Goal: Task Accomplishment & Management: Use online tool/utility

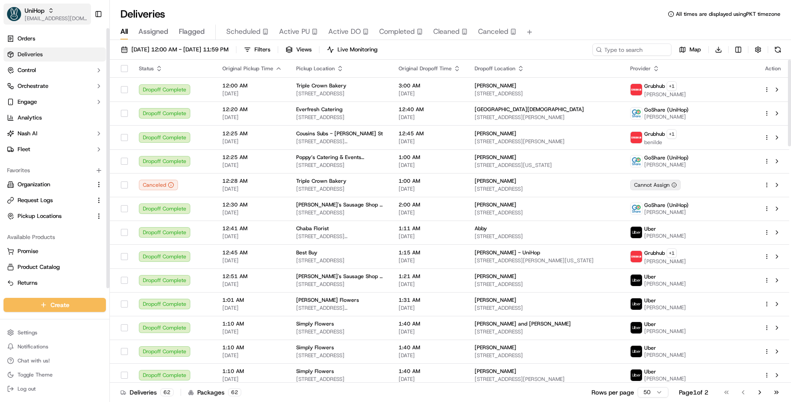
click at [10, 16] on img "button" at bounding box center [14, 14] width 14 height 14
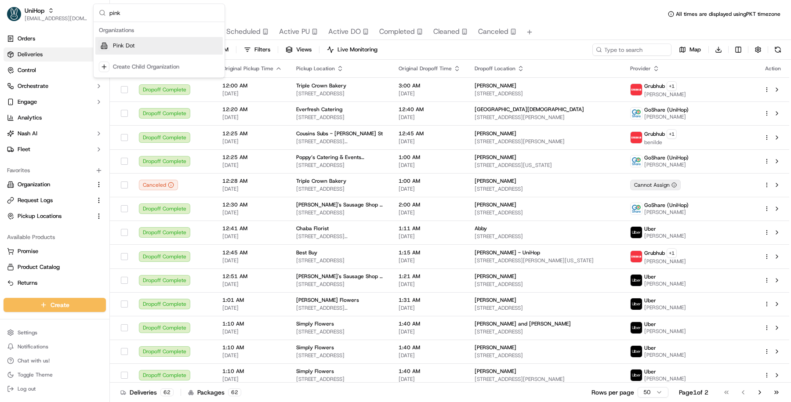
type input "pink"
click at [128, 41] on div "Pink Dot" at bounding box center [159, 46] width 128 height 18
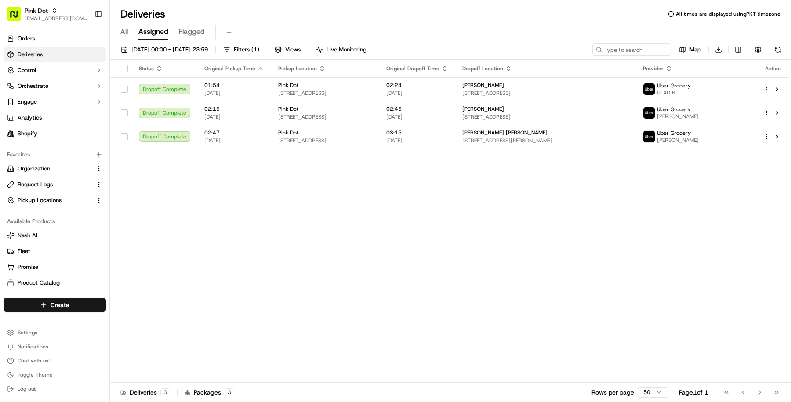
drag, startPoint x: 401, startPoint y: 93, endPoint x: 322, endPoint y: 225, distance: 154.0
click at [322, 225] on div "Status Original Pickup Time Pickup Location Original Dropoff Time Dropoff Locat…" at bounding box center [450, 221] width 680 height 323
click at [433, 205] on div "Status Original Pickup Time Pickup Location Original Dropoff Time Dropoff Locat…" at bounding box center [450, 221] width 680 height 323
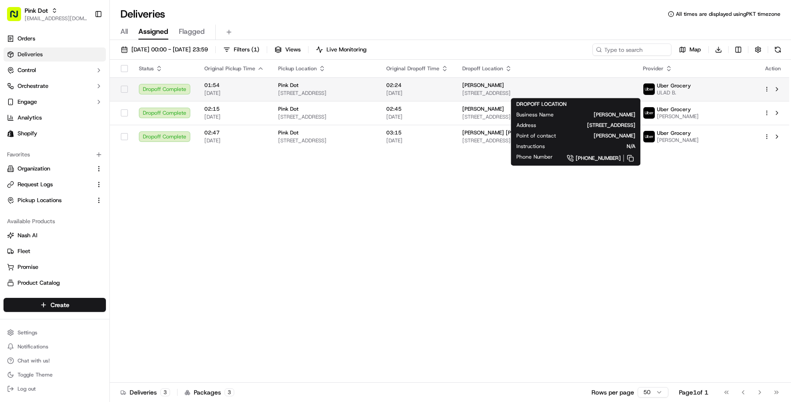
copy span "6245 Wilshire Blvd #1311, Los Angeles, CA 90048, USA"
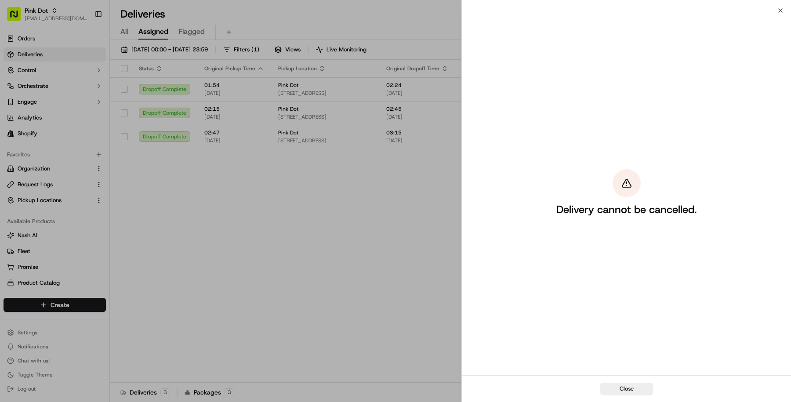
drag, startPoint x: 654, startPoint y: 92, endPoint x: 513, endPoint y: 93, distance: 141.1
click at [513, 93] on body "Pink Dot masood@usenash.com Toggle Sidebar Orders Deliveries Control Orchestrat…" at bounding box center [395, 201] width 791 height 402
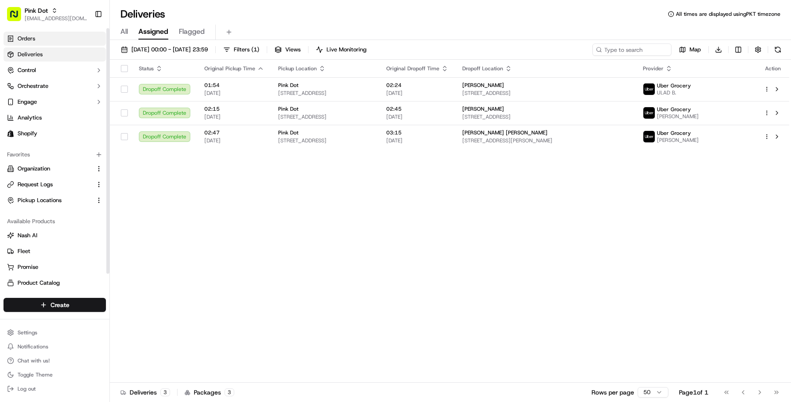
click at [51, 37] on link "Orders" at bounding box center [55, 39] width 102 height 14
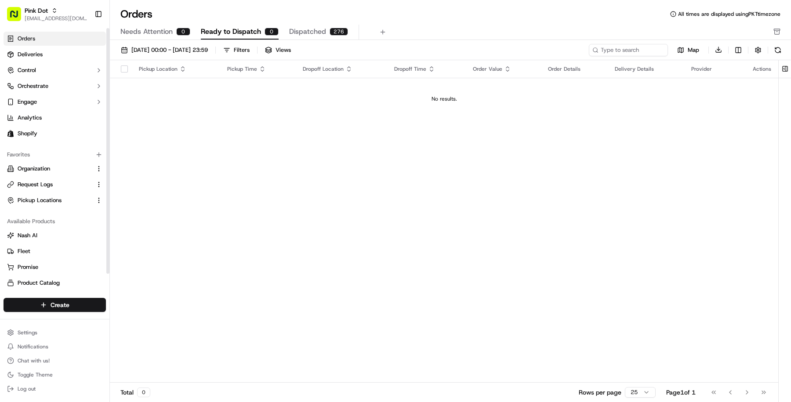
click at [51, 37] on link "Orders" at bounding box center [55, 39] width 102 height 14
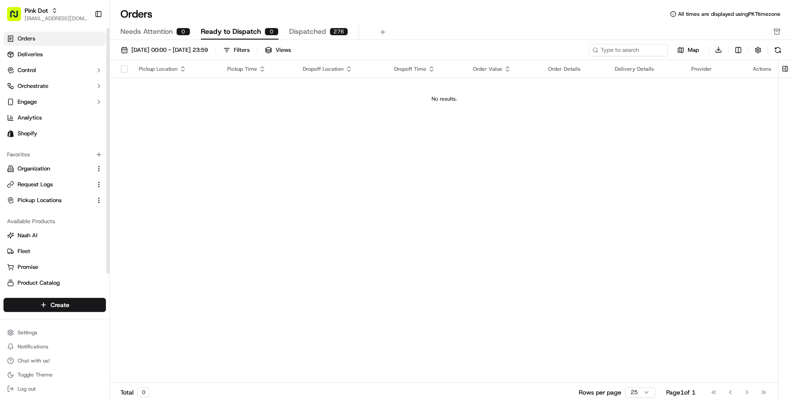
click at [51, 37] on link "Orders" at bounding box center [55, 39] width 102 height 14
click at [51, 36] on link "Orders" at bounding box center [55, 39] width 102 height 14
click at [783, 66] on button at bounding box center [785, 69] width 15 height 18
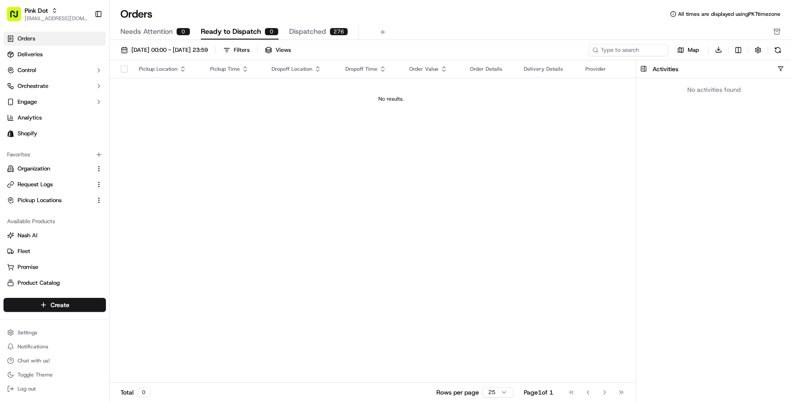
click at [573, 147] on div "Pickup Location Pickup Time Dropoff Location Dropoff Time Order Value Order Det…" at bounding box center [391, 221] width 563 height 323
click at [783, 69] on button "button" at bounding box center [781, 69] width 7 height 7
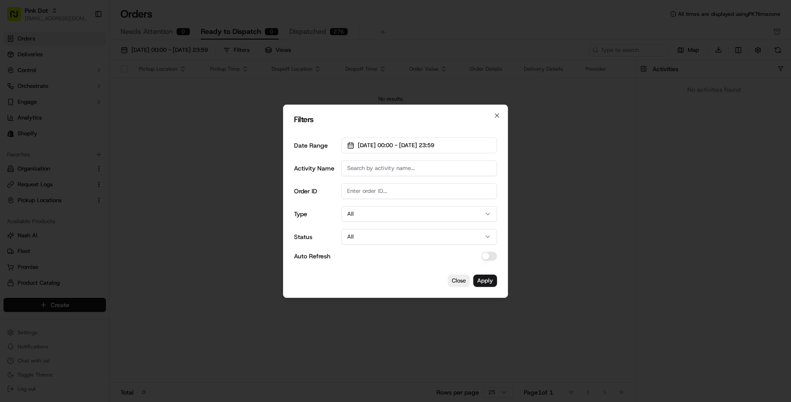
click at [501, 118] on div "Filters Date Range 01/09/2025 00:00 - 30/09/2025 23:59 Activity Name Order ID T…" at bounding box center [395, 201] width 225 height 193
click at [496, 117] on icon "button" at bounding box center [498, 116] width 4 height 4
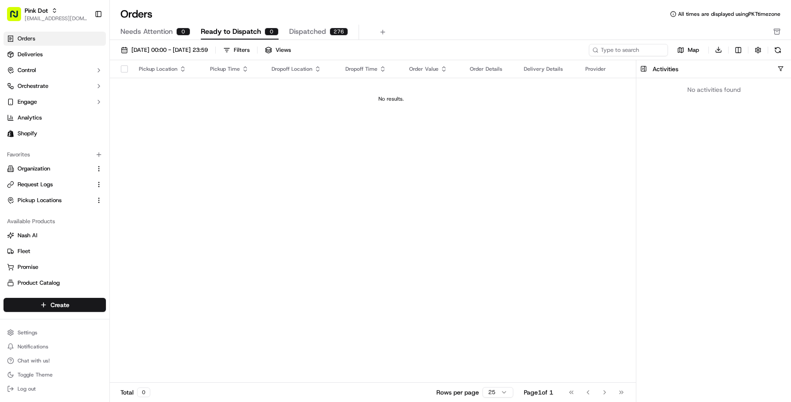
click at [522, 147] on div "Pickup Location Pickup Time Dropoff Location Dropoff Time Order Value Order Det…" at bounding box center [391, 221] width 563 height 323
click at [644, 70] on button at bounding box center [644, 69] width 15 height 18
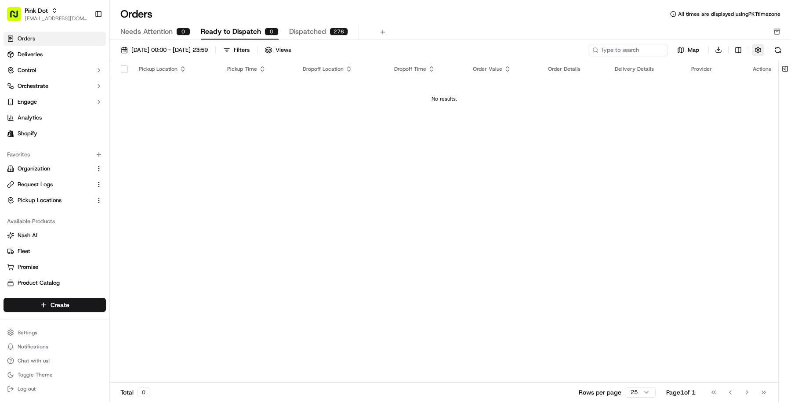
click at [758, 49] on button "button" at bounding box center [758, 50] width 12 height 12
click at [780, 81] on button "Hide Quotes Only Orders" at bounding box center [781, 83] width 7 height 7
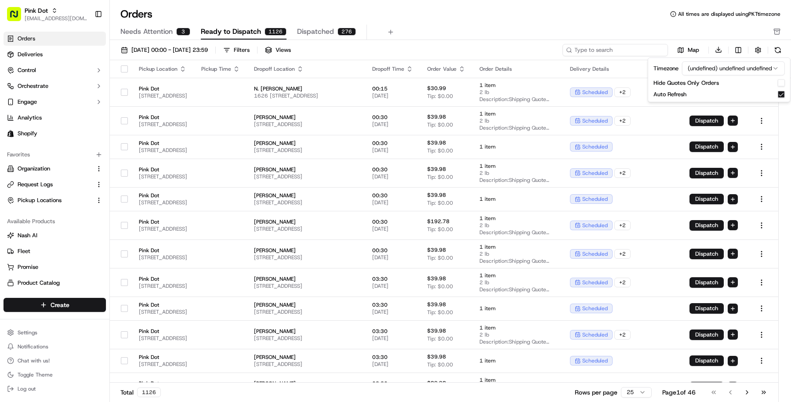
click at [622, 53] on input at bounding box center [616, 50] width 106 height 12
paste input "6245 Wilshire Blvd"
type input "6245 Wilshire Blvd"
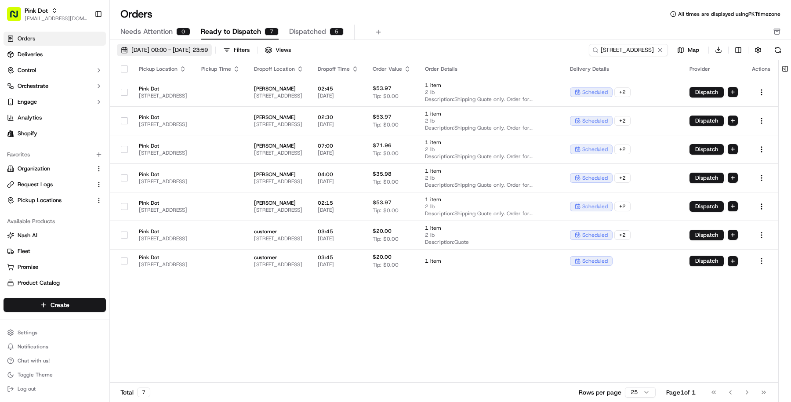
click at [208, 46] on span "01/09/2025 00:00 - 30/09/2025 23:59" at bounding box center [169, 50] width 77 height 8
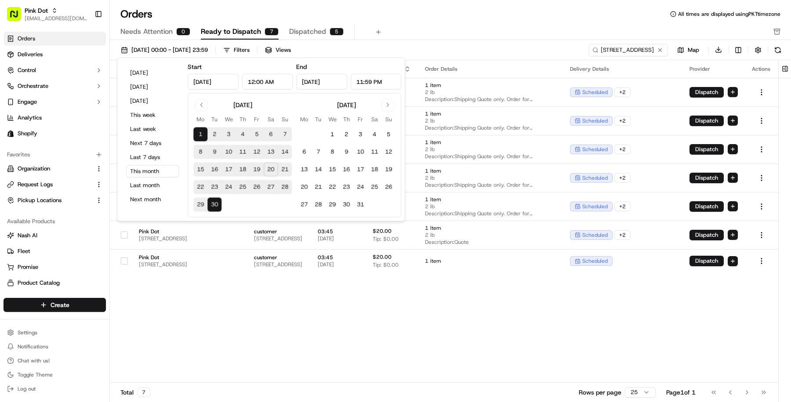
click at [268, 168] on button "20" at bounding box center [271, 170] width 14 height 14
type input "Sep 20, 2025"
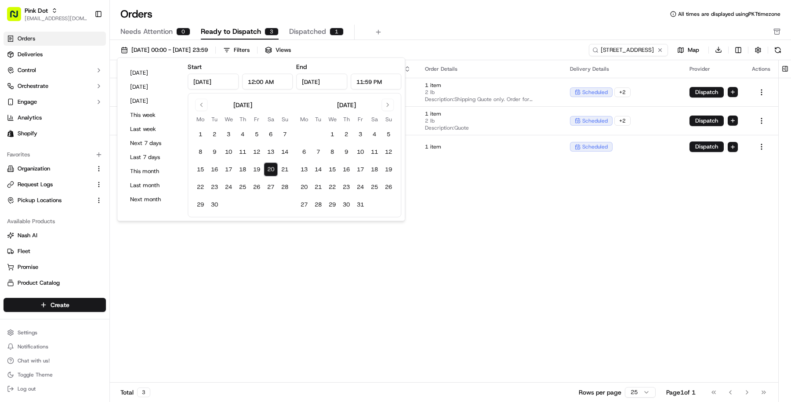
click at [425, 226] on div "Pickup Location Pickup Time Dropoff Location Dropoff Time Order Value Order Det…" at bounding box center [444, 221] width 669 height 323
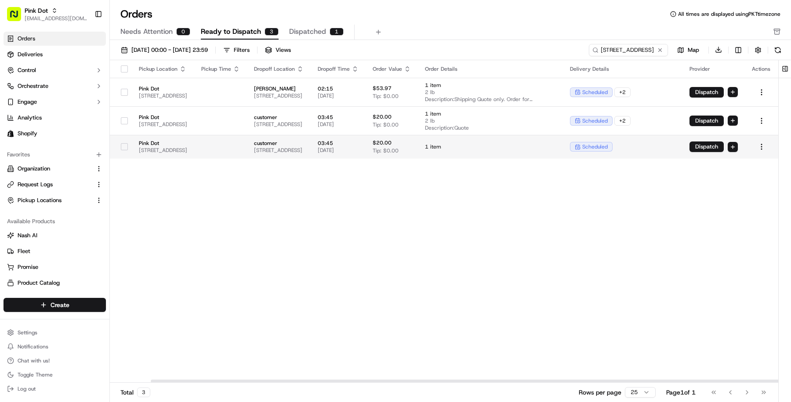
scroll to position [0, 66]
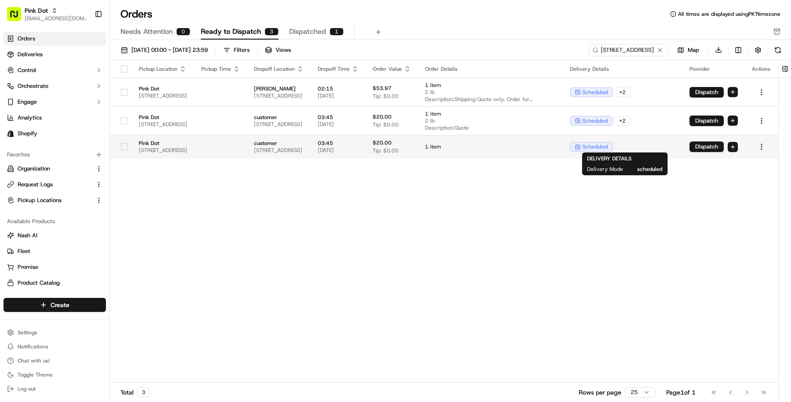
click at [638, 146] on div "scheduled" at bounding box center [623, 147] width 106 height 10
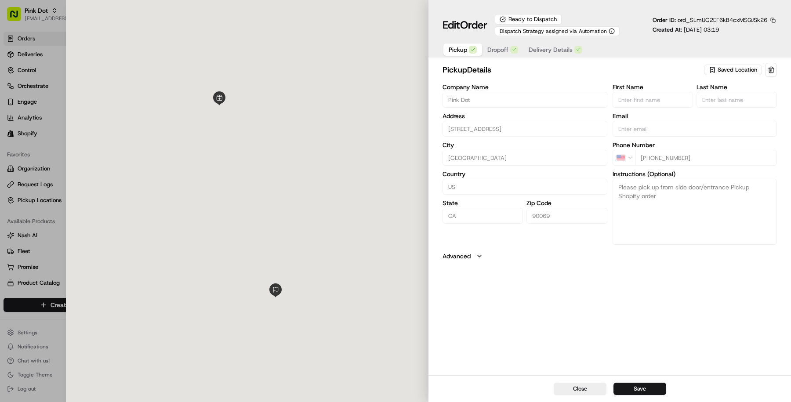
click at [52, 245] on div at bounding box center [395, 201] width 791 height 402
type input "+1"
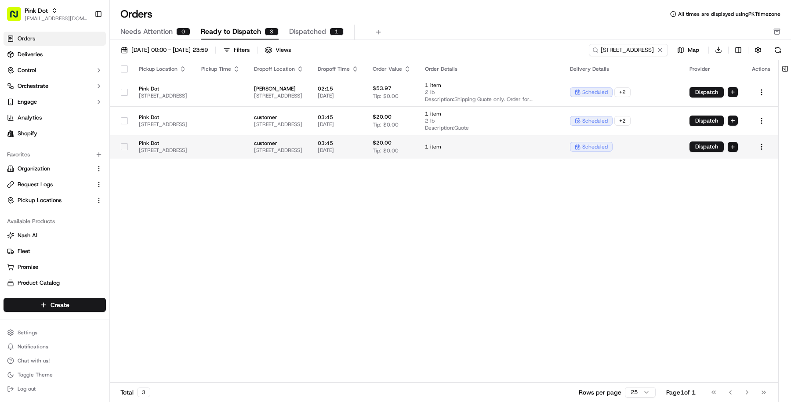
click at [735, 145] on html "Pink Dot masood@usenash.com Toggle Sidebar Orders Deliveries Control Orchestrat…" at bounding box center [395, 201] width 791 height 402
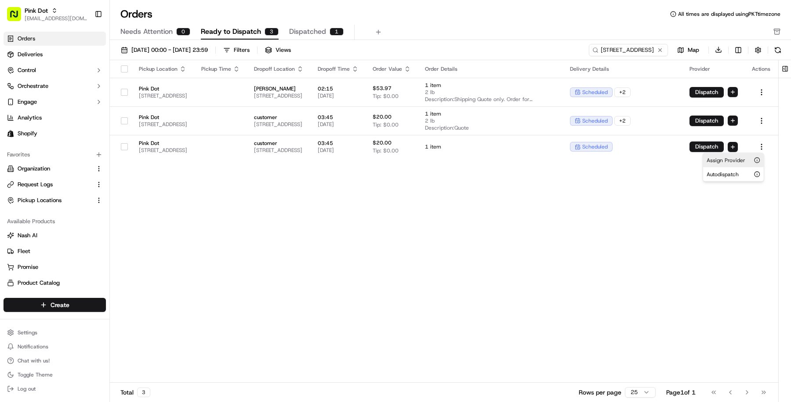
click at [729, 161] on span "Assign Provider" at bounding box center [726, 160] width 39 height 7
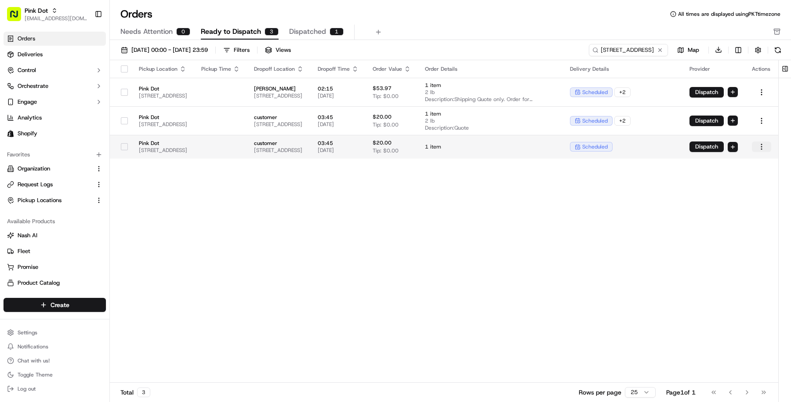
click at [764, 148] on html "Pink Dot masood@usenash.com Toggle Sidebar Orders Deliveries Control Orchestrat…" at bounding box center [395, 201] width 791 height 402
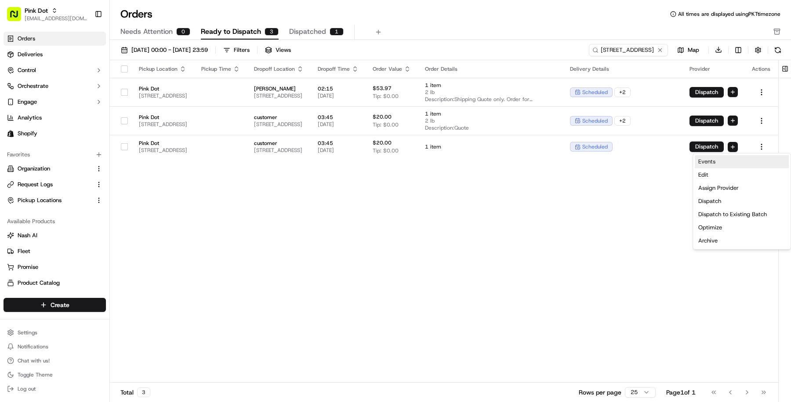
click at [747, 160] on link "Events" at bounding box center [742, 161] width 94 height 13
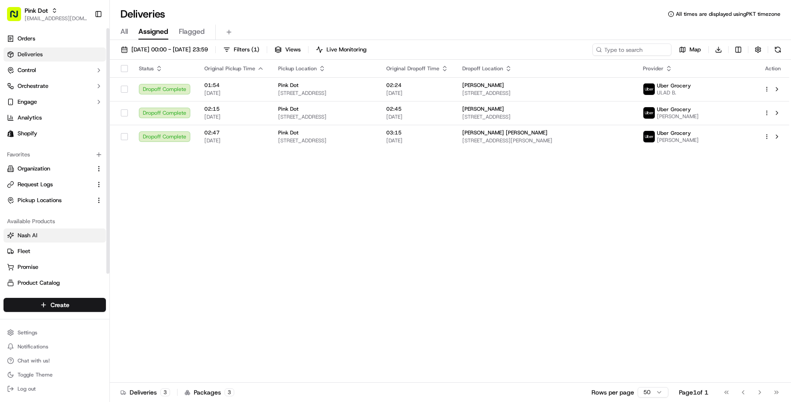
scroll to position [18, 0]
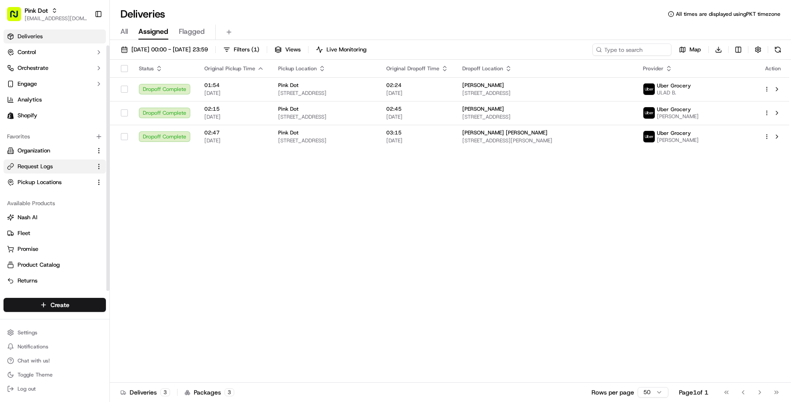
click at [43, 171] on button "Request Logs" at bounding box center [55, 167] width 102 height 14
click at [45, 160] on button "Request Logs" at bounding box center [55, 167] width 102 height 14
click at [47, 163] on span "Request Logs" at bounding box center [35, 167] width 35 height 8
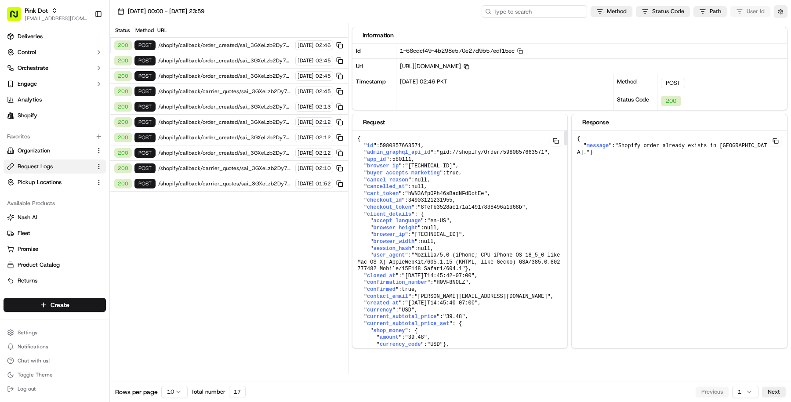
click at [538, 9] on input at bounding box center [535, 11] width 106 height 12
paste input "ord_SLmUG2EF6kB4cxMSQJSk26"
type input "ord_SLmUG2EF6kB4cxMSQJSk26"
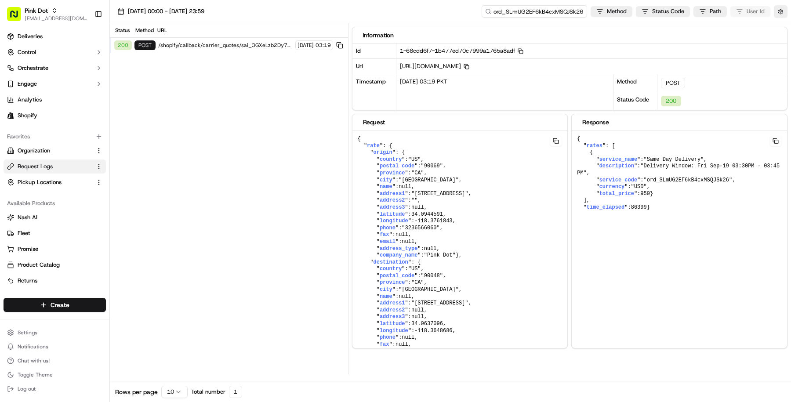
click at [521, 11] on input "ord_SLmUG2EF6kB4cxMSQJSk26" at bounding box center [535, 11] width 106 height 12
click at [230, 48] on div "200 POST /shopify/callback/carrier_quotes/sai_3GXeLzb2Dy7KS7Xr2FrSZC 20/09/2025…" at bounding box center [229, 45] width 238 height 15
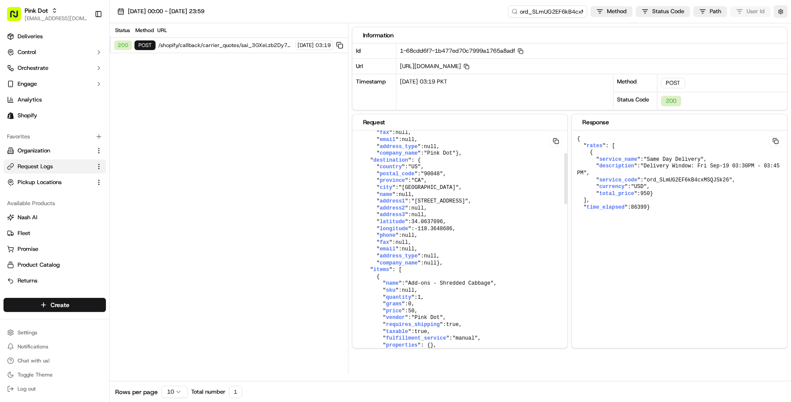
scroll to position [102, 0]
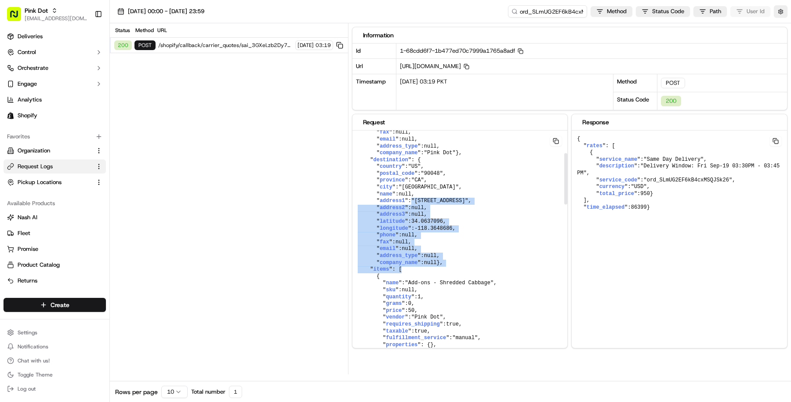
drag, startPoint x: 415, startPoint y: 207, endPoint x: 470, endPoint y: 278, distance: 90.0
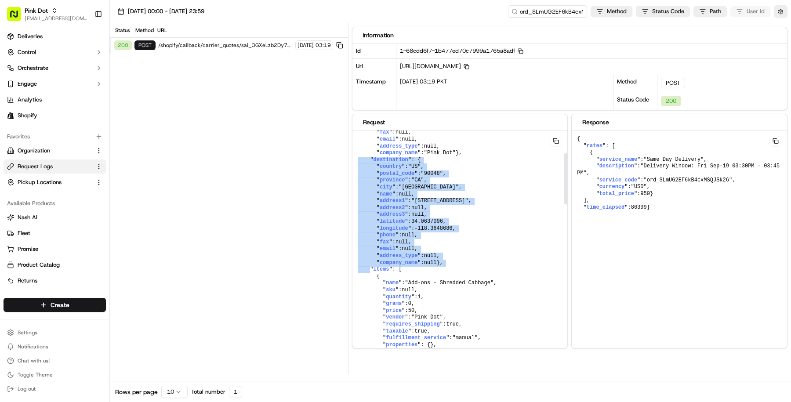
drag, startPoint x: 385, startPoint y: 271, endPoint x: 361, endPoint y: 155, distance: 118.9
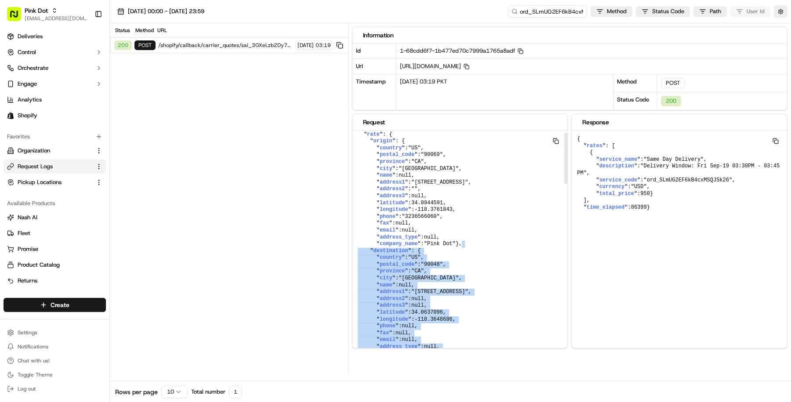
scroll to position [0, 0]
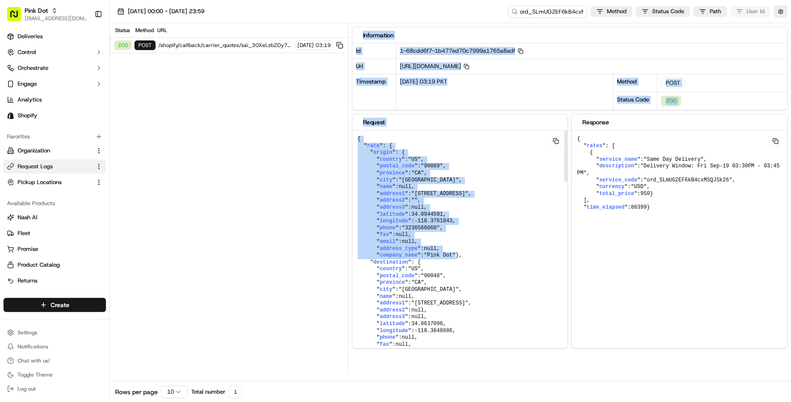
drag, startPoint x: 473, startPoint y: 252, endPoint x: 307, endPoint y: 149, distance: 195.0
click at [308, 149] on div "Status Method URL 200 POST /shopify/callback/carrier_quotes/sai_3GXeLzb2Dy7KS7X…" at bounding box center [450, 198] width 681 height 351
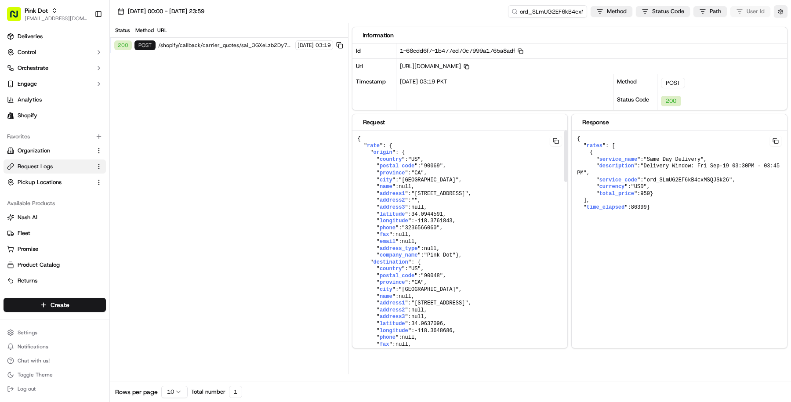
click at [397, 171] on span "province" at bounding box center [393, 173] width 26 height 6
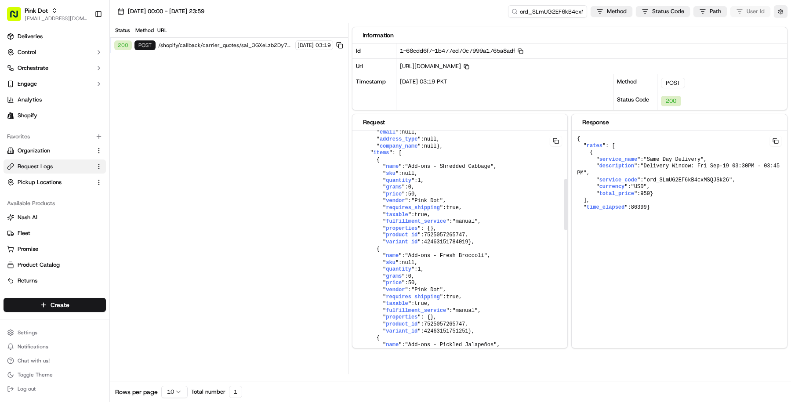
scroll to position [233, 0]
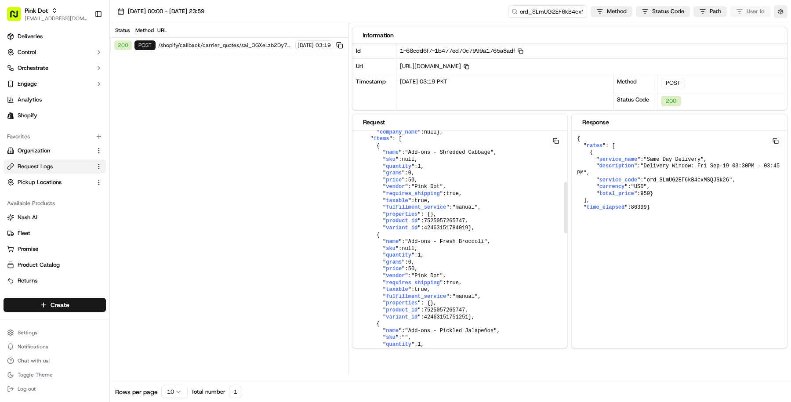
drag, startPoint x: 372, startPoint y: 151, endPoint x: 419, endPoint y: 350, distance: 204.7
click at [419, 350] on div "Information Id 1-68cdd6f7-1b477ed70c7999a1765a8adf Copy 1-68cdd6f7-1b477ed70c79…" at bounding box center [572, 198] width 440 height 351
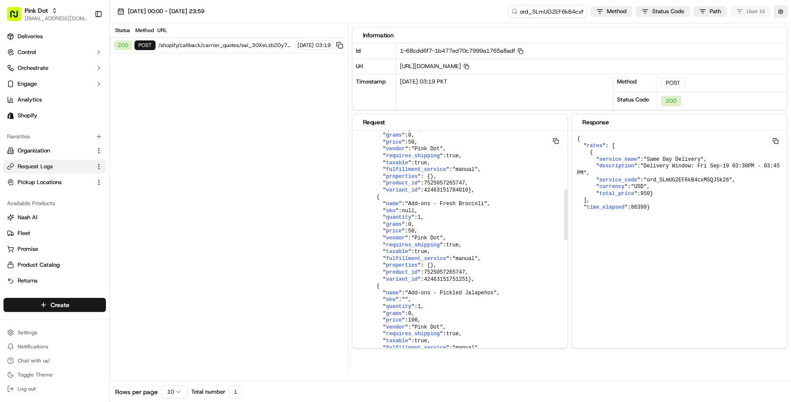
scroll to position [261, 0]
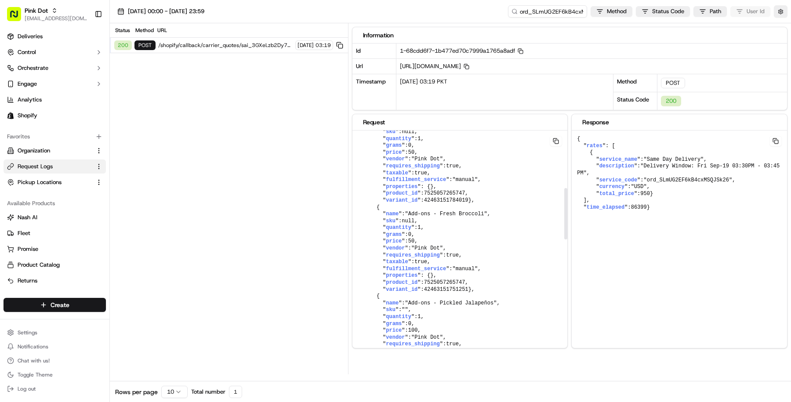
drag, startPoint x: 378, startPoint y: 233, endPoint x: 465, endPoint y: 310, distance: 116.2
click at [465, 310] on pre "{ " rate ": { " origin ": { " country ": "US" , " postal_code ": "90069" , " pr…" at bounding box center [460, 362] width 215 height 984
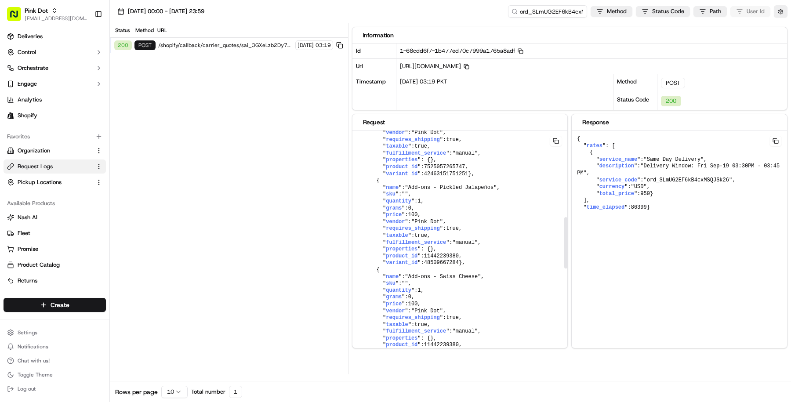
scroll to position [395, 0]
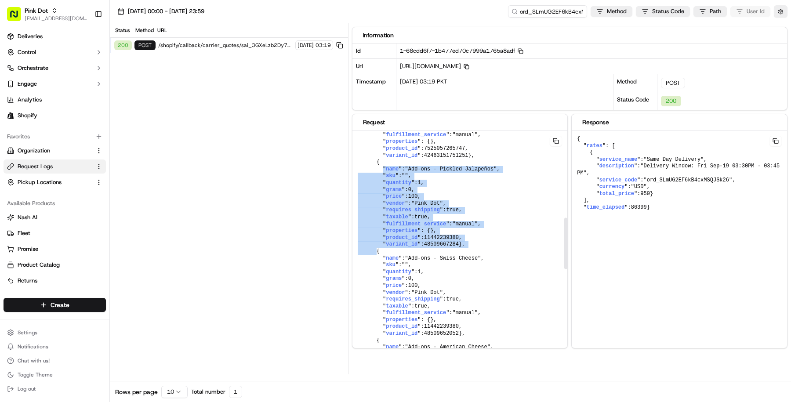
drag, startPoint x: 360, startPoint y: 196, endPoint x: 517, endPoint y: 275, distance: 175.4
click at [517, 275] on pre "{ " rate ": { " origin ": { " country ": "US" , " postal_code ": "90069" , " pr…" at bounding box center [460, 228] width 215 height 984
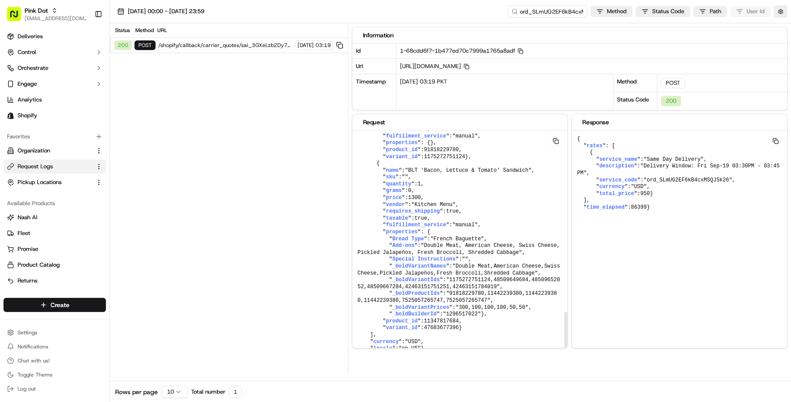
scroll to position [826, 0]
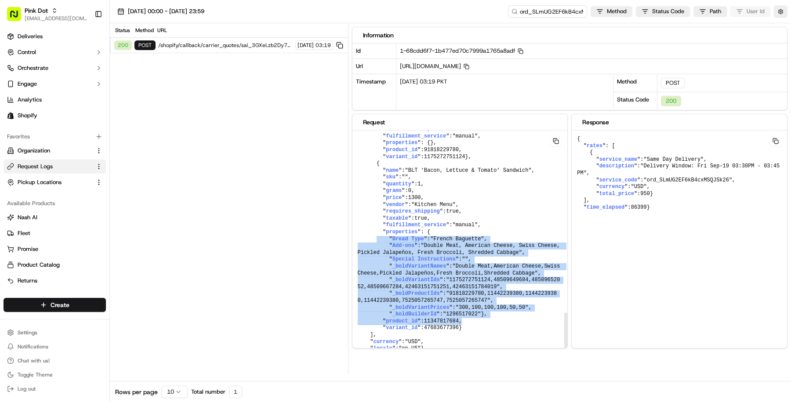
drag, startPoint x: 375, startPoint y: 214, endPoint x: 523, endPoint y: 306, distance: 173.6
drag, startPoint x: 361, startPoint y: 329, endPoint x: 434, endPoint y: 327, distance: 72.1
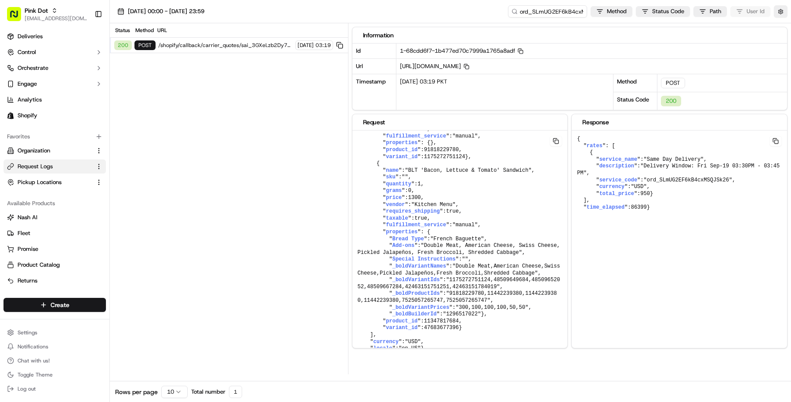
click at [656, 230] on div "{ " rates ": [ { " service_name ": "Same Day Delivery" , " description ": "Deli…" at bounding box center [679, 248] width 215 height 234
drag, startPoint x: 618, startPoint y: 226, endPoint x: 576, endPoint y: 135, distance: 100.0
click at [576, 135] on pre "{ " rates ": [ { " service_name ": "Same Day Delivery" , " description ": "Deli…" at bounding box center [679, 174] width 215 height 86
click at [658, 194] on pre "{ " rates ": [ { " service_name ": "Same Day Delivery" , " description ": "Deli…" at bounding box center [679, 174] width 215 height 86
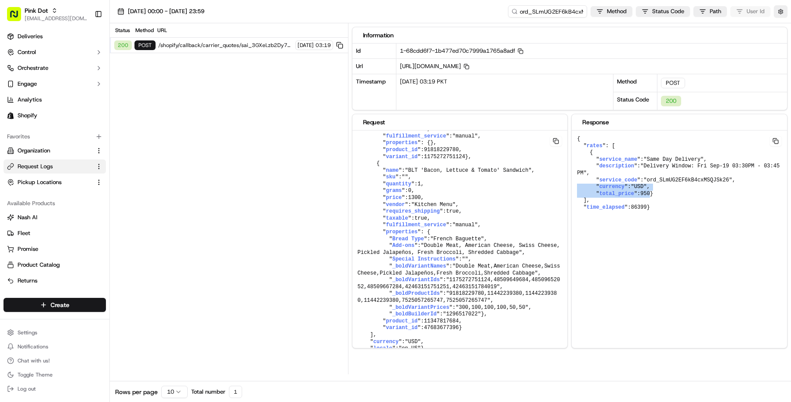
drag, startPoint x: 658, startPoint y: 193, endPoint x: 572, endPoint y: 185, distance: 85.7
click at [572, 185] on pre "{ " rates ": [ { " service_name ": "Same Day Delivery" , " description ": "Deli…" at bounding box center [679, 174] width 215 height 86
click at [783, 11] on button "button" at bounding box center [781, 11] width 14 height 12
click at [781, 25] on button "Display Only Provider Logs" at bounding box center [782, 27] width 7 height 7
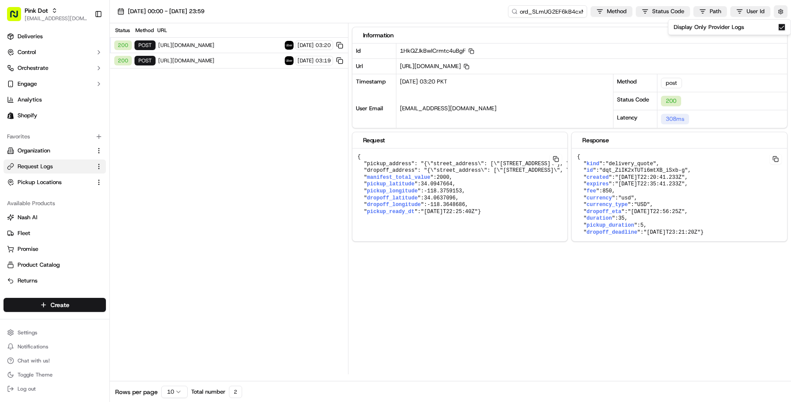
click at [200, 61] on span "https://api.uber.com/v1/customers/9301c919-c6a7-41c2-8714-6716b34cd16b/delivery…" at bounding box center [220, 60] width 124 height 7
click at [228, 42] on span "https://api.uber.com/v1/customers/9301c919-c6a7-41c2-8714-6716b34cd16b/delivery…" at bounding box center [220, 45] width 124 height 7
click at [264, 66] on div "200 post https://api.uber.com/v1/customers/9301c919-c6a7-41c2-8714-6716b34cd16b…" at bounding box center [229, 60] width 238 height 15
drag, startPoint x: 361, startPoint y: 221, endPoint x: 352, endPoint y: 147, distance: 74.9
click at [353, 149] on pre "{ "pickup_address": "{\"street_address\": [\"8495 Sunset Blvd\"], \"city\": \"W…" at bounding box center [629, 185] width 552 height 72
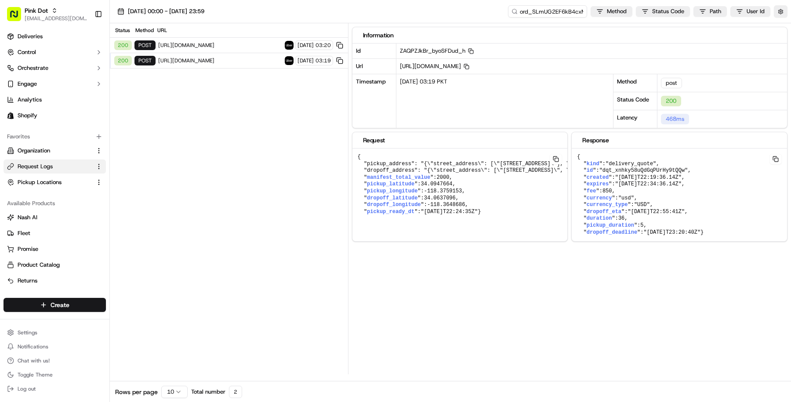
click at [385, 221] on pre "{ "pickup_address": "{\"street_address\": [\"8495 Sunset Blvd\"], \"city\": \"W…" at bounding box center [629, 185] width 552 height 72
drag, startPoint x: 385, startPoint y: 221, endPoint x: 351, endPoint y: 153, distance: 75.5
click at [351, 153] on div "Status Method URL 200 post https://api.uber.com/v1/customers/9301c919-c6a7-41c2…" at bounding box center [450, 198] width 681 height 351
click at [438, 176] on pre "{ "pickup_address": "{\"street_address\": [\"8495 Sunset Blvd\"], \"city\": \"W…" at bounding box center [629, 185] width 552 height 72
drag, startPoint x: 384, startPoint y: 222, endPoint x: 353, endPoint y: 149, distance: 79.4
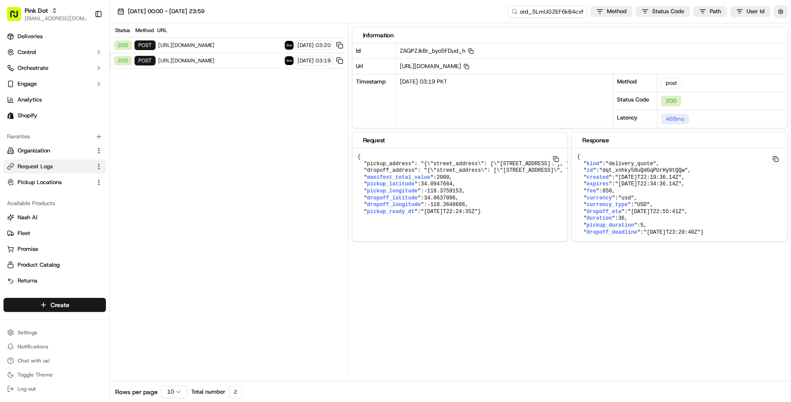
click at [353, 149] on pre "{ "pickup_address": "{\"street_address\": [\"8495 Sunset Blvd\"], \"city\": \"W…" at bounding box center [629, 185] width 552 height 72
drag, startPoint x: 594, startPoint y: 241, endPoint x: 572, endPoint y: 138, distance: 105.3
click at [572, 138] on div "Response { " kind ": "delivery_quote" , " id ": "dqt_xnhky58uQdGqPUrHy9tQQw" , …" at bounding box center [680, 187] width 216 height 110
click at [609, 195] on span "currency" at bounding box center [600, 198] width 26 height 6
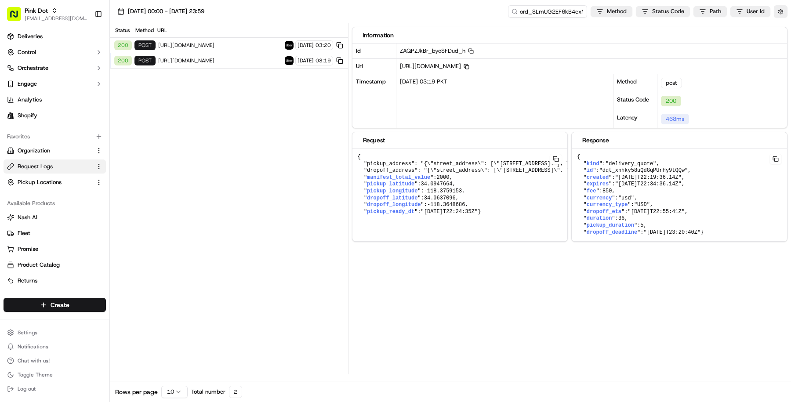
click at [609, 189] on span "850" at bounding box center [608, 191] width 10 height 6
drag, startPoint x: 634, startPoint y: 211, endPoint x: 701, endPoint y: 211, distance: 67.3
click at [701, 211] on pre "{ " kind ": "delivery_quote" , " id ": "dqt_xnhky58uQdGqPUrHy9tQQw" , " created…" at bounding box center [679, 195] width 215 height 93
drag, startPoint x: 722, startPoint y: 231, endPoint x: 481, endPoint y: 260, distance: 242.7
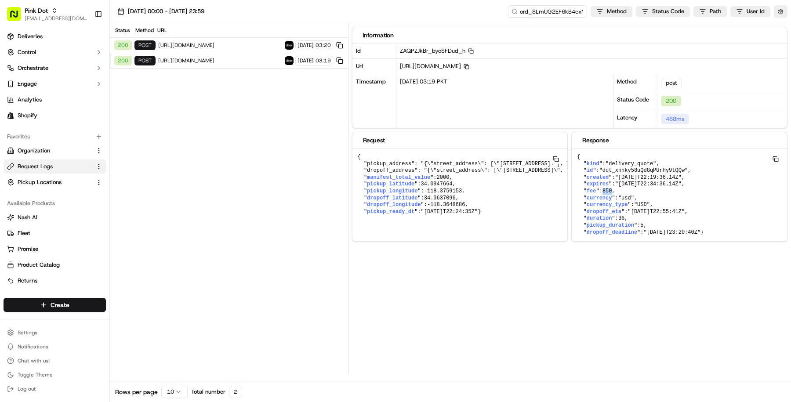
click at [481, 260] on div "Information Id ZAQPZJkBr_byoSFDud_h Copy ZAQPZJkBr_byoSFDud_h Url https://api.u…" at bounding box center [572, 198] width 440 height 351
click at [554, 14] on input "ord_SLmUG2EF6kB4cxMSQJSk26" at bounding box center [535, 11] width 106 height 12
click at [545, 11] on input "ord_SLmUG2EF6kB4cxMSQJSk26" at bounding box center [535, 11] width 106 height 12
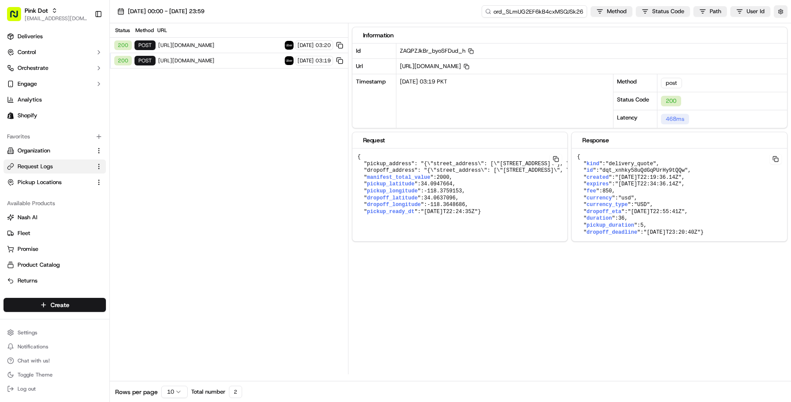
click at [545, 11] on input "ord_SLmUG2EF6kB4cxMSQJSk26" at bounding box center [535, 11] width 106 height 12
click at [783, 12] on button "button" at bounding box center [781, 11] width 14 height 12
click at [781, 22] on div "Display Only Provider Logs" at bounding box center [729, 27] width 123 height 16
click at [781, 25] on button "Display Only Provider Logs" at bounding box center [782, 27] width 7 height 7
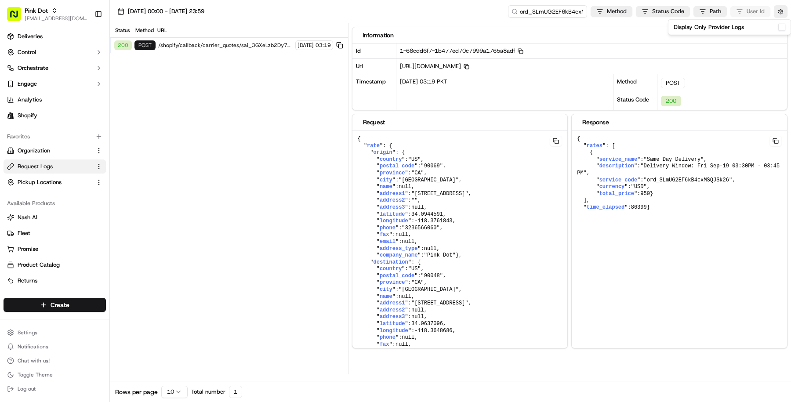
click at [466, 52] on span "1-68cdd6f7-1b477ed70c7999a1765a8adf Copy 1-68cdd6f7-1b477ed70c7999a1765a8adf" at bounding box center [462, 50] width 124 height 7
click at [551, 15] on input "ord_SLmUG2EF6kB4cxMSQJSk26" at bounding box center [535, 11] width 106 height 12
click at [44, 18] on span "[EMAIL_ADDRESS][DOMAIN_NAME]" at bounding box center [56, 18] width 63 height 7
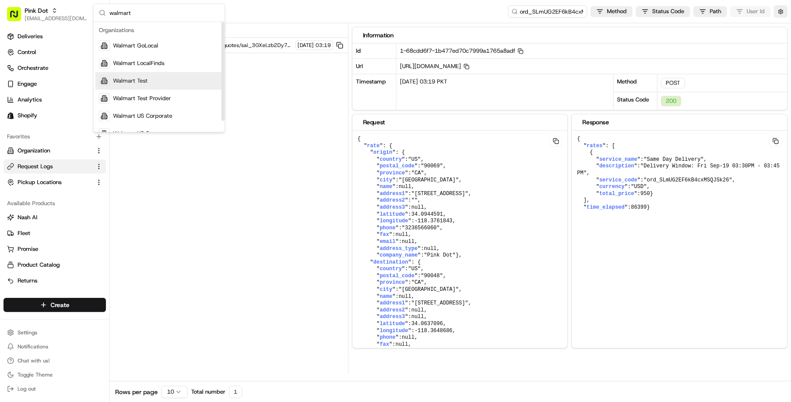
scroll to position [12, 0]
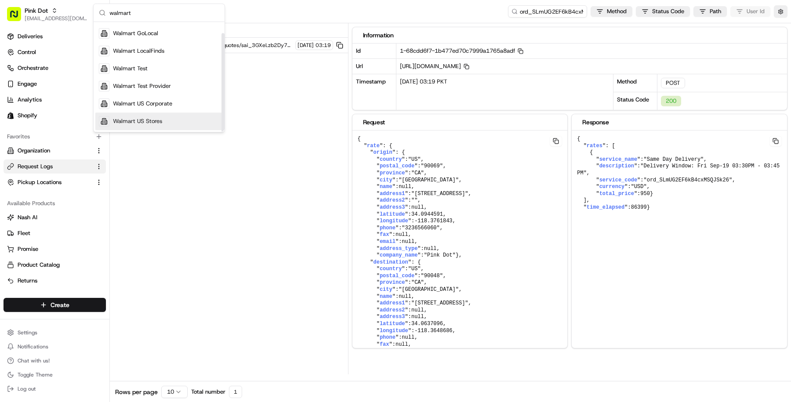
type input "walmart"
click at [131, 117] on span "Walmart US Stores" at bounding box center [137, 121] width 49 height 8
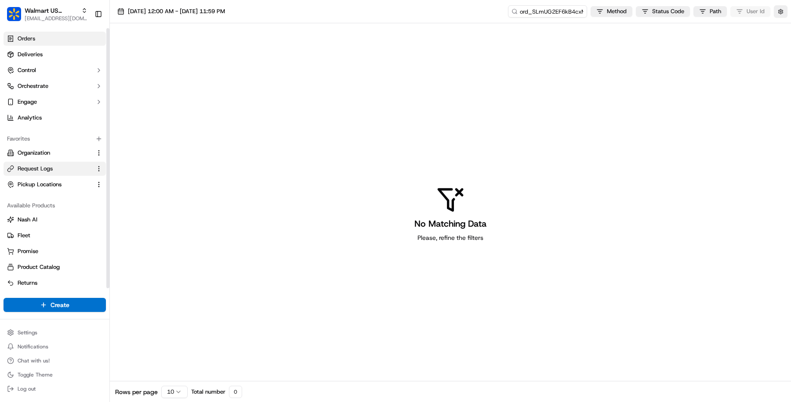
click at [46, 40] on link "Orders" at bounding box center [55, 39] width 102 height 14
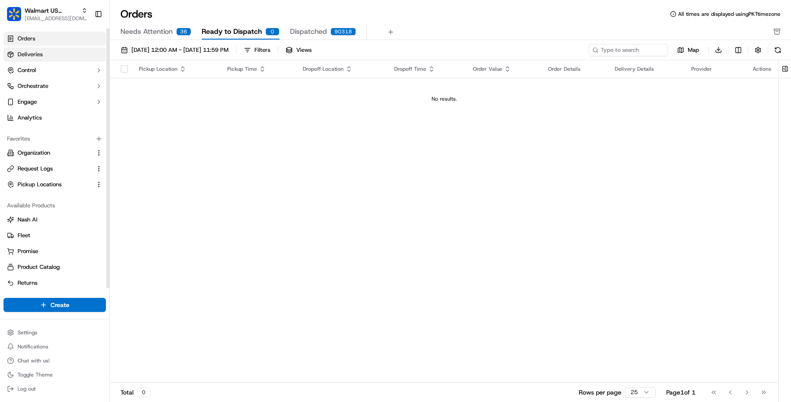
click at [55, 58] on link "Deliveries" at bounding box center [55, 54] width 102 height 14
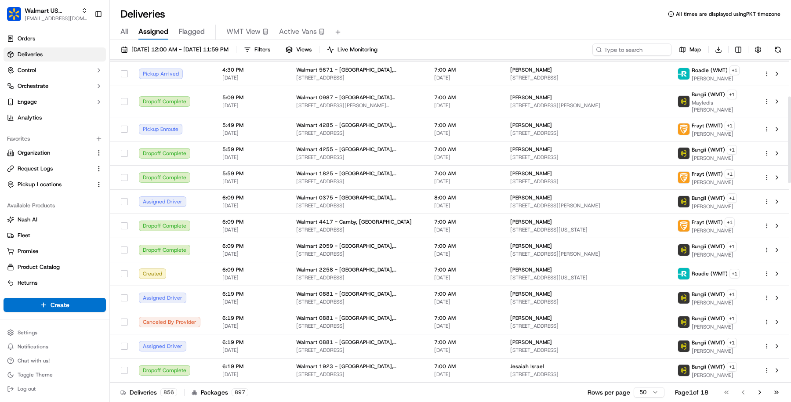
scroll to position [133, 0]
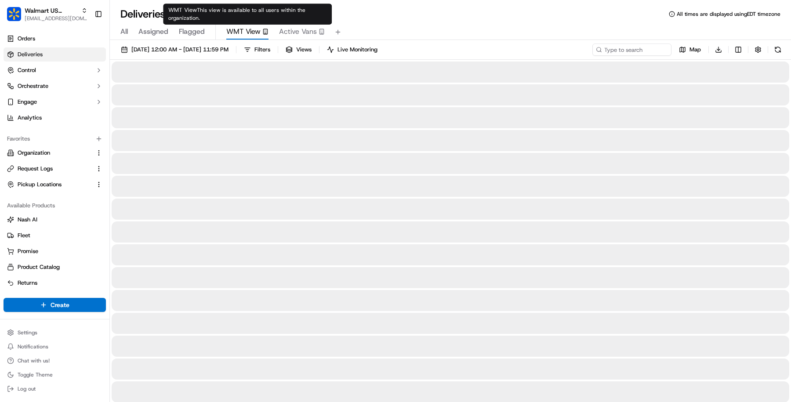
click at [259, 33] on span "WMT View" at bounding box center [243, 31] width 34 height 11
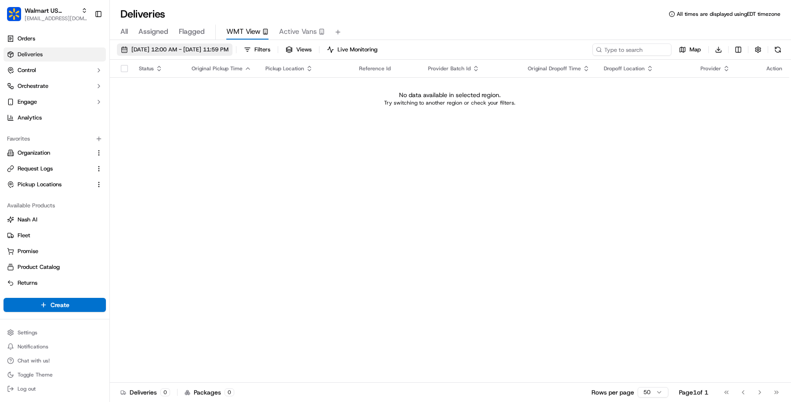
click at [208, 46] on span "[DATE] 12:00 AM - [DATE] 11:59 PM" at bounding box center [179, 50] width 97 height 8
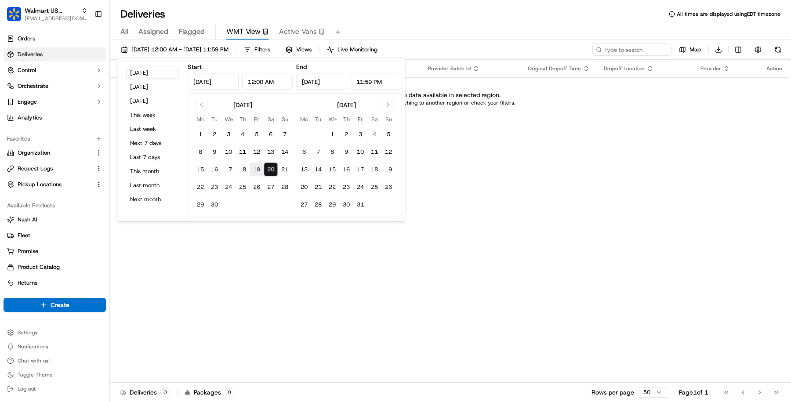
click at [255, 168] on button "19" at bounding box center [257, 170] width 14 height 14
type input "Sep 19, 2025"
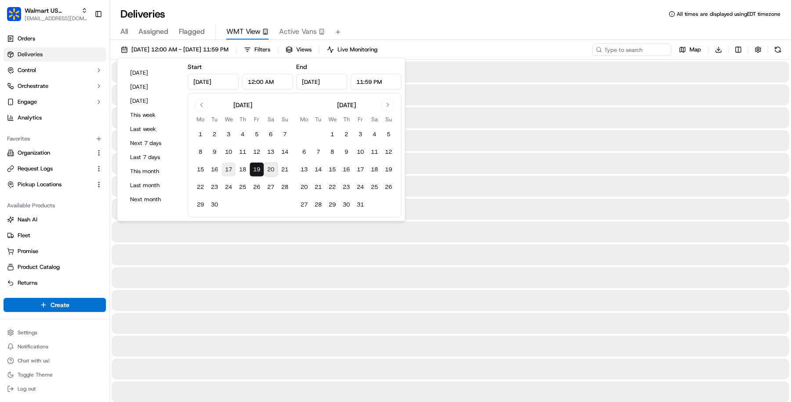
click at [233, 168] on button "17" at bounding box center [229, 170] width 14 height 14
type input "Sep 17, 2025"
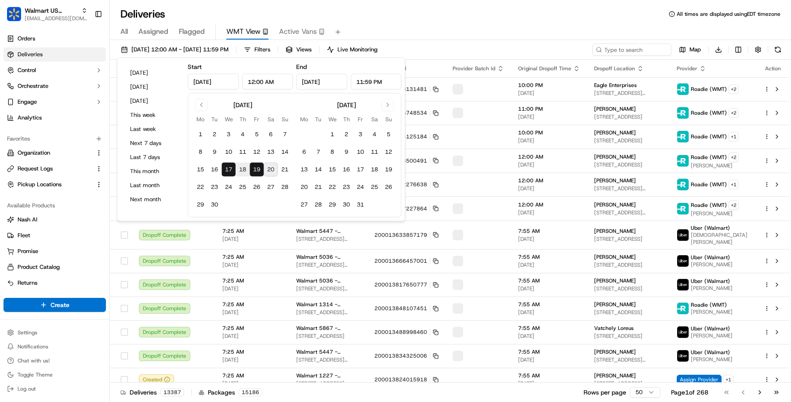
click at [399, 28] on div "All Assigned Flagged WMT View Active Vans" at bounding box center [450, 32] width 681 height 15
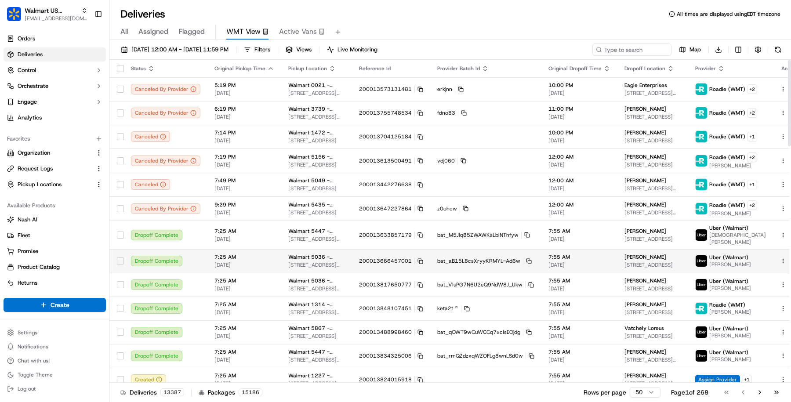
click at [430, 263] on td "bat_aB15L8csXryyKRMYL-Ad6w" at bounding box center [485, 261] width 111 height 24
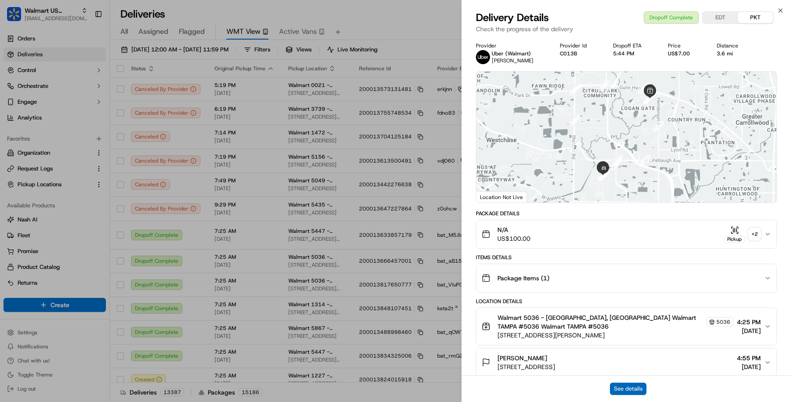
click at [619, 391] on button "See details" at bounding box center [628, 389] width 36 height 12
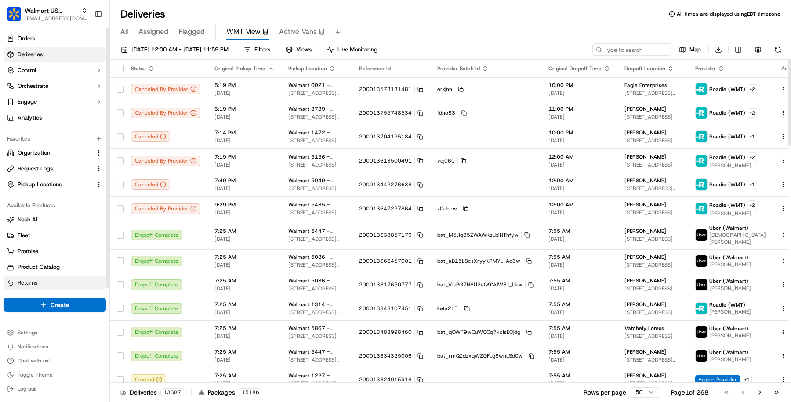
click at [48, 280] on link "Returns" at bounding box center [54, 283] width 95 height 8
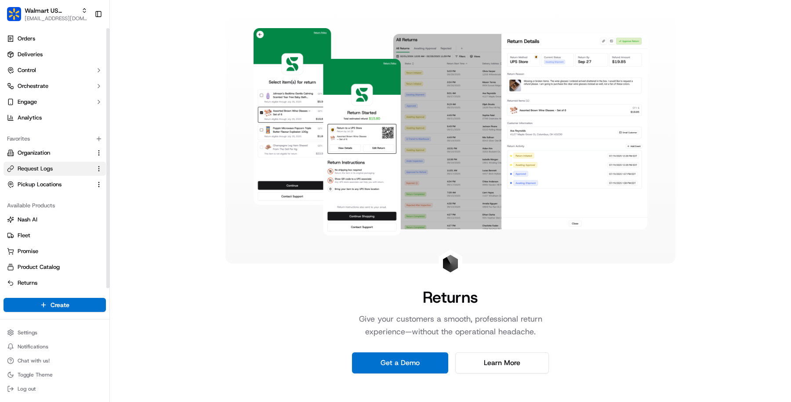
click at [45, 167] on span "Request Logs" at bounding box center [35, 169] width 35 height 8
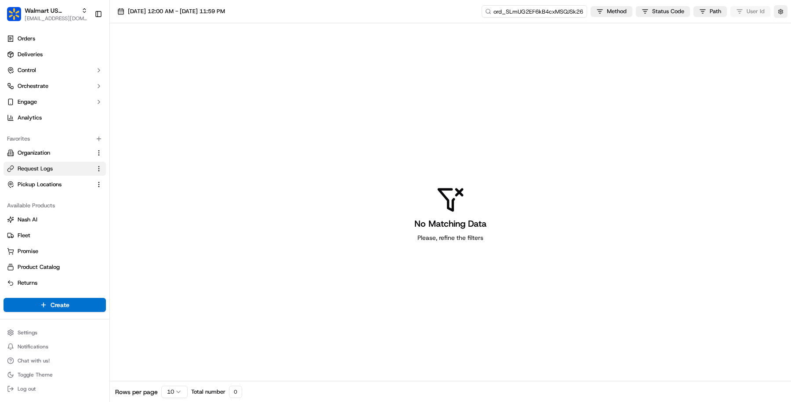
click at [541, 12] on input "ord_SLmUG2EF6kB4cxMSQJSk26" at bounding box center [535, 11] width 106 height 12
paste input "ord_78RatwPHQYJkAt6swnhPRy"
type input "ord_78RatwPHQYJkAt6swnhPRy"
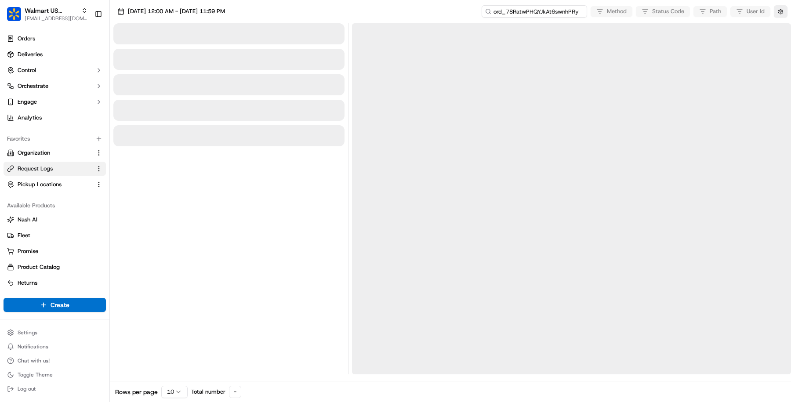
click at [531, 14] on input "ord_78RatwPHQYJkAt6swnhPRy" at bounding box center [535, 11] width 106 height 12
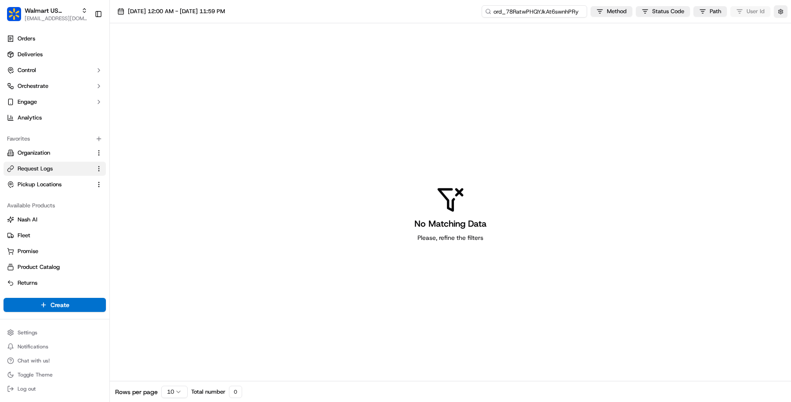
type input "ord_78RatwPHQYJkAt6swnhPRy"
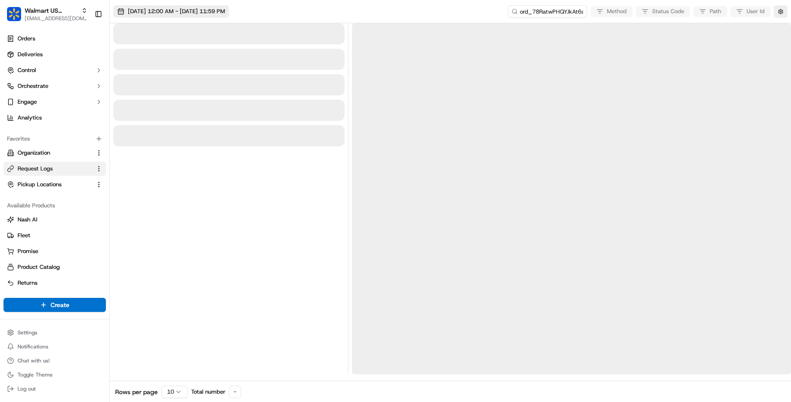
click at [212, 17] on button "09/20/2025 12:00 AM - 09/20/2025 11:59 PM" at bounding box center [171, 11] width 116 height 12
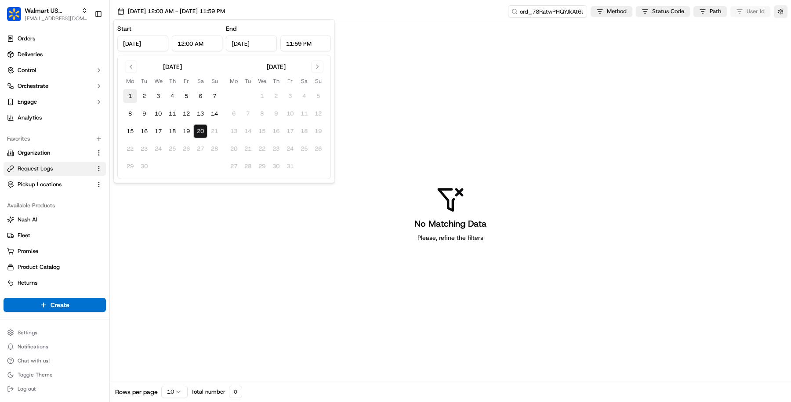
click at [128, 100] on button "1" at bounding box center [130, 96] width 14 height 14
type input "Sep 1, 2025"
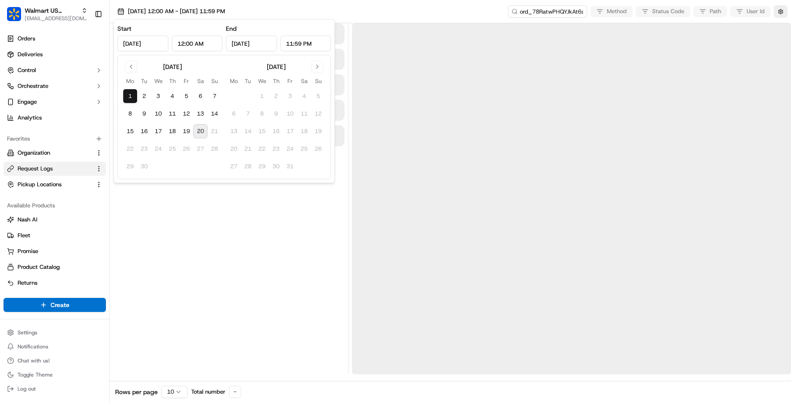
click at [200, 135] on button "20" at bounding box center [200, 131] width 14 height 14
type input "Sep 20, 2025"
click at [214, 275] on div at bounding box center [228, 198] width 231 height 351
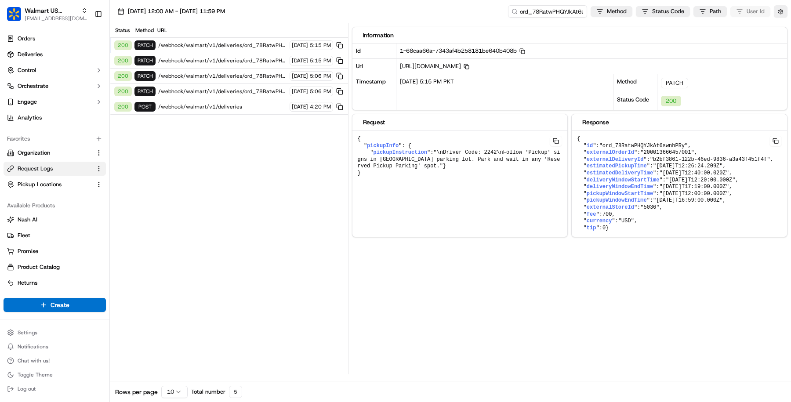
click at [205, 103] on span "/webhook/walmart/v1/deliveries" at bounding box center [222, 106] width 129 height 7
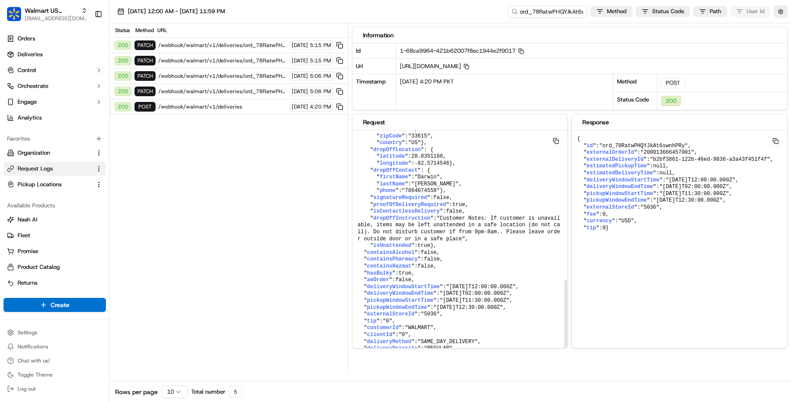
scroll to position [421, 0]
drag, startPoint x: 360, startPoint y: 262, endPoint x: 433, endPoint y: 260, distance: 73.4
click at [433, 261] on pre "{ " externalOrderId ": "200013666457001" , " externalDeliveryId ": "b2bf3861-12…" at bounding box center [460, 74] width 215 height 579
drag, startPoint x: 422, startPoint y: 267, endPoint x: 358, endPoint y: 266, distance: 63.3
click at [358, 267] on pre "{ " externalOrderId ": "200013666457001" , " externalDeliveryId ": "b2bf3861-12…" at bounding box center [460, 74] width 215 height 579
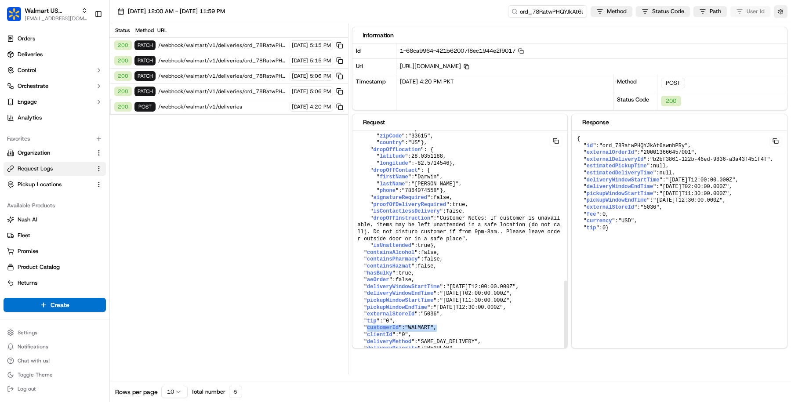
drag, startPoint x: 421, startPoint y: 318, endPoint x: 367, endPoint y: 317, distance: 54.1
click at [367, 317] on pre "{ " externalOrderId ": "200013666457001" , " externalDeliveryId ": "b2bf3861-12…" at bounding box center [460, 74] width 215 height 579
drag, startPoint x: 419, startPoint y: 328, endPoint x: 372, endPoint y: 326, distance: 46.2
click at [372, 326] on pre "{ " externalOrderId ": "200013666457001" , " externalDeliveryId ": "b2bf3861-12…" at bounding box center [460, 74] width 215 height 579
click at [372, 332] on span "clientId" at bounding box center [380, 335] width 26 height 6
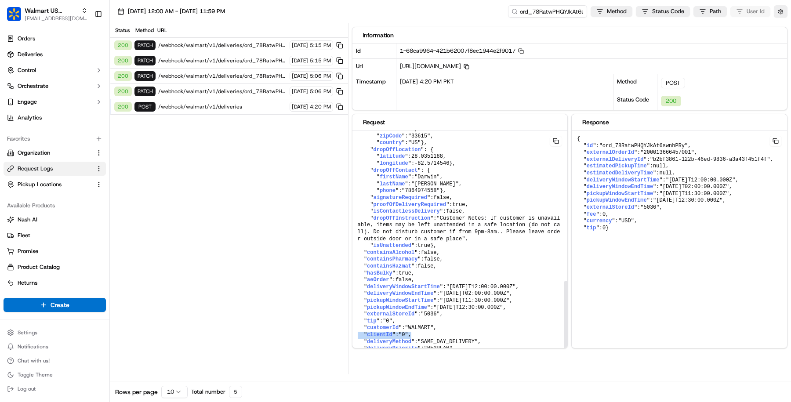
drag, startPoint x: 356, startPoint y: 326, endPoint x: 415, endPoint y: 323, distance: 59.0
click at [415, 324] on pre "{ " externalOrderId ": "200013666457001" , " externalDeliveryId ": "b2bf3861-12…" at bounding box center [460, 74] width 215 height 579
click at [408, 332] on span ""0"" at bounding box center [404, 335] width 10 height 6
drag, startPoint x: 423, startPoint y: 325, endPoint x: 360, endPoint y: 326, distance: 63.3
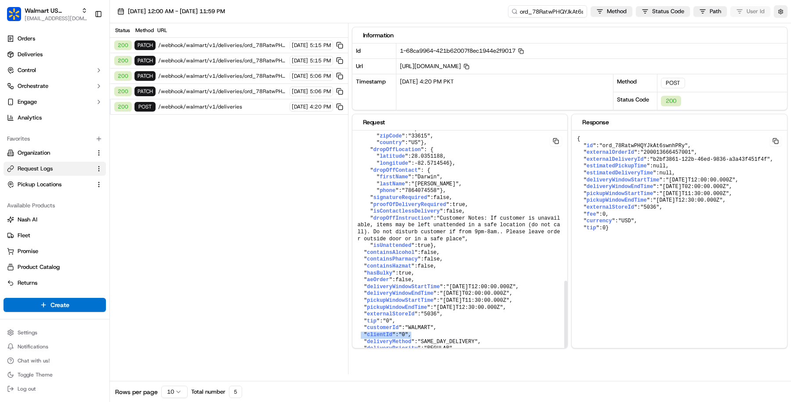
click at [360, 326] on pre "{ " externalOrderId ": "200013666457001" , " externalDeliveryId ": "b2bf3861-12…" at bounding box center [460, 74] width 215 height 579
click at [392, 332] on span "clientId" at bounding box center [380, 335] width 26 height 6
drag, startPoint x: 356, startPoint y: 326, endPoint x: 419, endPoint y: 322, distance: 63.0
click at [419, 323] on pre "{ " externalOrderId ": "200013666457001" , " externalDeliveryId ": "b2bf3861-12…" at bounding box center [460, 74] width 215 height 579
click at [555, 139] on button at bounding box center [556, 141] width 12 height 11
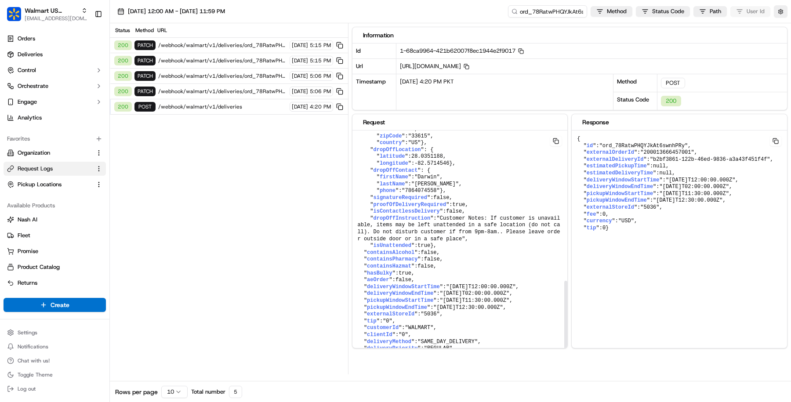
click at [488, 215] on span ""Customer Notes: If customer is unavailable, items may be left unattended in a …" at bounding box center [459, 228] width 203 height 27
click at [524, 49] on icon "button" at bounding box center [521, 51] width 6 height 6
click at [248, 109] on div "200 POST /webhook/walmart/v1/deliveries 09/17/2025 4:20 PM" at bounding box center [229, 106] width 238 height 15
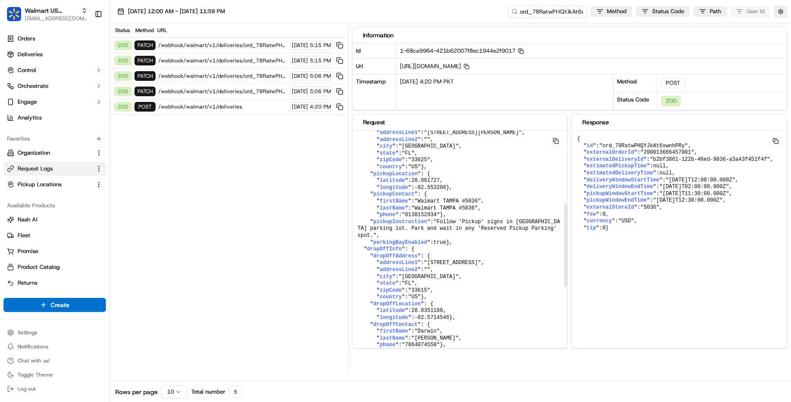
scroll to position [184, 0]
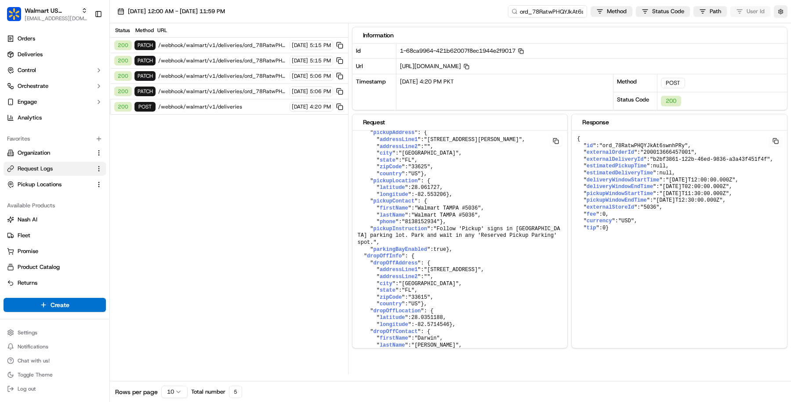
drag, startPoint x: 577, startPoint y: 137, endPoint x: 587, endPoint y: 234, distance: 98.2
click at [587, 235] on pre "{ " id ": "ord_78RatwPHQYJkAt6swnhPRy" , " externalOrderId ": "200013666457001"…" at bounding box center [679, 184] width 215 height 106
click at [213, 108] on div "200 POST /webhook/walmart/v1/deliveries 09/17/2025 4:20 PM" at bounding box center [229, 106] width 238 height 15
click at [232, 89] on span "/webhook/walmart/v1/deliveries/ord_78RatwPHQYJkAt6swnhPRy" at bounding box center [222, 91] width 129 height 7
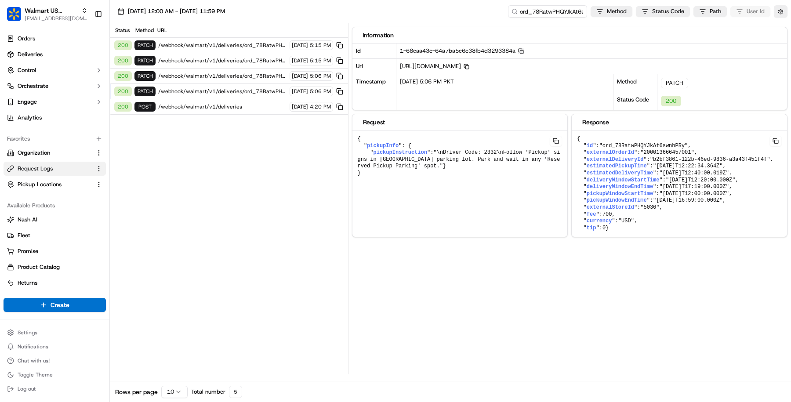
scroll to position [0, 0]
click at [423, 171] on pre "{ " pickupInfo ": { " pickupInstruction ": "\nDriver Code: 2332\nFollow 'Pickup…" at bounding box center [460, 157] width 215 height 52
click at [269, 84] on div "200 PATCH /webhook/walmart/v1/deliveries/ord_78RatwPHQYJkAt6swnhPRy 09/17/2025 …" at bounding box center [229, 91] width 238 height 15
click at [264, 77] on span "/webhook/walmart/v1/deliveries/ord_78RatwPHQYJkAt6swnhPRy" at bounding box center [222, 76] width 129 height 7
click at [257, 55] on div "200 PATCH /webhook/walmart/v1/deliveries/ord_78RatwPHQYJkAt6swnhPRy 09/17/2025 …" at bounding box center [229, 60] width 238 height 15
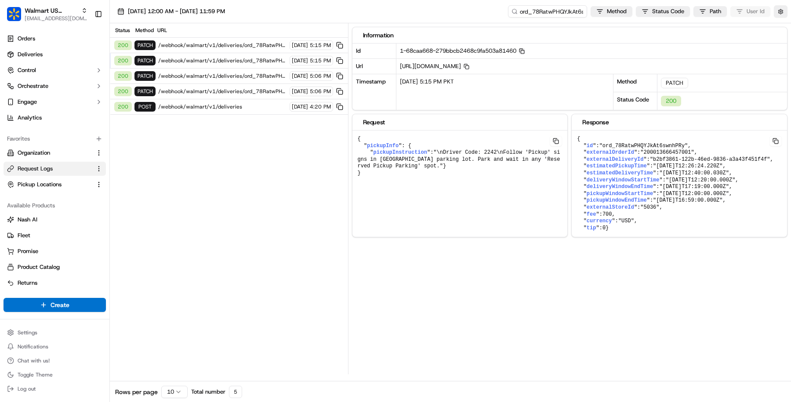
click at [255, 46] on span "/webhook/walmart/v1/deliveries/ord_78RatwPHQYJkAt6swnhPRy" at bounding box center [222, 45] width 129 height 7
click at [242, 91] on span "/webhook/walmart/v1/deliveries/ord_78RatwPHQYJkAt6swnhPRy" at bounding box center [222, 91] width 129 height 7
click at [240, 73] on span "/webhook/walmart/v1/deliveries/ord_78RatwPHQYJkAt6swnhPRy" at bounding box center [222, 76] width 129 height 7
click at [240, 64] on div "200 PATCH /webhook/walmart/v1/deliveries/ord_78RatwPHQYJkAt6swnhPRy 09/17/2025 …" at bounding box center [229, 60] width 238 height 15
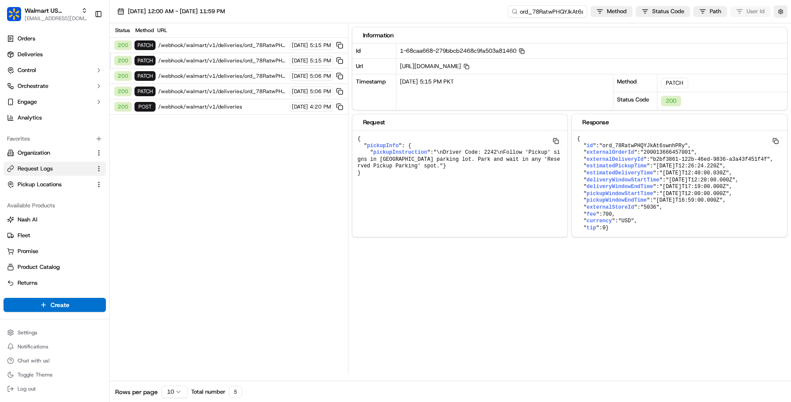
click at [239, 62] on span "/webhook/walmart/v1/deliveries/ord_78RatwPHQYJkAt6swnhPRy" at bounding box center [222, 60] width 129 height 7
drag, startPoint x: 499, startPoint y: 149, endPoint x: 488, endPoint y: 151, distance: 11.3
click at [488, 151] on span ""\nDriver Code: 2242\nFollow 'Pickup' signs in Walmart parking lot. Park and wa…" at bounding box center [459, 159] width 203 height 20
click at [266, 46] on span "/webhook/walmart/v1/deliveries/ord_78RatwPHQYJkAt6swnhPRy" at bounding box center [222, 45] width 129 height 7
click at [497, 152] on span ""\nDriver Code: 2242\nFollow 'Pickup' signs in Walmart parking lot. Park and wa…" at bounding box center [459, 159] width 203 height 20
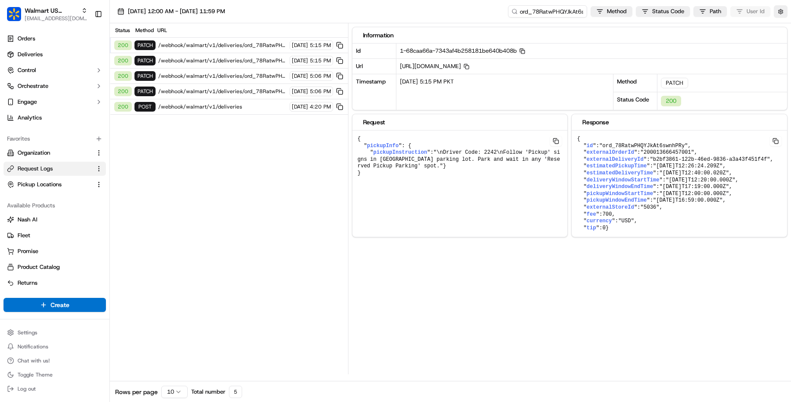
click at [233, 88] on span "/webhook/walmart/v1/deliveries/ord_78RatwPHQYJkAt6swnhPRy" at bounding box center [222, 91] width 129 height 7
click at [234, 75] on span "/webhook/walmart/v1/deliveries/ord_78RatwPHQYJkAt6swnhPRy" at bounding box center [222, 76] width 129 height 7
click at [258, 58] on span "/webhook/walmart/v1/deliveries/ord_78RatwPHQYJkAt6swnhPRy" at bounding box center [222, 60] width 129 height 7
click at [255, 45] on span "/webhook/walmart/v1/deliveries/ord_78RatwPHQYJkAt6swnhPRy" at bounding box center [222, 45] width 129 height 7
click at [248, 107] on span "/webhook/walmart/v1/deliveries" at bounding box center [222, 106] width 129 height 7
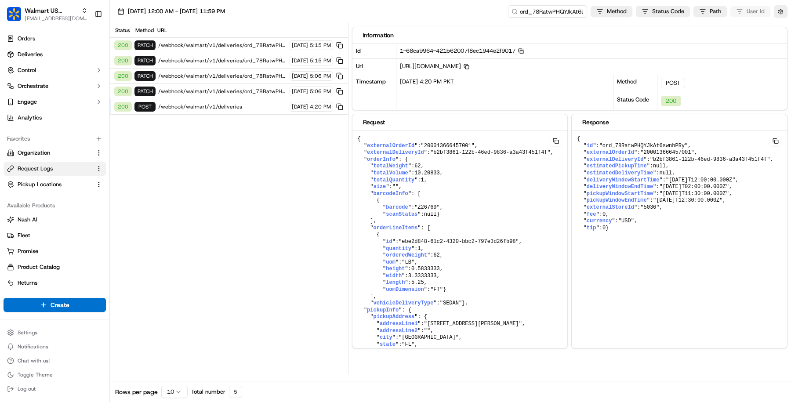
click at [248, 94] on div "200 PATCH /webhook/walmart/v1/deliveries/ord_78RatwPHQYJkAt6swnhPRy 09/17/2025 …" at bounding box center [229, 91] width 238 height 15
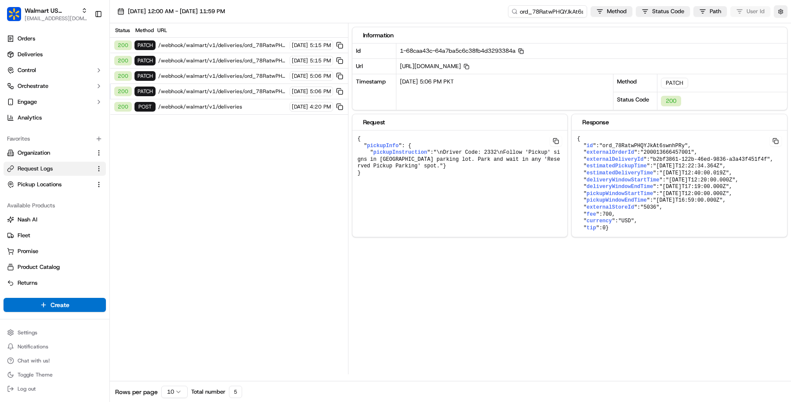
click at [247, 81] on div "200 PATCH /webhook/walmart/v1/deliveries/ord_78RatwPHQYJkAt6swnhPRy 09/17/2025 …" at bounding box center [229, 76] width 238 height 15
click at [246, 70] on div "200 PATCH /webhook/walmart/v1/deliveries/ord_78RatwPHQYJkAt6swnhPRy 09/17/2025 …" at bounding box center [229, 76] width 238 height 15
click at [238, 50] on div "200 PATCH /webhook/walmart/v1/deliveries/ord_78RatwPHQYJkAt6swnhPRy 09/17/2025 …" at bounding box center [229, 45] width 238 height 15
click at [530, 11] on input "ord_78RatwPHQYJkAt6swnhPRy" at bounding box center [535, 11] width 106 height 12
type input "_78RatwPHQYJkAt6swnhPRy"
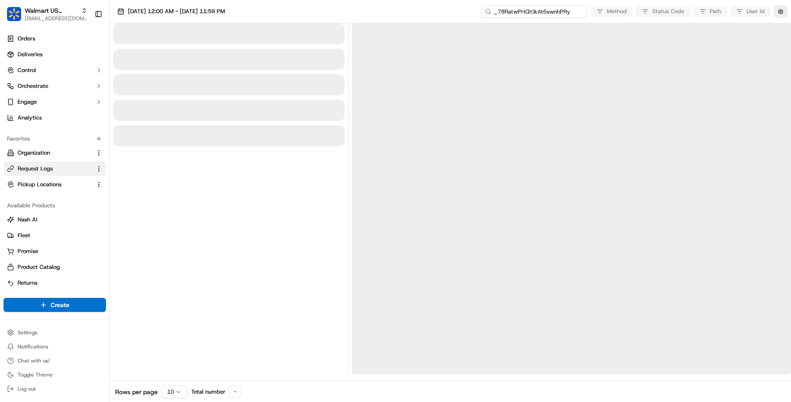
click at [521, 12] on input "_78RatwPHQYJkAt6swnhPRy" at bounding box center [535, 11] width 106 height 12
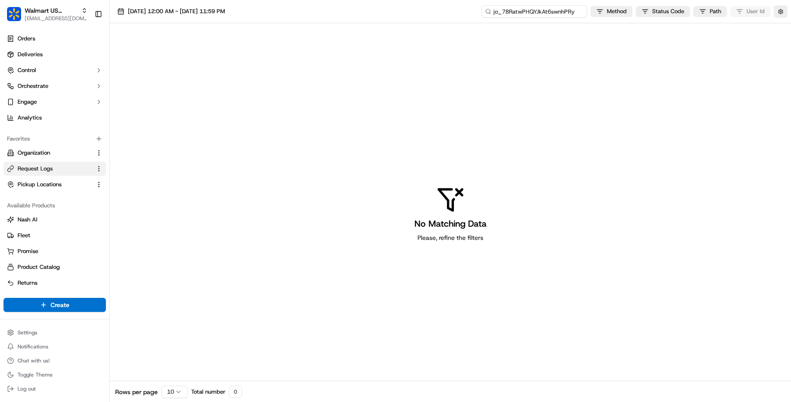
type input "job_78RatwPHQYJkAt6swnhPRy"
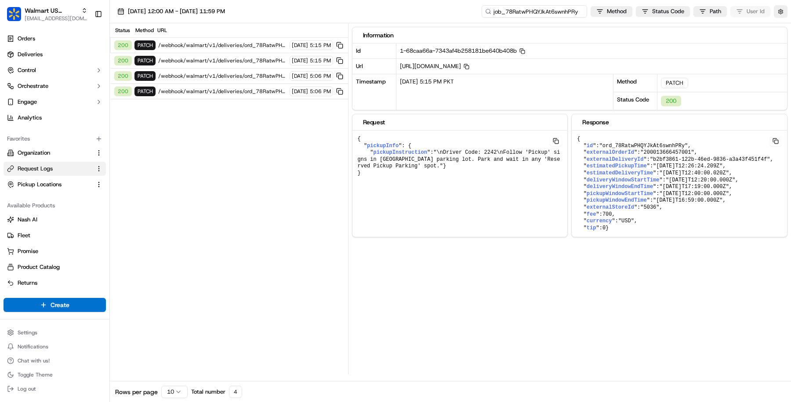
click at [531, 11] on input "job_78RatwPHQYJkAt6swnhPRy" at bounding box center [535, 11] width 106 height 12
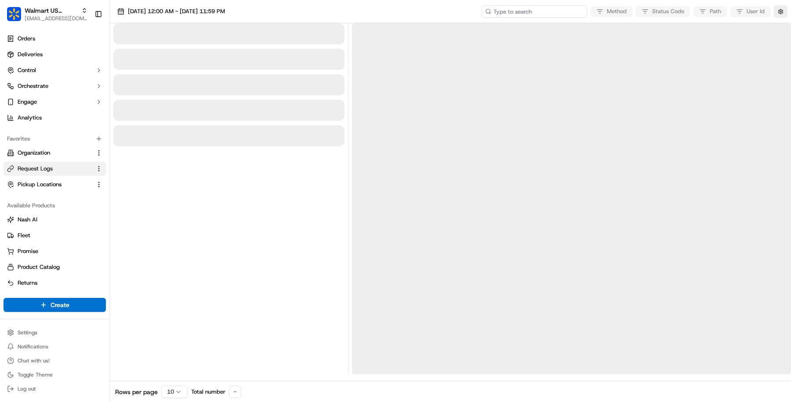
click at [566, 7] on input at bounding box center [535, 11] width 106 height 12
paste input "job_78RatwPHQYJkAt6swnhPRy"
type input "job_78RatwPHQYJkAt6swnhPRy"
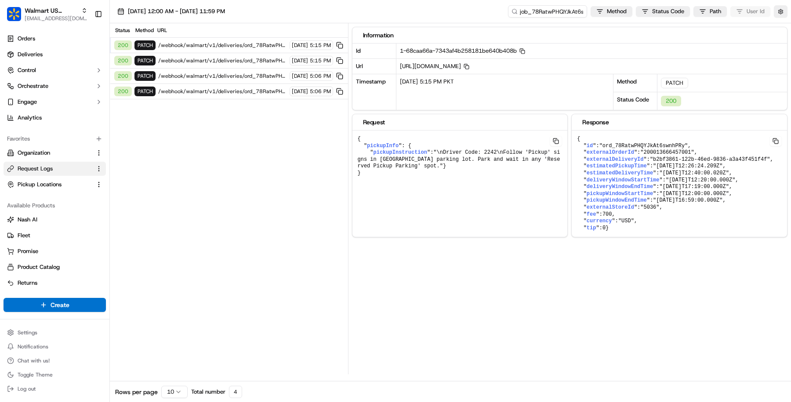
click at [517, 11] on icon at bounding box center [515, 11] width 6 height 6
click at [523, 11] on input "job_78RatwPHQYJkAt6swnhPRy" at bounding box center [535, 11] width 106 height 12
click at [782, 12] on button "button" at bounding box center [781, 11] width 14 height 12
click at [779, 28] on button "Display Only Provider Logs" at bounding box center [782, 27] width 7 height 7
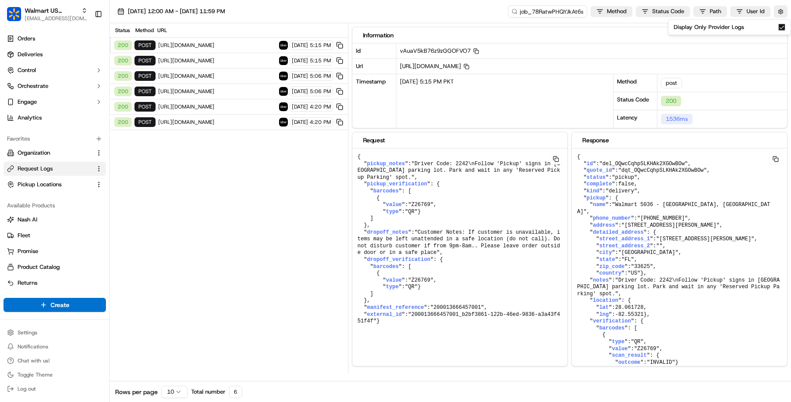
click at [195, 122] on span "https://api.uber.com/v1/customers/4509a6ea-7efb-414a-b708-4392a776301c/delivery…" at bounding box center [217, 122] width 118 height 7
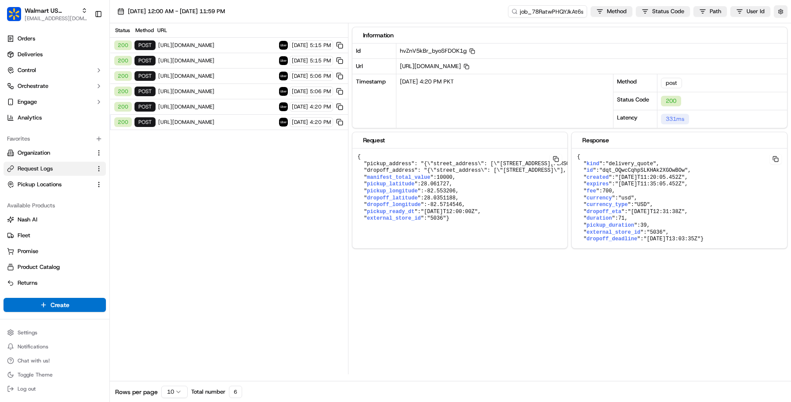
drag, startPoint x: 393, startPoint y: 230, endPoint x: 350, endPoint y: 150, distance: 90.1
click at [350, 150] on div "Status Method URL 200 post https://api.uber.com/v1/customers/4509a6ea-7efb-414a…" at bounding box center [450, 198] width 681 height 351
click at [685, 210] on span ""2025-09-17T12:31:38Z"" at bounding box center [656, 212] width 57 height 6
click at [243, 99] on div "200 post https://api.uber.com/v1/customers/4509a6ea-7efb-414a-b708-4392a776301c…" at bounding box center [229, 106] width 238 height 15
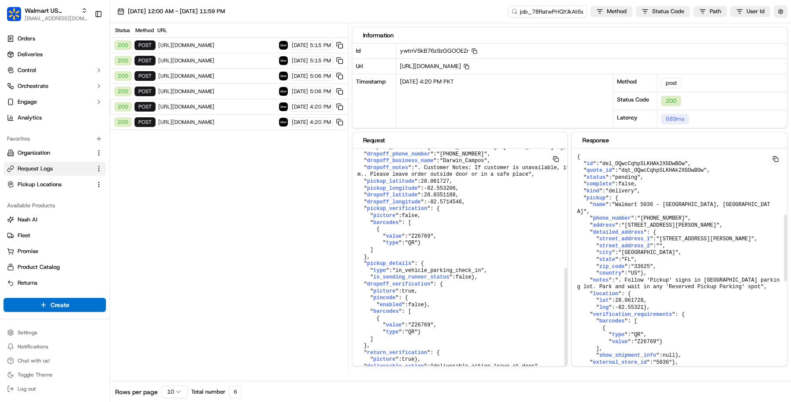
scroll to position [586, 0]
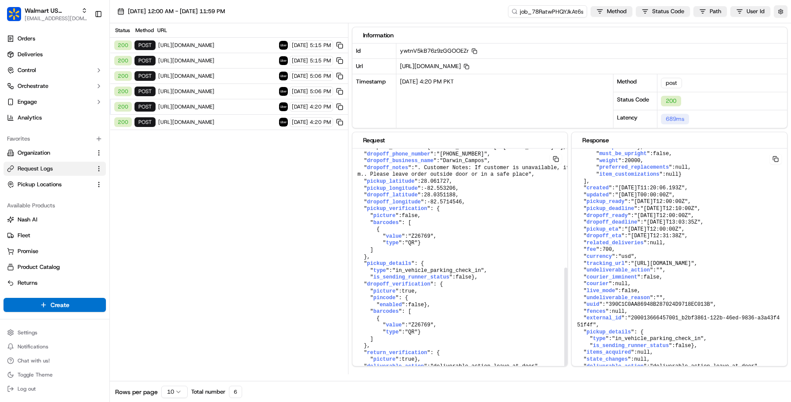
click at [220, 119] on span "https://api.uber.com/v1/customers/4509a6ea-7efb-414a-b708-4392a776301c/delivery…" at bounding box center [217, 122] width 118 height 7
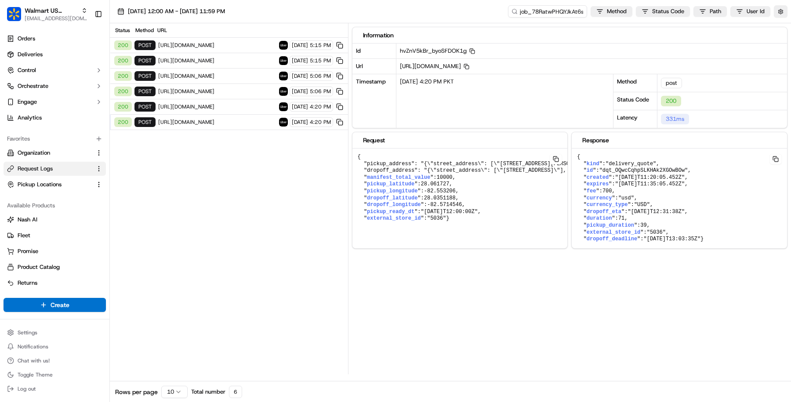
click at [219, 105] on span "https://api.uber.com/v1/customers/4509a6ea-7efb-414a-b708-4392a776301c/deliveri…" at bounding box center [217, 106] width 118 height 7
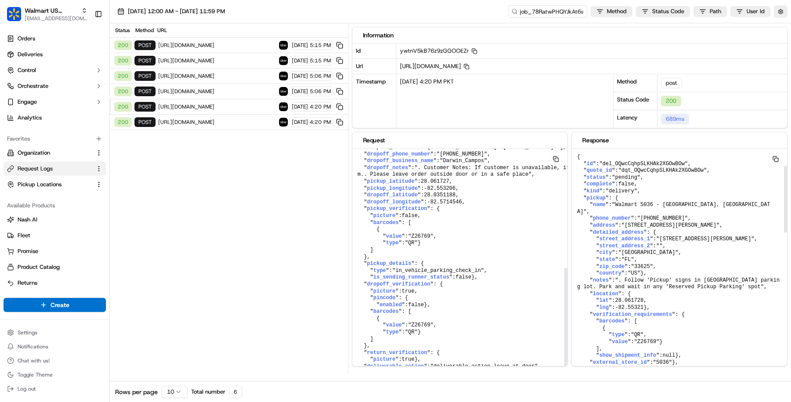
scroll to position [586, 0]
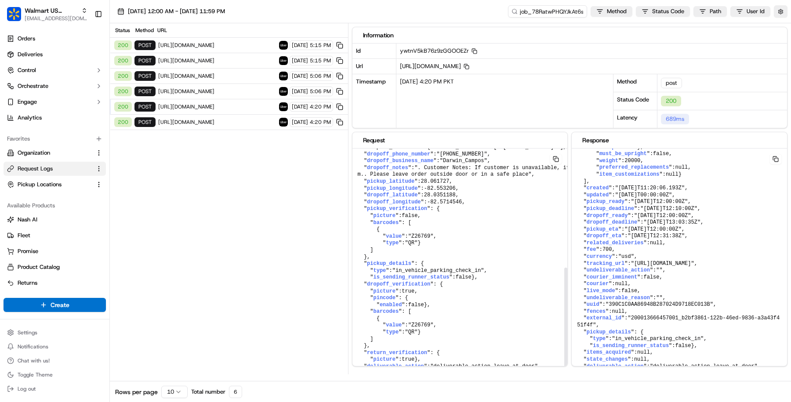
click at [239, 90] on span "https://api.uber.com/v1/customers/4509a6ea-7efb-414a-b708-4392a776301c/deliveri…" at bounding box center [217, 91] width 118 height 7
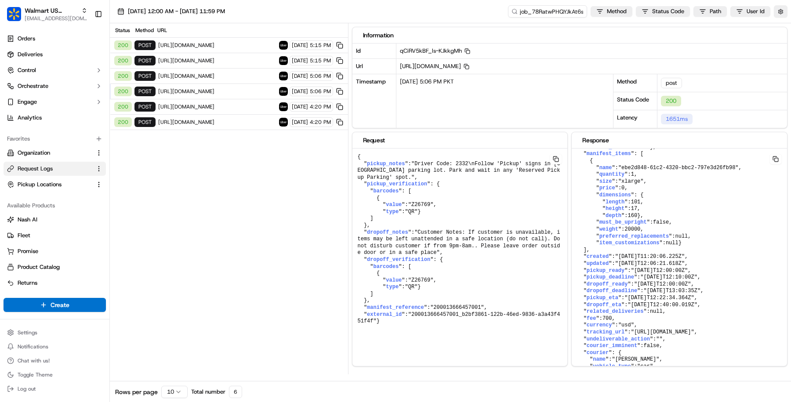
scroll to position [0, 0]
click at [244, 88] on span "https://api.uber.com/v1/customers/4509a6ea-7efb-414a-b708-4392a776301c/deliveri…" at bounding box center [217, 91] width 118 height 7
click at [238, 103] on span "https://api.uber.com/v1/customers/4509a6ea-7efb-414a-b708-4392a776301c/deliveri…" at bounding box center [217, 106] width 118 height 7
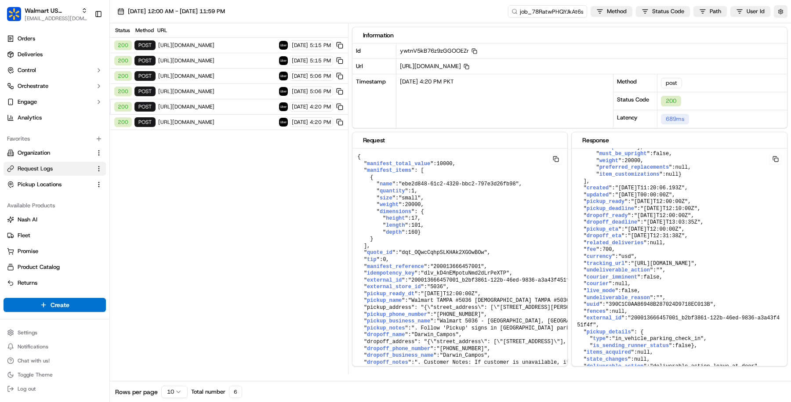
click at [235, 88] on span "https://api.uber.com/v1/customers/4509a6ea-7efb-414a-b708-4392a776301c/deliveri…" at bounding box center [217, 91] width 118 height 7
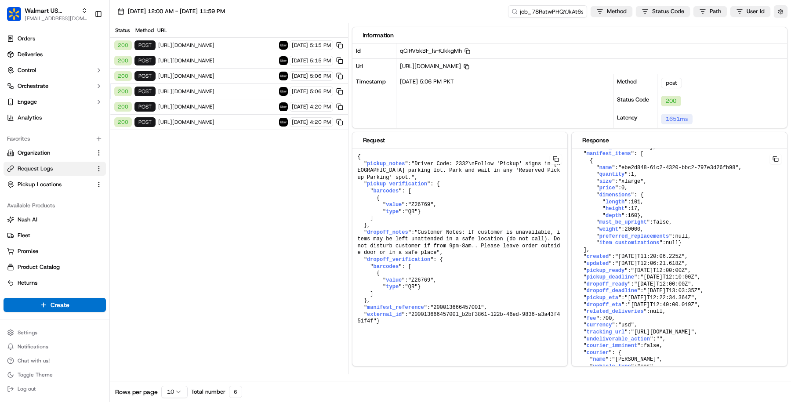
click at [251, 115] on div "200 post https://api.uber.com/v1/customers/4509a6ea-7efb-414a-b708-4392a776301c…" at bounding box center [229, 122] width 238 height 15
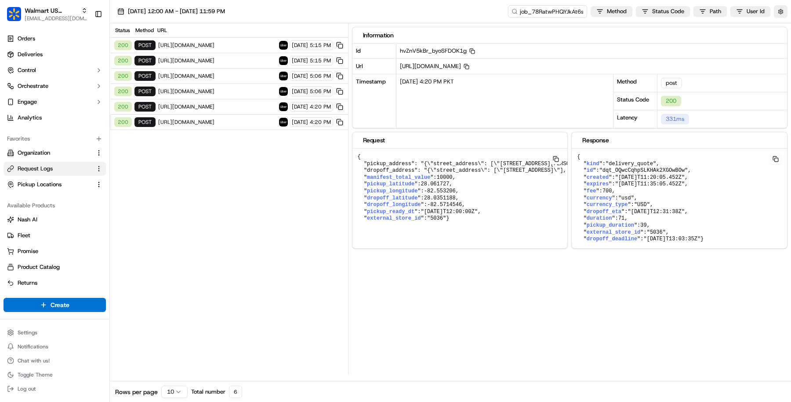
click at [228, 103] on span "https://api.uber.com/v1/customers/4509a6ea-7efb-414a-b708-4392a776301c/deliveri…" at bounding box center [217, 106] width 118 height 7
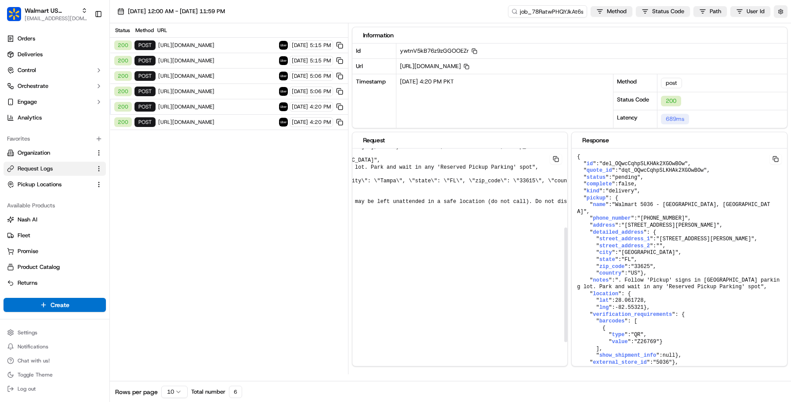
scroll to position [161, 290]
drag, startPoint x: 359, startPoint y: 170, endPoint x: 462, endPoint y: 169, distance: 103.3
click at [462, 169] on pre "{ " manifest_total_value ": 10000 , " manifest_items ": [ { " name ": "ebe2d848…" at bounding box center [330, 202] width 536 height 429
click at [536, 12] on input "job_78RatwPHQYJkAt6swnhPRy" at bounding box center [535, 11] width 106 height 12
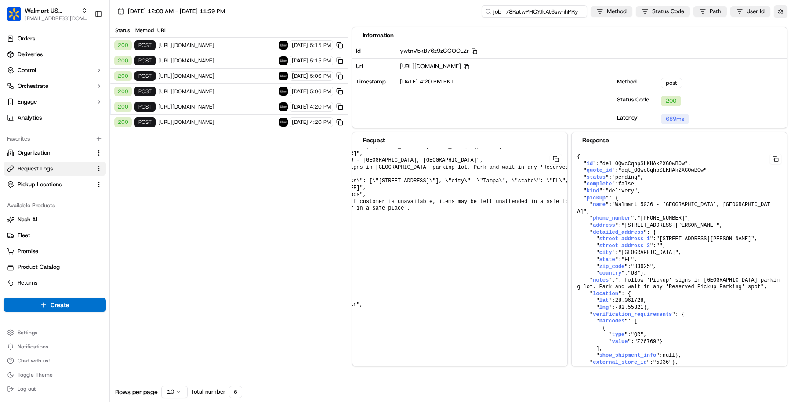
click at [536, 12] on input "job_78RatwPHQYJkAt6swnhPRy" at bounding box center [535, 11] width 106 height 12
click at [221, 93] on div "200 post https://api.uber.com/v1/customers/4509a6ea-7efb-414a-b708-4392a776301c…" at bounding box center [229, 91] width 238 height 15
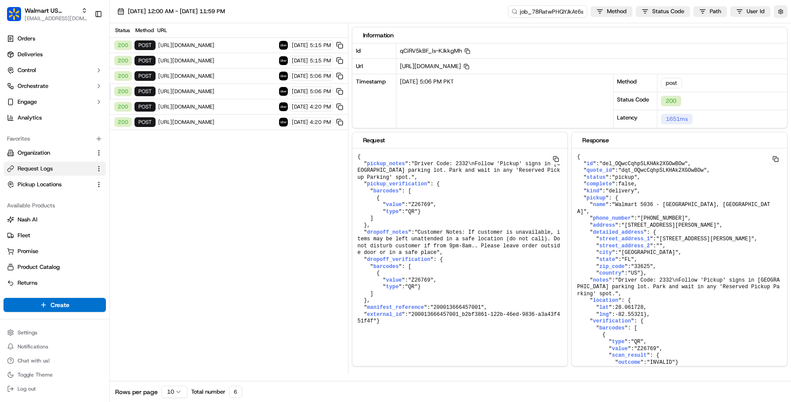
scroll to position [0, 0]
click at [237, 75] on span "https://api.uber.com/v1/customers/4509a6ea-7efb-414a-b708-4392a776301c/deliveri…" at bounding box center [217, 76] width 118 height 7
click at [538, 13] on input "job_78RatwPHQYJkAt6swnhPRy" at bounding box center [535, 11] width 106 height 12
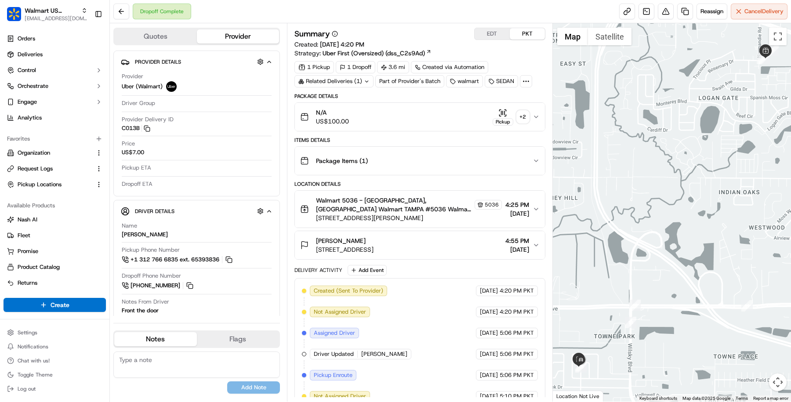
click at [354, 77] on div "Related Deliveries (1)" at bounding box center [334, 81] width 79 height 12
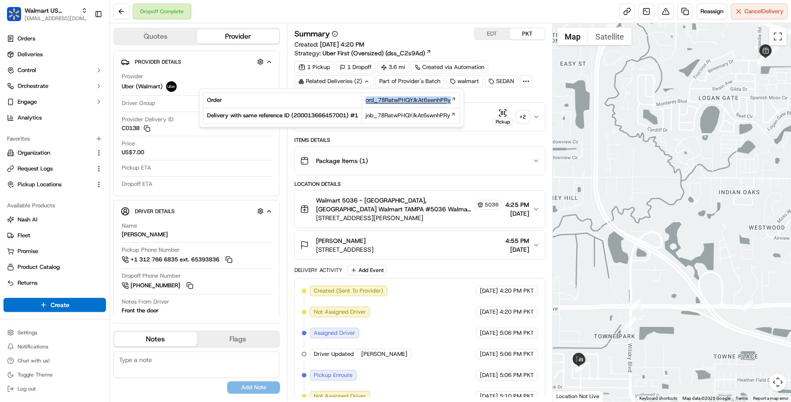
drag, startPoint x: 322, startPoint y: 106, endPoint x: 456, endPoint y: 98, distance: 134.3
click at [456, 98] on tr "Order ord_78RatwPHQYJkAt6swnhPRy" at bounding box center [332, 100] width 257 height 15
copy tr "ord_78RatwPHQYJkAt6swnhPRy"
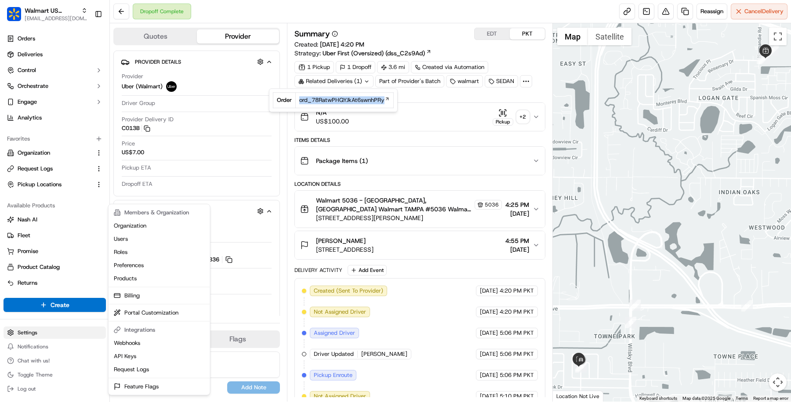
click at [60, 331] on html "Walmart US Stores masood@usenash.com Toggle Sidebar Orders Deliveries Control O…" at bounding box center [395, 201] width 791 height 402
click at [161, 344] on link "Webhooks" at bounding box center [159, 343] width 98 height 13
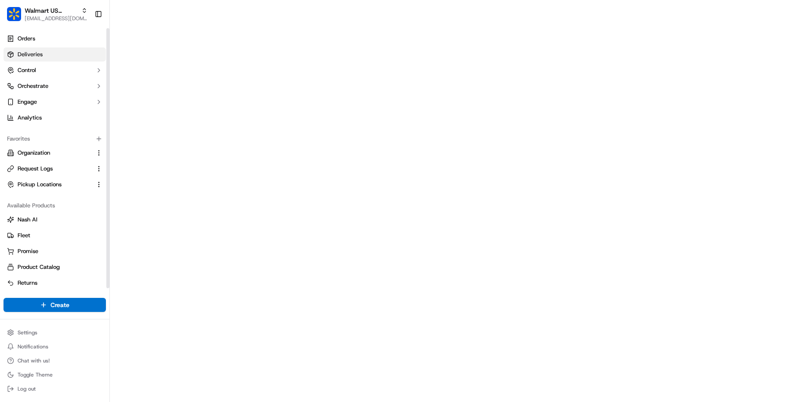
click at [62, 58] on link "Deliveries" at bounding box center [55, 54] width 102 height 14
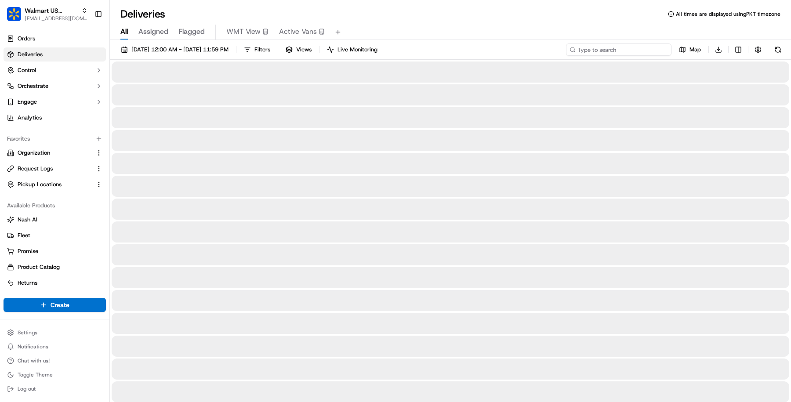
click at [619, 48] on input at bounding box center [619, 50] width 106 height 12
paste input "job_78RatwPHQYJkAt6swnhPRy"
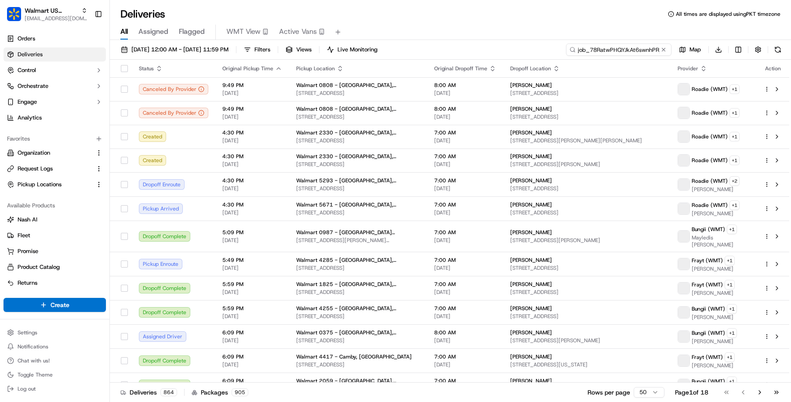
scroll to position [0, 3]
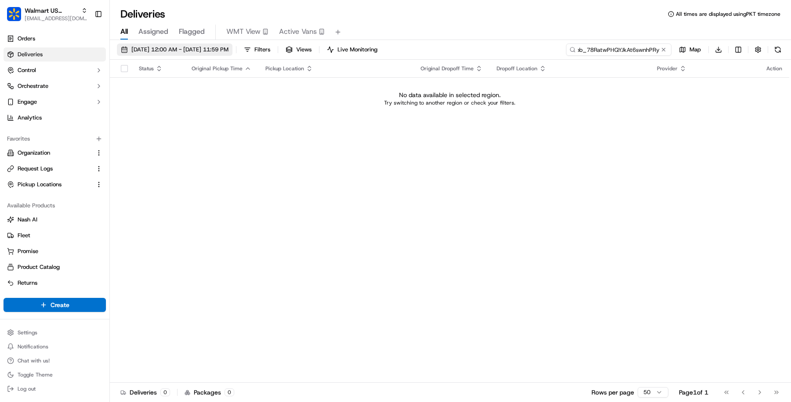
type input "job_78RatwPHQYJkAt6swnhPRy"
click at [229, 53] on span "[DATE] 12:00 AM - [DATE] 11:59 PM" at bounding box center [179, 50] width 97 height 8
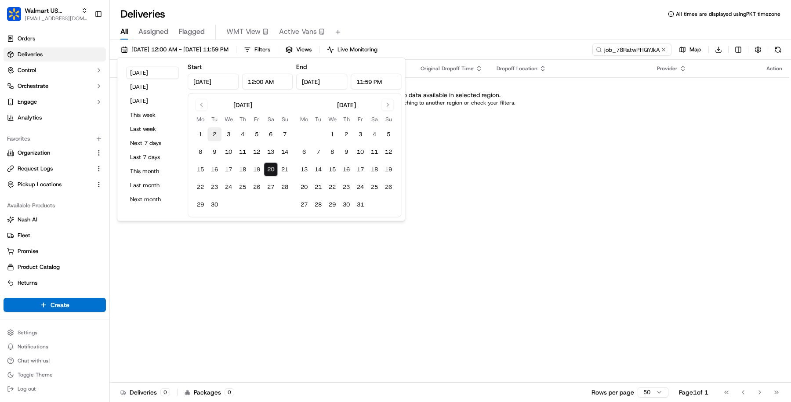
click at [212, 133] on button "2" at bounding box center [215, 135] width 14 height 14
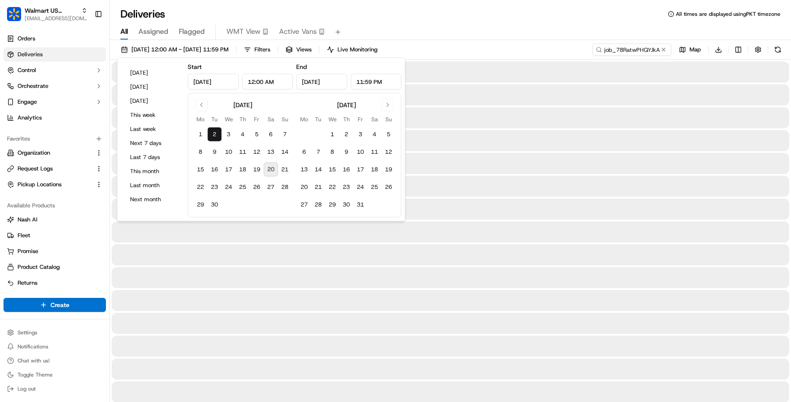
type input "Sep 2, 2025"
click at [274, 175] on button "20" at bounding box center [271, 170] width 14 height 14
type input "[DATE]"
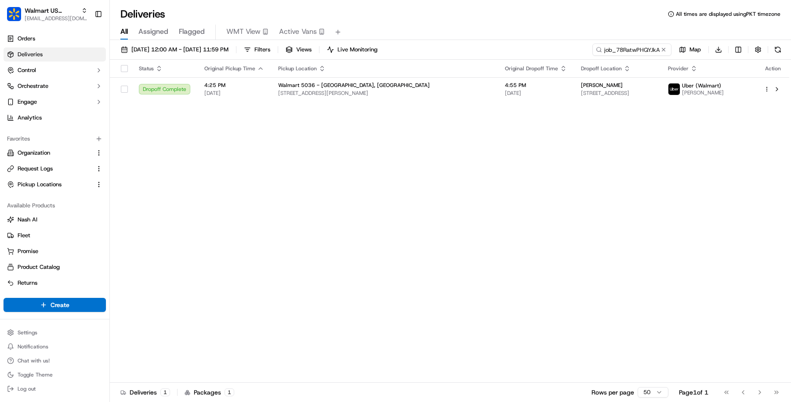
click at [469, 101] on div "Status Original Pickup Time Pickup Location Original Dropoff Time Dropoff Locat…" at bounding box center [450, 221] width 680 height 323
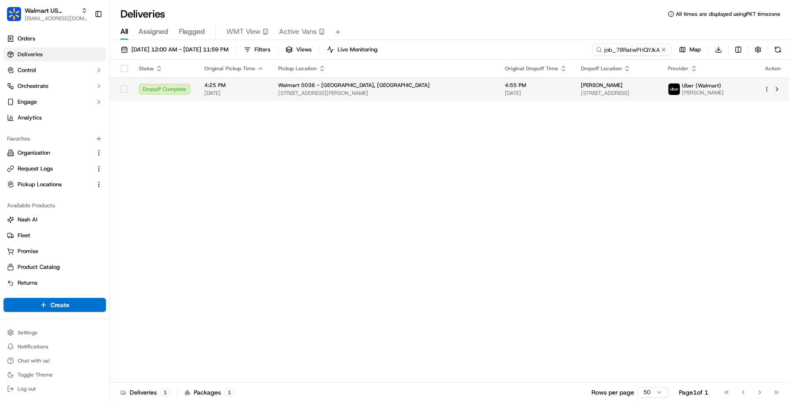
click at [498, 100] on td "4:55 PM 09/17/2025" at bounding box center [536, 89] width 76 height 24
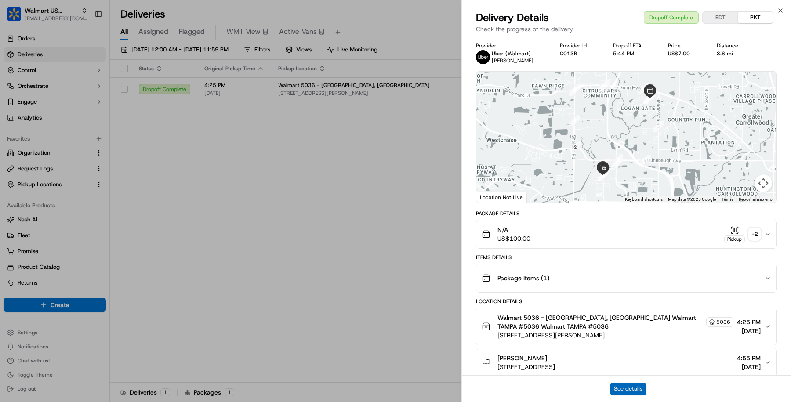
click at [632, 391] on button "See details" at bounding box center [628, 389] width 36 height 12
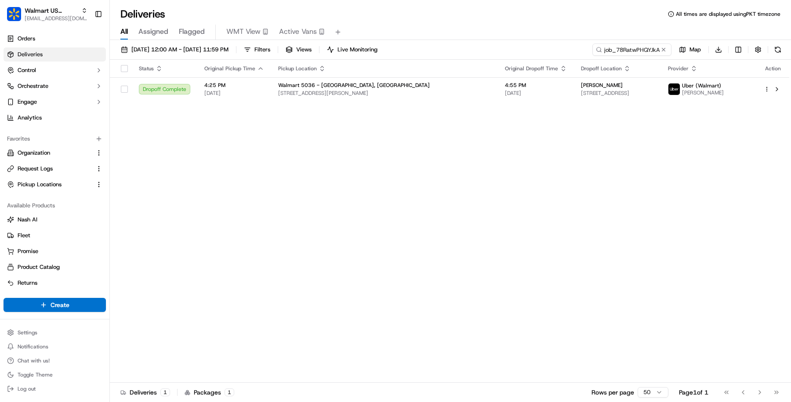
click at [430, 112] on div "Status Original Pickup Time Pickup Location Original Dropoff Time Dropoff Locat…" at bounding box center [450, 221] width 680 height 323
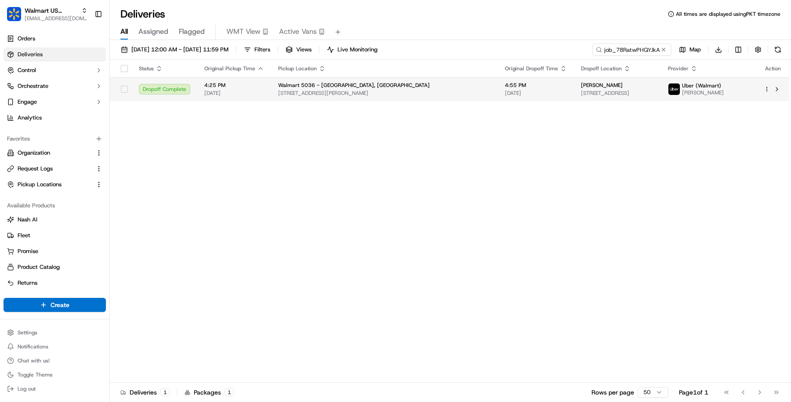
click at [498, 100] on td "4:55 PM 09/17/2025" at bounding box center [536, 89] width 76 height 24
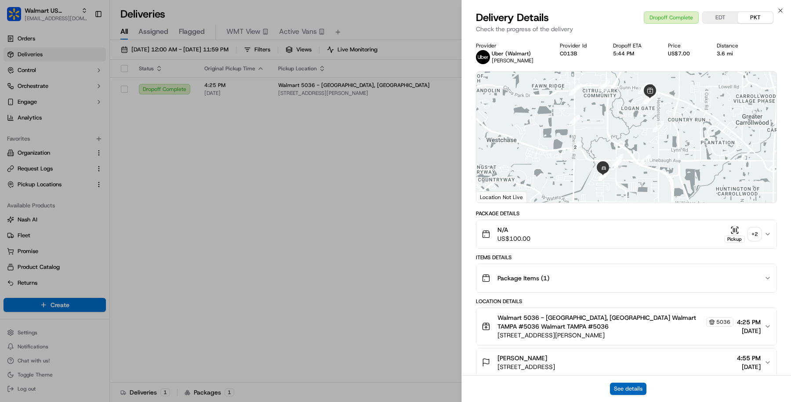
click at [617, 385] on button "See details" at bounding box center [628, 389] width 36 height 12
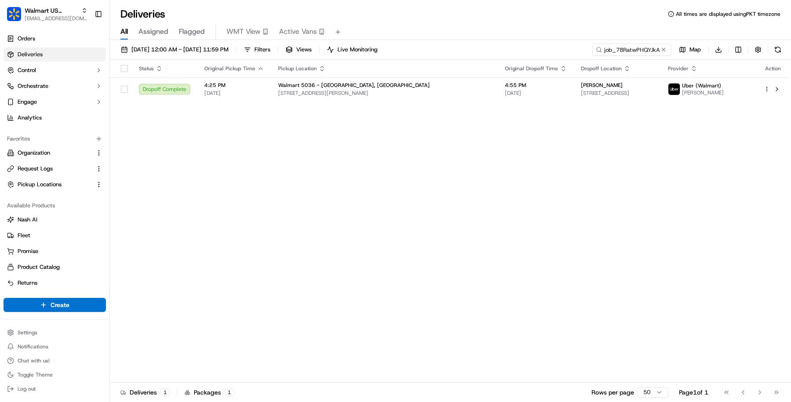
click at [37, 332] on html "Walmart US Stores masood@usenash.com Toggle Sidebar Orders Deliveries Control O…" at bounding box center [395, 201] width 791 height 402
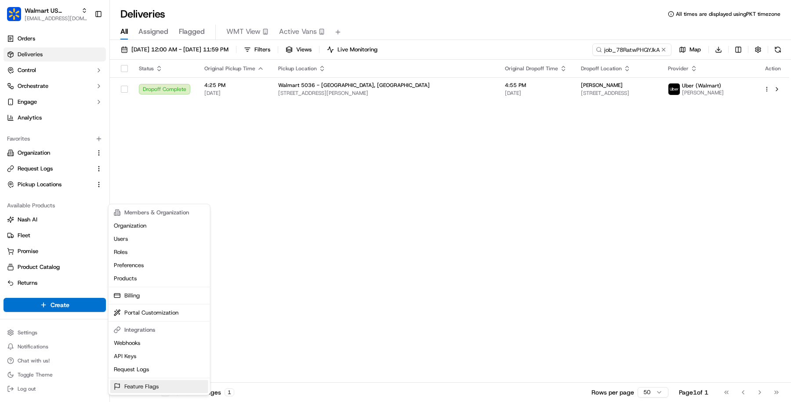
click at [149, 384] on link "Feature Flags" at bounding box center [159, 386] width 98 height 13
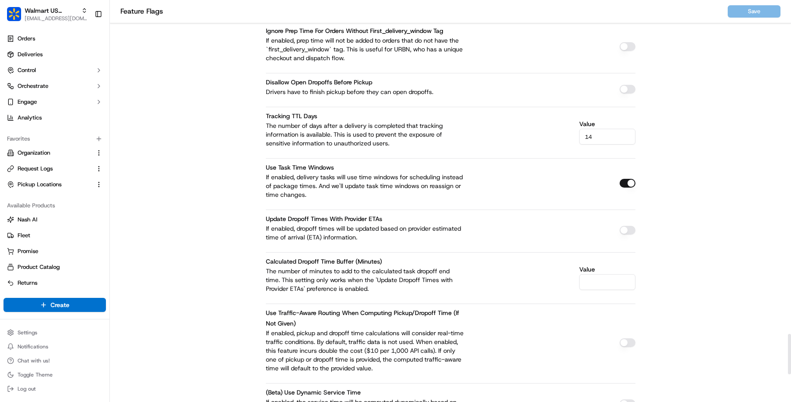
scroll to position [3300, 0]
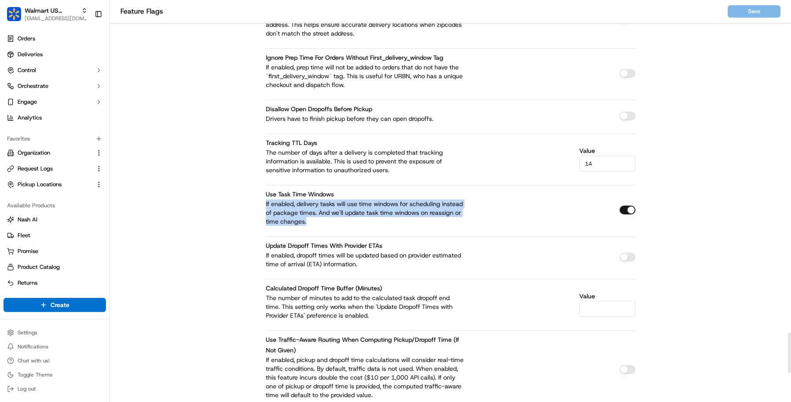
drag, startPoint x: 309, startPoint y: 182, endPoint x: 258, endPoint y: 162, distance: 55.3
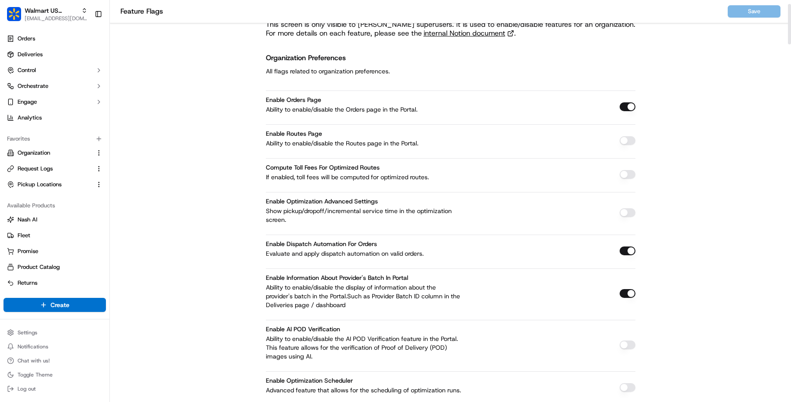
scroll to position [0, 0]
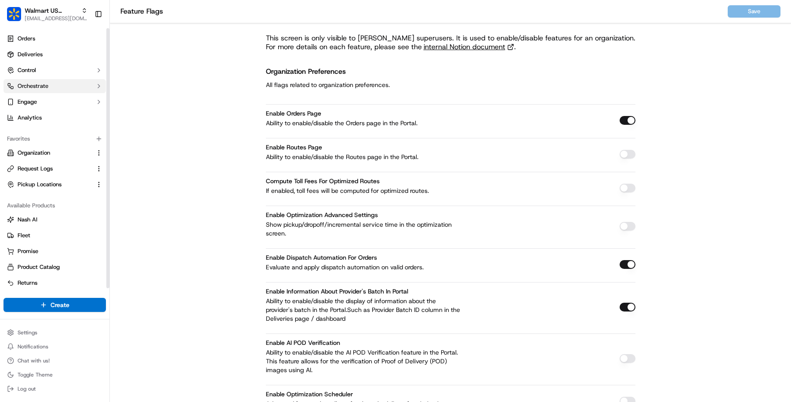
click at [50, 88] on button "Orchestrate" at bounding box center [55, 86] width 102 height 14
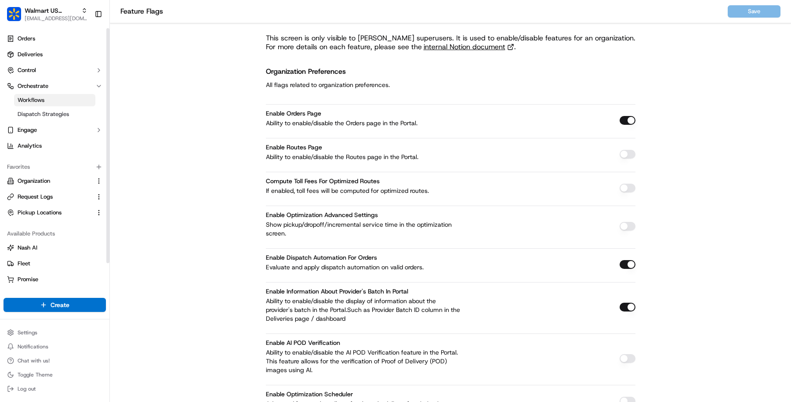
click at [49, 101] on link "Workflows" at bounding box center [54, 100] width 81 height 12
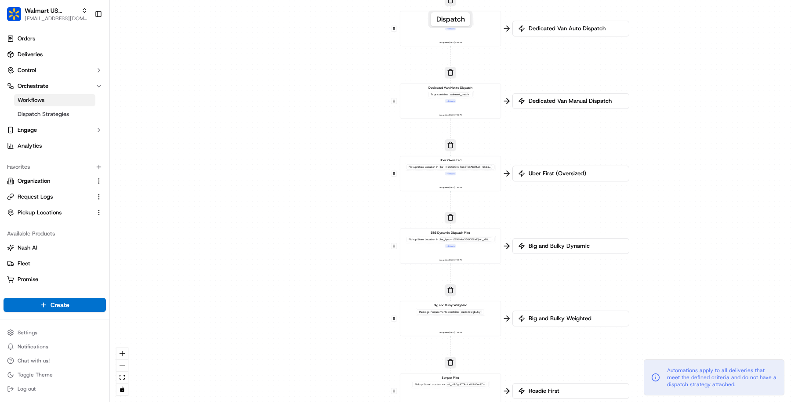
click at [473, 173] on div "Pickup Store Location in + 2 more" at bounding box center [450, 170] width 91 height 12
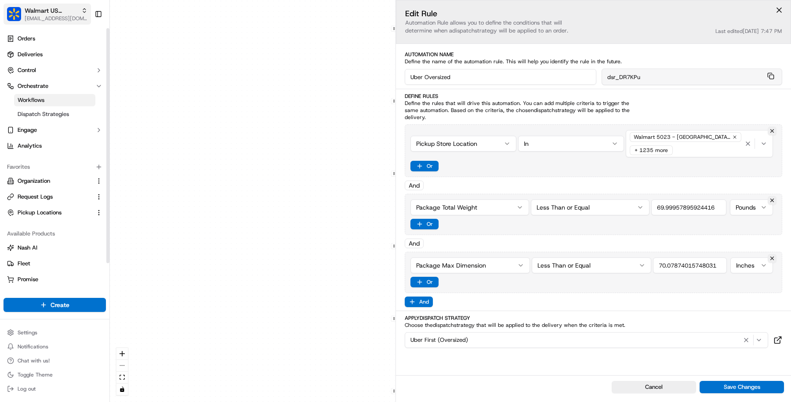
click at [32, 5] on button "Walmart US Stores masood@usenash.com" at bounding box center [47, 14] width 87 height 21
type input "d"
type input "the minnow"
click at [170, 43] on div "The Minnow" at bounding box center [159, 46] width 128 height 18
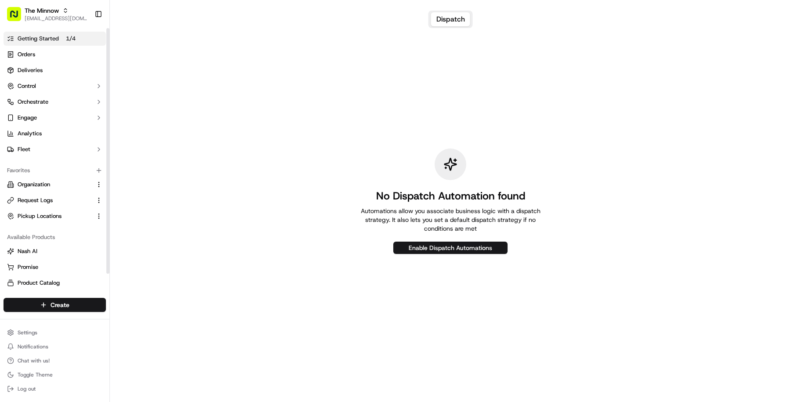
click at [75, 34] on p "1 / 4" at bounding box center [70, 39] width 17 height 10
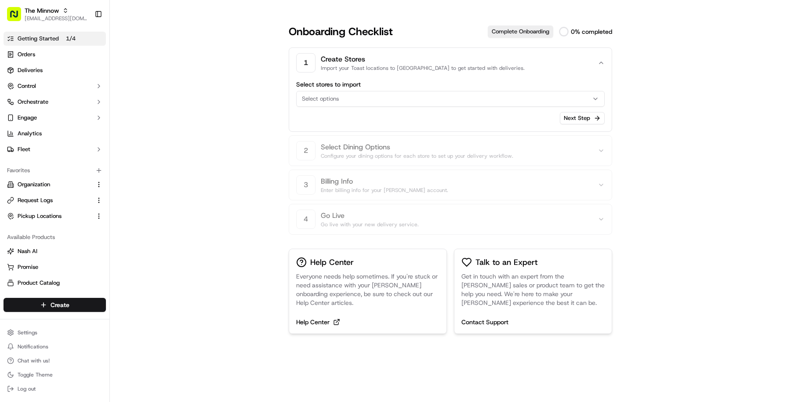
click at [455, 98] on div "Select options" at bounding box center [451, 99] width 304 height 8
click at [456, 129] on html "The Minnow masood@usenash.com Toggle Sidebar Getting Started 1 / 4 Orders Deliv…" at bounding box center [395, 201] width 791 height 402
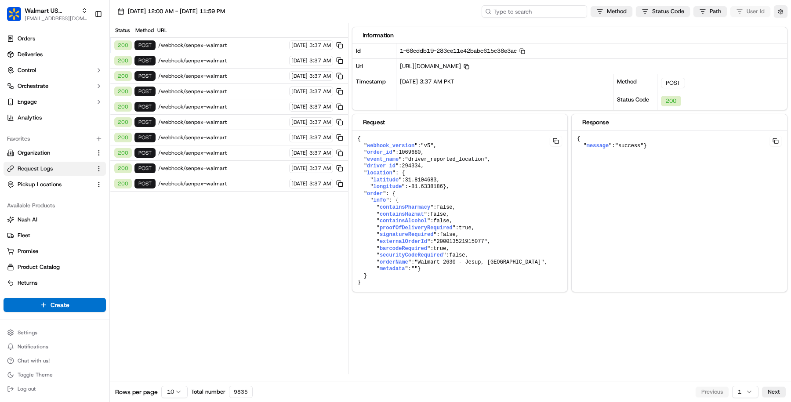
click at [553, 12] on input at bounding box center [535, 11] width 106 height 12
paste input "job_78RatwPHQYJkAt6swnhPRy"
type input "job_78RatwPHQYJkAt6swnhPRy"
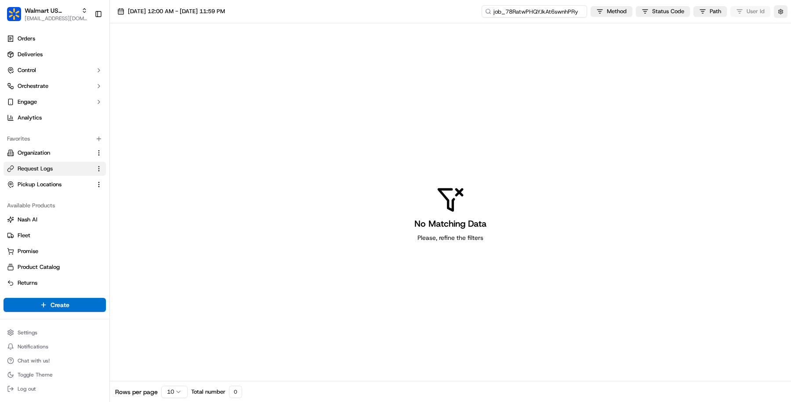
click at [543, 13] on input "job_78RatwPHQYJkAt6swnhPRy" at bounding box center [535, 11] width 106 height 12
click at [496, 13] on input "job_78RatwPHQYJkAt6swnhPRy" at bounding box center [535, 11] width 106 height 12
click at [195, 16] on button "[DATE] 12:00 AM - [DATE] 11:59 PM" at bounding box center [171, 11] width 116 height 12
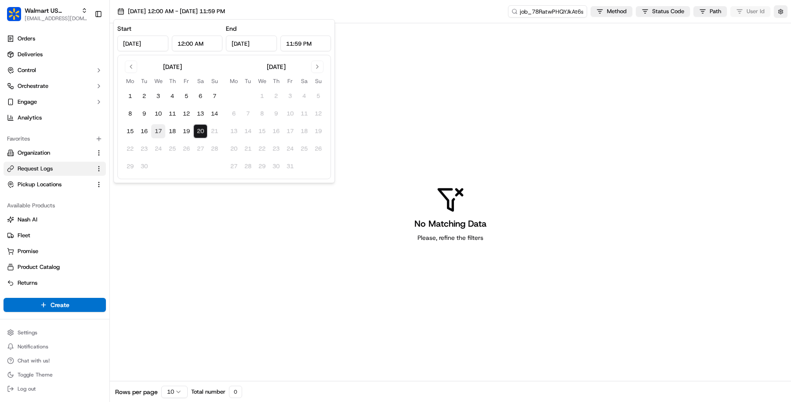
click at [155, 137] on button "17" at bounding box center [158, 131] width 14 height 14
type input "[DATE]"
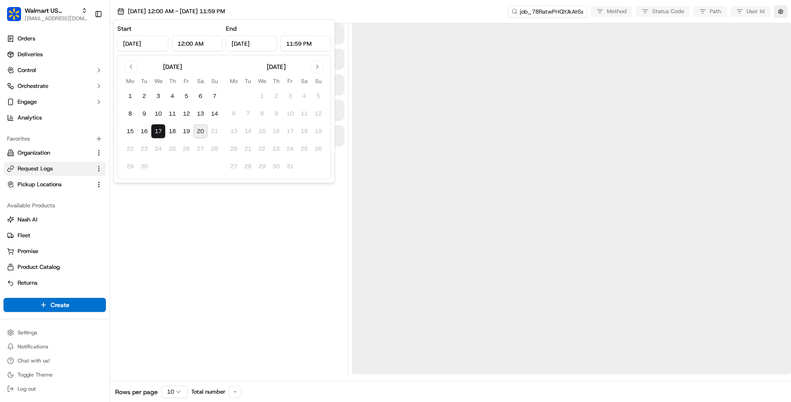
click at [199, 129] on button "20" at bounding box center [200, 131] width 14 height 14
type input "[DATE]"
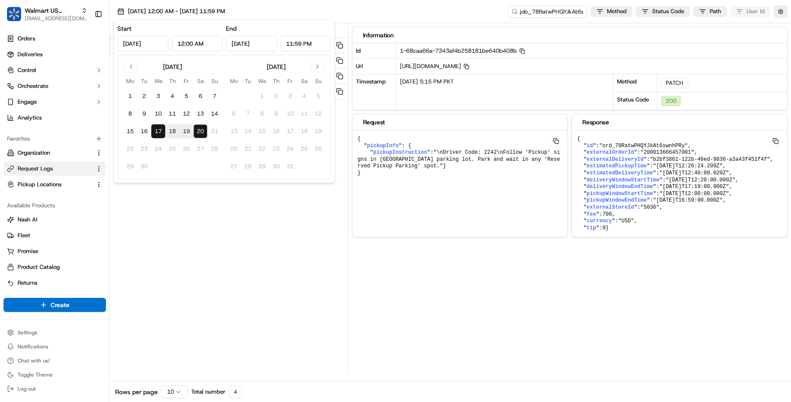
click at [311, 236] on div "Status Method URL 200 PATCH /webhook/walmart/v1/deliveries/ord_78RatwPHQYJkAt6s…" at bounding box center [229, 198] width 238 height 351
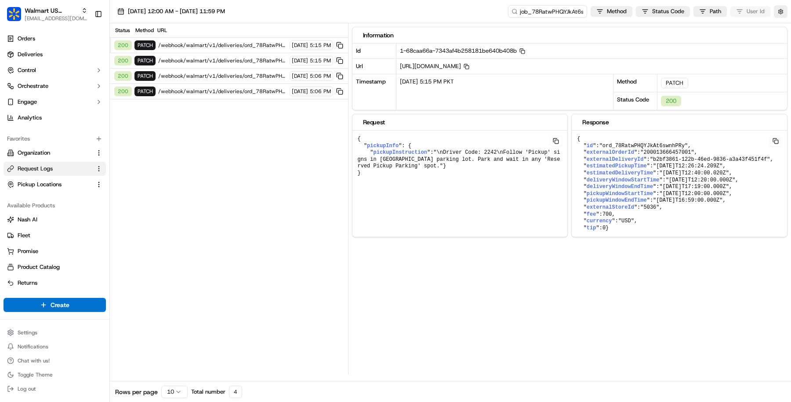
click at [236, 88] on span "/webhook/walmart/v1/deliveries/ord_78RatwPHQYJkAt6swnhPRy" at bounding box center [222, 91] width 129 height 7
click at [785, 14] on button "button" at bounding box center [781, 11] width 14 height 12
click at [477, 251] on div "Information Id 1-68caa43c-64a7ba5c6c38fb4d3293384a Copy 1-68caa43c-64a7ba5c6c38…" at bounding box center [572, 198] width 440 height 351
click at [222, 84] on div "200 PATCH /webhook/walmart/v1/deliveries/ord_78RatwPHQYJkAt6swnhPRy [DATE] 5:06…" at bounding box center [229, 91] width 238 height 15
drag, startPoint x: 370, startPoint y: 188, endPoint x: 362, endPoint y: 184, distance: 8.7
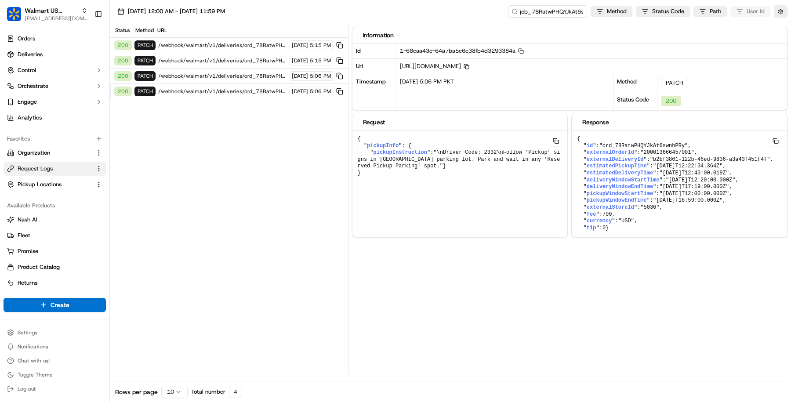
click at [362, 184] on div "{ " pickupInfo ": { " pickupInstruction ": "\nDriver Code: 2332\nFollow 'Pickup…" at bounding box center [460, 192] width 215 height 123
click at [548, 11] on input "job_78RatwPHQYJkAt6swnhPRy" at bounding box center [535, 11] width 106 height 12
click at [503, 17] on input "job_78RatwPHQYJkAt6swnhPRy" at bounding box center [535, 11] width 106 height 12
drag, startPoint x: 503, startPoint y: 12, endPoint x: 465, endPoint y: 12, distance: 37.8
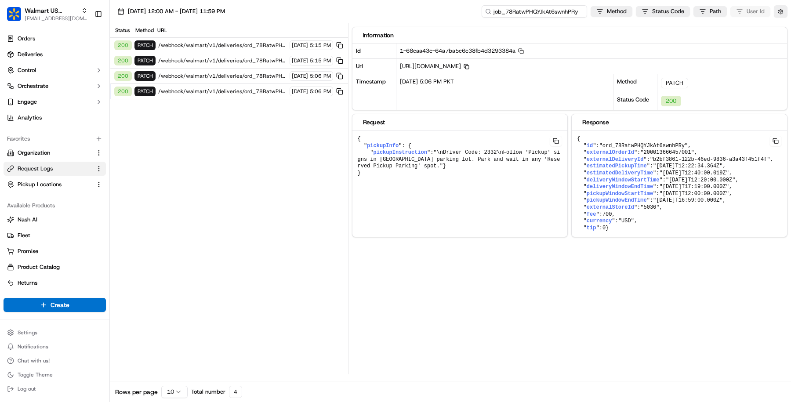
click at [465, 12] on div "[DATE] 12:00 AM - [DATE] 11:59 PM job_78RatwPHQYJkAt6swnhPRy Method Status Code…" at bounding box center [450, 11] width 681 height 23
type input "o_78RatwPHQYJkAt6swnhPRy"
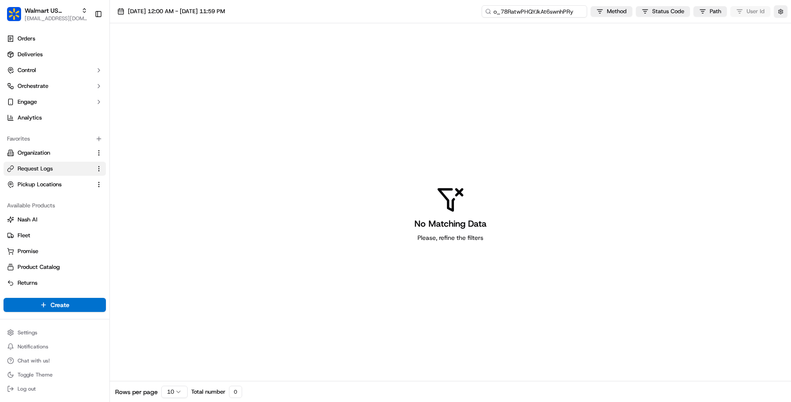
click at [525, 11] on input "o_78RatwPHQYJkAt6swnhPRy" at bounding box center [535, 11] width 106 height 12
type input "ord_78RatwPHQYJkAt6swnhPRy"
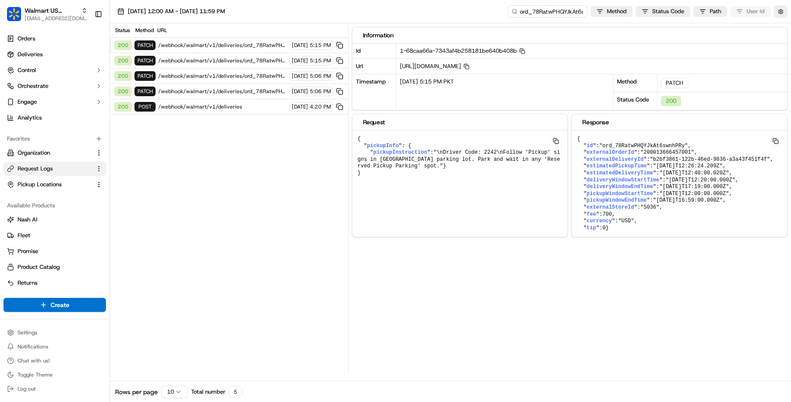
click at [251, 103] on span "/webhook/walmart/v1/deliveries" at bounding box center [222, 106] width 129 height 7
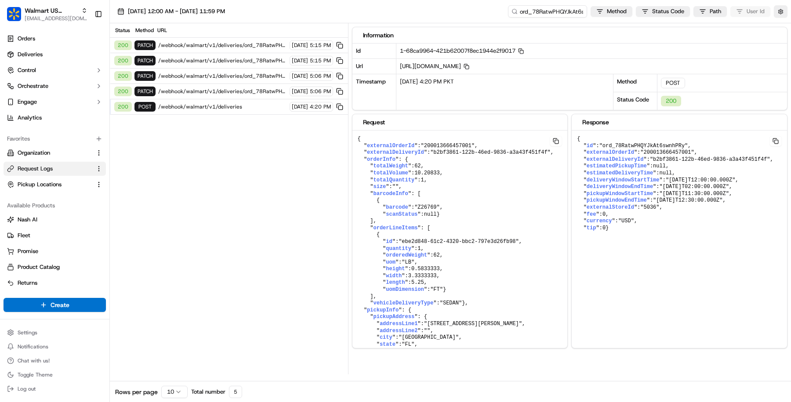
click at [237, 103] on span "/webhook/walmart/v1/deliveries" at bounding box center [222, 106] width 129 height 7
click at [250, 88] on span "/webhook/walmart/v1/deliveries/ord_78RatwPHQYJkAt6swnhPRy" at bounding box center [222, 91] width 129 height 7
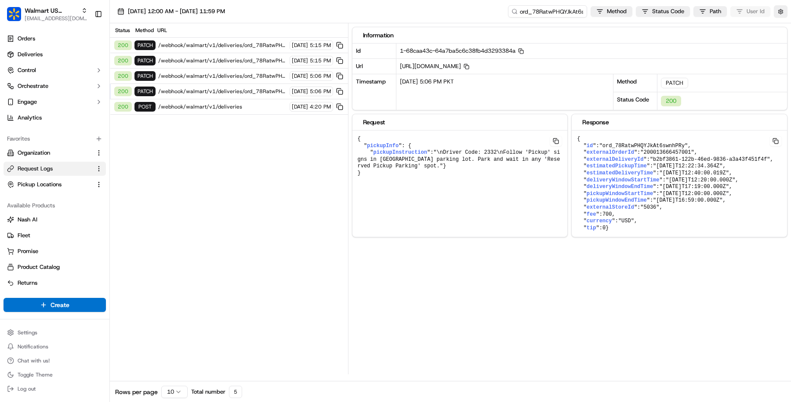
click at [246, 78] on span "/webhook/walmart/v1/deliveries/ord_78RatwPHQYJkAt6swnhPRy" at bounding box center [222, 76] width 129 height 7
click at [245, 69] on div "200 PATCH /webhook/walmart/v1/deliveries/ord_78RatwPHQYJkAt6swnhPRy [DATE] 5:06…" at bounding box center [229, 76] width 238 height 15
click at [244, 59] on span "/webhook/walmart/v1/deliveries/ord_78RatwPHQYJkAt6swnhPRy" at bounding box center [222, 60] width 129 height 7
click at [243, 45] on span "/webhook/walmart/v1/deliveries/ord_78RatwPHQYJkAt6swnhPRy" at bounding box center [222, 45] width 129 height 7
click at [246, 84] on div "200 PATCH /webhook/walmart/v1/deliveries/ord_78RatwPHQYJkAt6swnhPRy [DATE] 5:06…" at bounding box center [229, 91] width 238 height 15
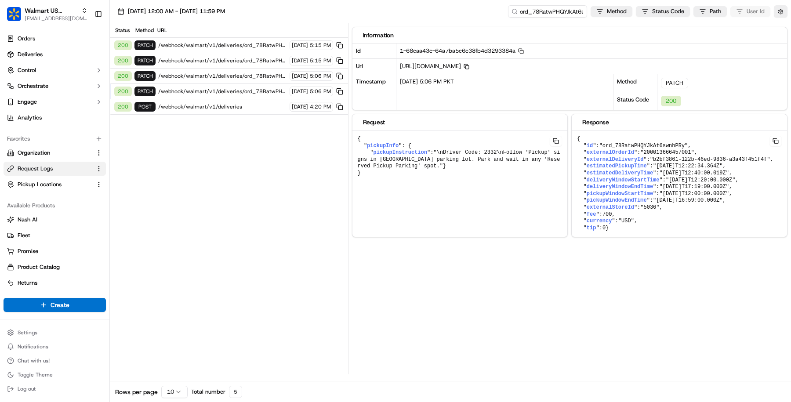
click at [246, 91] on span "/webhook/walmart/v1/deliveries/ord_78RatwPHQYJkAt6swnhPRy" at bounding box center [222, 91] width 129 height 7
click at [251, 105] on span "/webhook/walmart/v1/deliveries" at bounding box center [222, 106] width 129 height 7
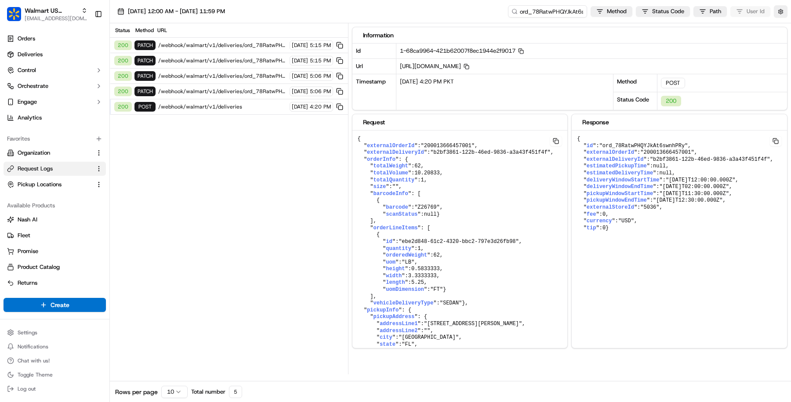
click at [222, 106] on span "/webhook/walmart/v1/deliveries" at bounding box center [222, 106] width 129 height 7
click at [231, 103] on span "/webhook/walmart/v1/deliveries" at bounding box center [222, 106] width 129 height 7
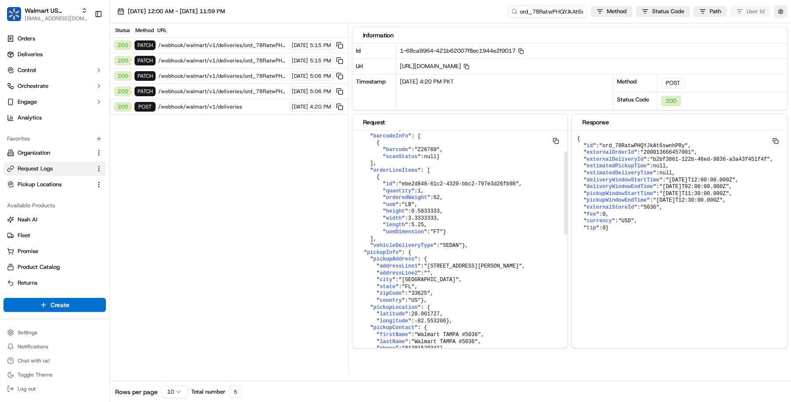
scroll to position [58, 0]
drag, startPoint x: 437, startPoint y: 203, endPoint x: 445, endPoint y: 202, distance: 7.0
click at [445, 202] on pre "{ " externalOrderId ": "200013666457001" , " externalDeliveryId ": "b2bf3861-12…" at bounding box center [460, 362] width 215 height 579
drag, startPoint x: 463, startPoint y: 202, endPoint x: 379, endPoint y: 200, distance: 84.0
click at [379, 200] on pre "{ " externalOrderId ": "200013666457001" , " externalDeliveryId ": "b2bf3861-12…" at bounding box center [460, 362] width 215 height 579
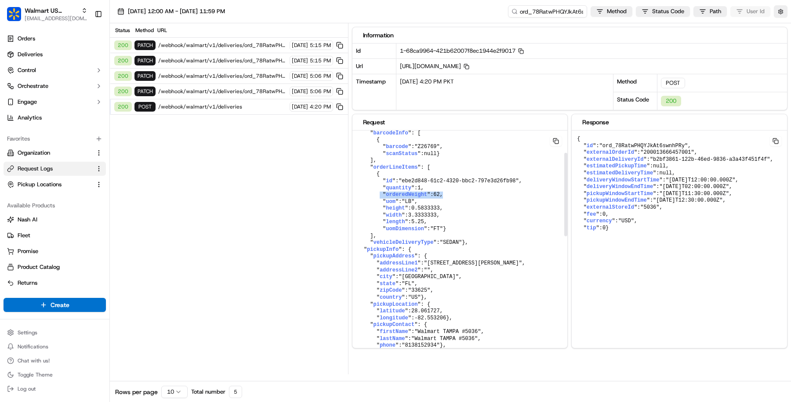
scroll to position [59, 0]
drag, startPoint x: 379, startPoint y: 217, endPoint x: 498, endPoint y: 230, distance: 119.8
click at [498, 230] on pre "{ " externalOrderId ": "200013666457001" , " externalDeliveryId ": "b2bf3861-12…" at bounding box center [460, 360] width 215 height 579
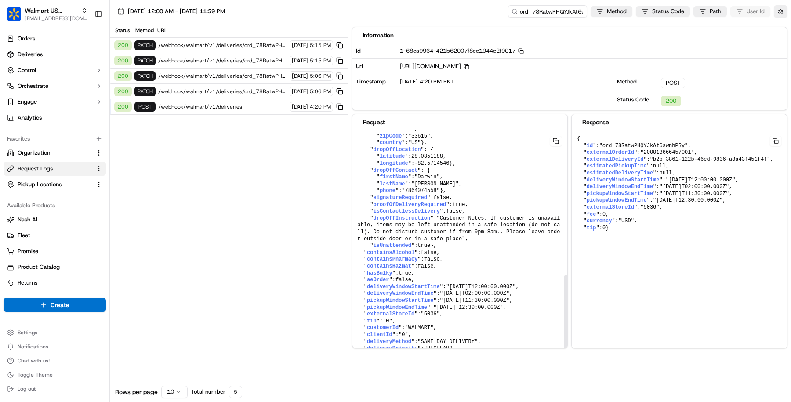
scroll to position [421, 0]
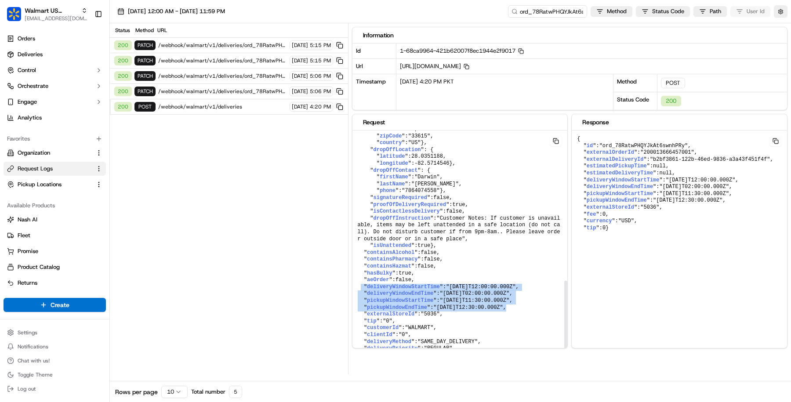
drag, startPoint x: 361, startPoint y: 280, endPoint x: 563, endPoint y: 300, distance: 202.8
click at [563, 300] on pre "{ " externalOrderId ": "200013666457001" , " externalDeliveryId ": "b2bf3861-12…" at bounding box center [460, 74] width 215 height 579
click at [527, 297] on pre "{ " externalOrderId ": "200013666457001" , " externalDeliveryId ": "b2bf3861-12…" at bounding box center [460, 74] width 215 height 579
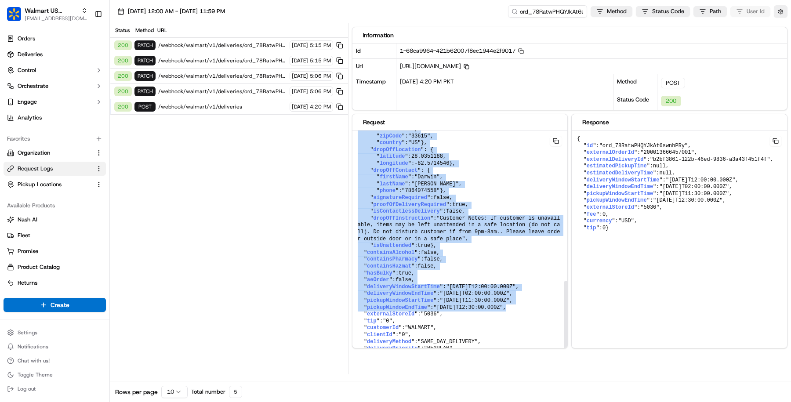
drag, startPoint x: 527, startPoint y: 297, endPoint x: 352, endPoint y: 278, distance: 176.1
click at [352, 278] on div "Request { " externalOrderId ": "200013666457001" , " externalDeliveryId ": "b2b…" at bounding box center [460, 231] width 216 height 235
click at [385, 291] on span "deliveryWindowEndTime" at bounding box center [400, 294] width 66 height 6
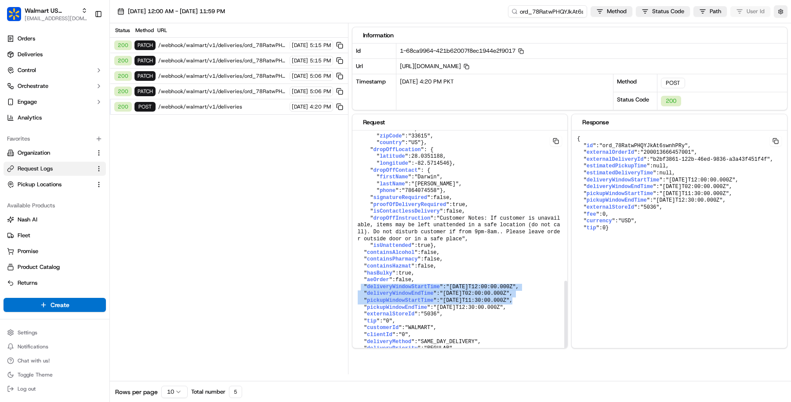
drag, startPoint x: 361, startPoint y: 279, endPoint x: 543, endPoint y: 291, distance: 182.9
click at [543, 292] on pre "{ " externalOrderId ": "200013666457001" , " externalDeliveryId ": "b2bf3861-12…" at bounding box center [460, 74] width 215 height 579
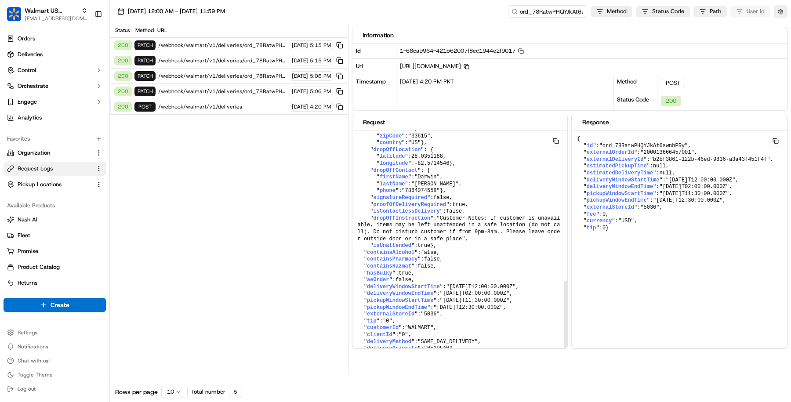
click at [534, 295] on pre "{ " externalOrderId ": "200013666457001" , " externalDeliveryId ": "b2bf3861-12…" at bounding box center [460, 74] width 215 height 579
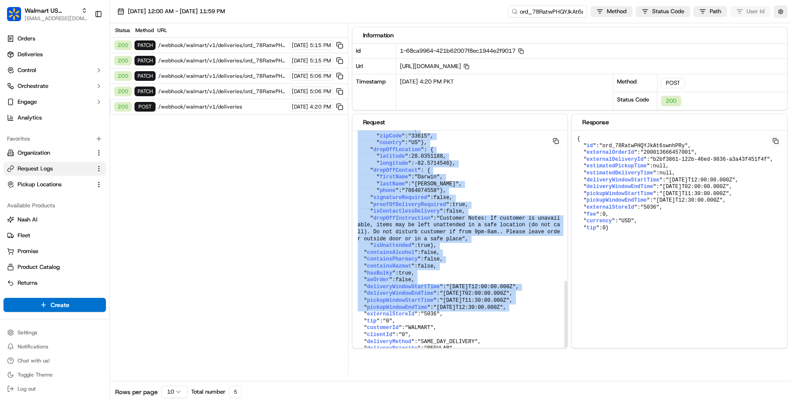
drag, startPoint x: 534, startPoint y: 295, endPoint x: 351, endPoint y: 276, distance: 184.4
click at [351, 276] on div "Status Method URL 200 PATCH /webhook/walmart/v1/deliveries/ord_78RatwPHQYJkAt6s…" at bounding box center [450, 198] width 681 height 351
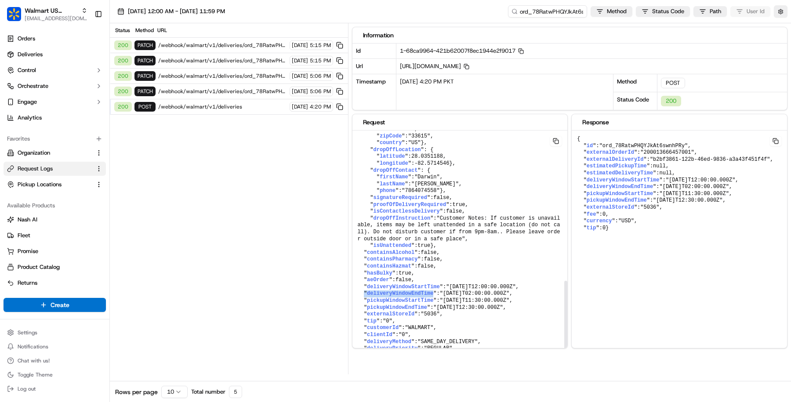
drag, startPoint x: 368, startPoint y: 286, endPoint x: 361, endPoint y: 285, distance: 7.2
click at [364, 285] on pre "{ " externalOrderId ": "200013666457001" , " externalDeliveryId ": "b2bf3861-12…" at bounding box center [460, 74] width 215 height 579
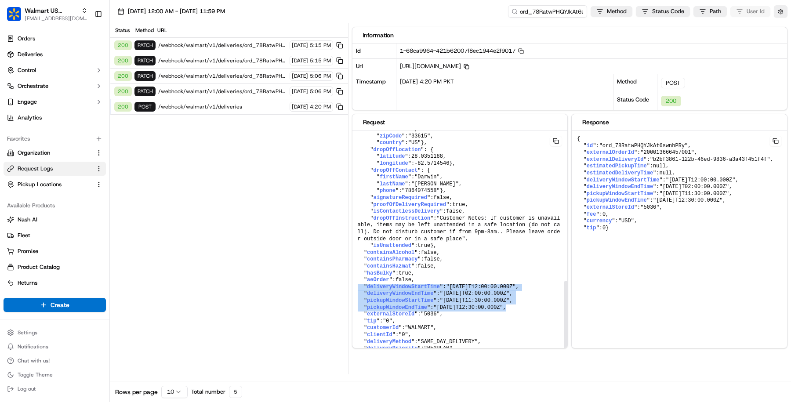
drag, startPoint x: 356, startPoint y: 276, endPoint x: 534, endPoint y: 297, distance: 179.3
click at [534, 297] on pre "{ " externalOrderId ": "200013666457001" , " externalDeliveryId ": "b2bf3861-12…" at bounding box center [460, 74] width 215 height 579
drag, startPoint x: 479, startPoint y: 306, endPoint x: 521, endPoint y: 306, distance: 42.2
click at [510, 297] on span ""[DATE]T02:00:00.000Z"" at bounding box center [474, 294] width 69 height 6
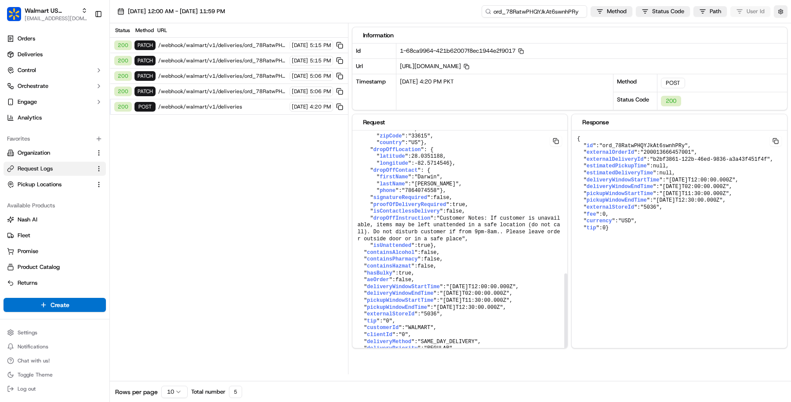
click at [560, 11] on input "ord_78RatwPHQYJkAt6swnhPRy" at bounding box center [535, 11] width 106 height 12
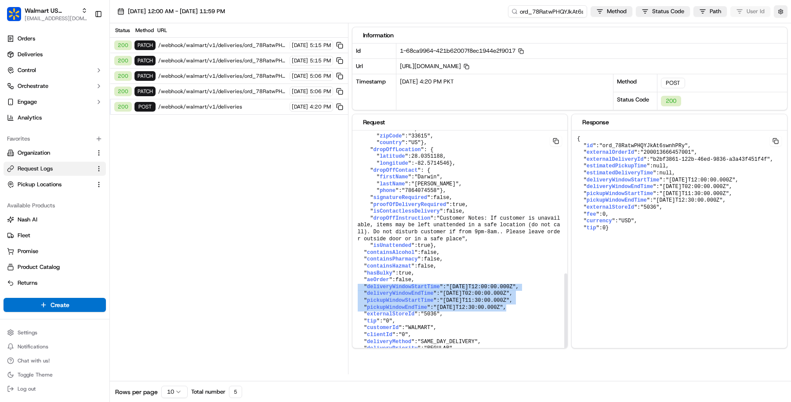
drag, startPoint x: 521, startPoint y: 320, endPoint x: 354, endPoint y: 298, distance: 168.1
click at [354, 298] on pre "{ " externalOrderId ": "200013666457001" , " externalDeliveryId ": "b2bf3861-12…" at bounding box center [460, 74] width 215 height 579
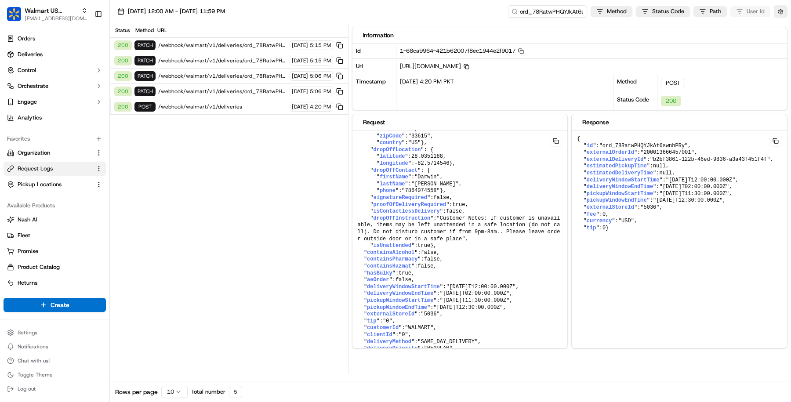
click at [242, 108] on div "200 POST /webhook/walmart/v1/deliveries [DATE] 4:20 PM" at bounding box center [229, 106] width 238 height 15
click at [236, 91] on span "/webhook/walmart/v1/deliveries/ord_78RatwPHQYJkAt6swnhPRy" at bounding box center [222, 91] width 129 height 7
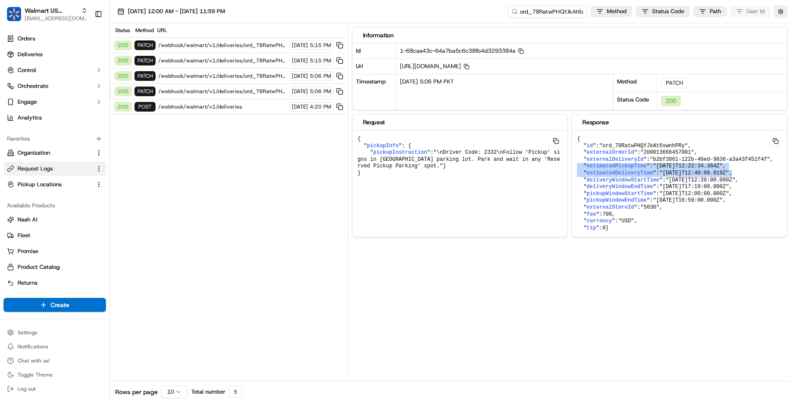
drag, startPoint x: 758, startPoint y: 169, endPoint x: 574, endPoint y: 164, distance: 184.7
click at [574, 164] on pre "{ " id ": "ord_78RatwPHQYJkAt6swnhPRy" , " externalOrderId ": "200013666457001"…" at bounding box center [679, 184] width 215 height 106
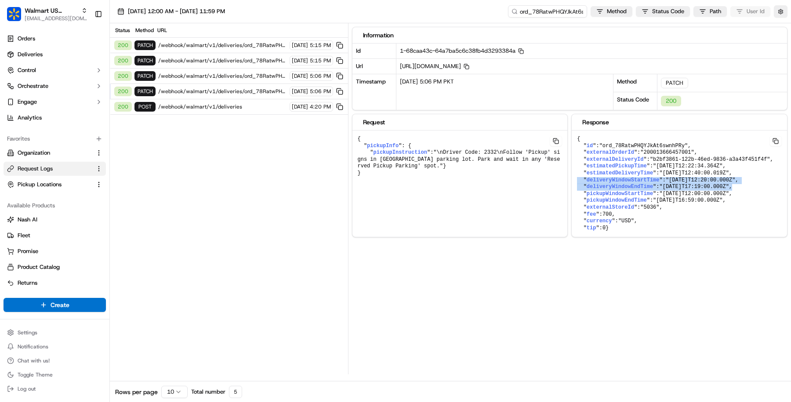
drag, startPoint x: 755, startPoint y: 186, endPoint x: 575, endPoint y: 177, distance: 180.5
click at [576, 177] on pre "{ " id ": "ord_78RatwPHQYJkAt6swnhPRy" , " externalOrderId ": "200013666457001"…" at bounding box center [679, 184] width 215 height 106
drag, startPoint x: 761, startPoint y: 188, endPoint x: 593, endPoint y: 185, distance: 168.0
click at [593, 186] on pre "{ " id ": "ord_78RatwPHQYJkAt6swnhPRy" , " externalOrderId ": "200013666457001"…" at bounding box center [679, 184] width 215 height 106
click at [247, 109] on div "200 POST /webhook/walmart/v1/deliveries [DATE] 4:20 PM" at bounding box center [229, 106] width 238 height 15
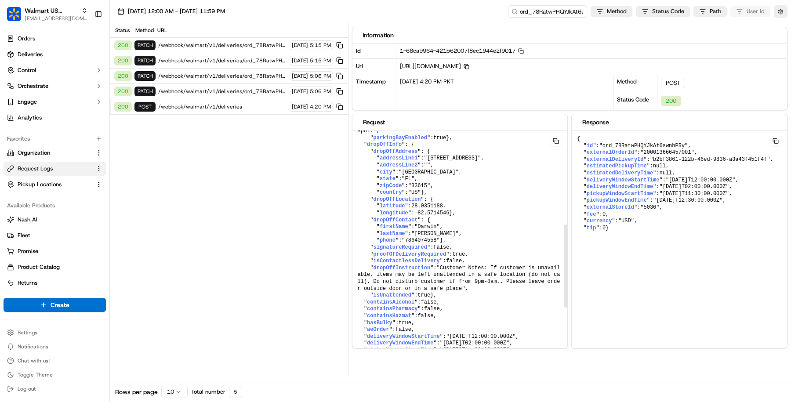
scroll to position [421, 0]
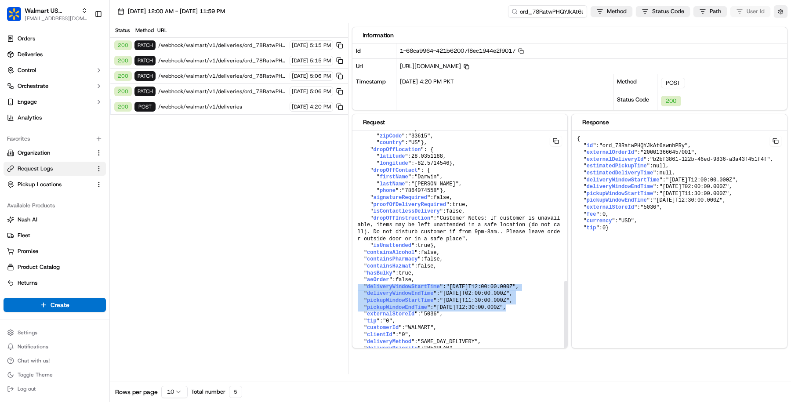
drag, startPoint x: 529, startPoint y: 298, endPoint x: 353, endPoint y: 278, distance: 177.4
click at [353, 278] on pre "{ " externalOrderId ": "200013666457001" , " externalDeliveryId ": "b2bf3861-12…" at bounding box center [460, 74] width 215 height 579
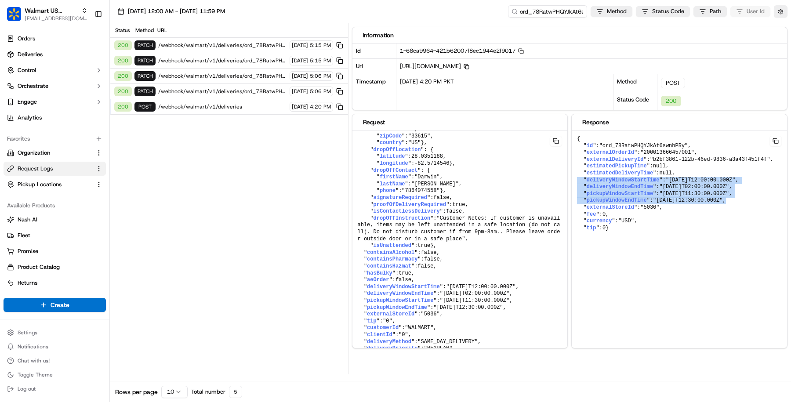
drag, startPoint x: 750, startPoint y: 199, endPoint x: 572, endPoint y: 180, distance: 179.1
click at [572, 180] on pre "{ " id ": "ord_78RatwPHQYJkAt6swnhPRy" , " externalOrderId ": "200013666457001"…" at bounding box center [679, 184] width 215 height 106
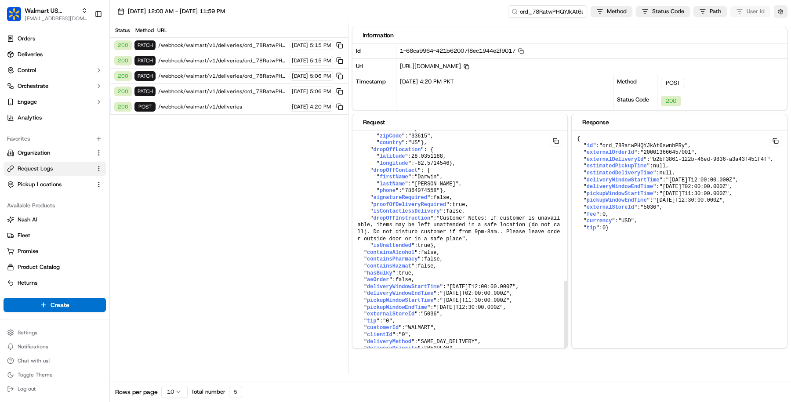
click at [622, 193] on span "pickupWindowStartTime" at bounding box center [620, 194] width 66 height 6
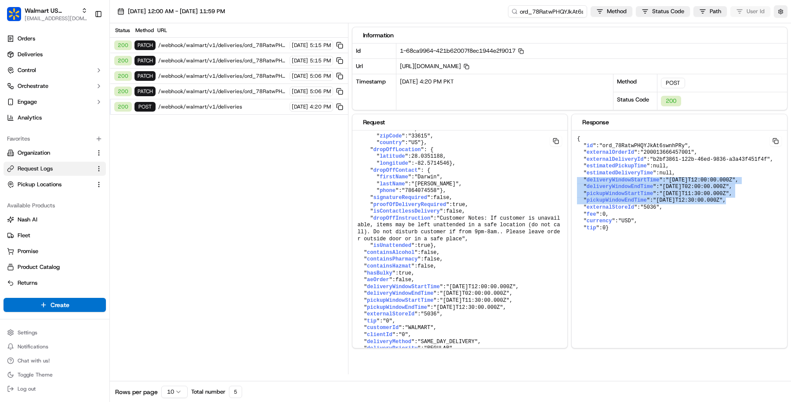
drag, startPoint x: 575, startPoint y: 176, endPoint x: 761, endPoint y: 198, distance: 187.2
click at [761, 198] on pre "{ " id ": "ord_78RatwPHQYJkAt6swnhPRy" , " externalOrderId ": "200013666457001"…" at bounding box center [679, 184] width 215 height 106
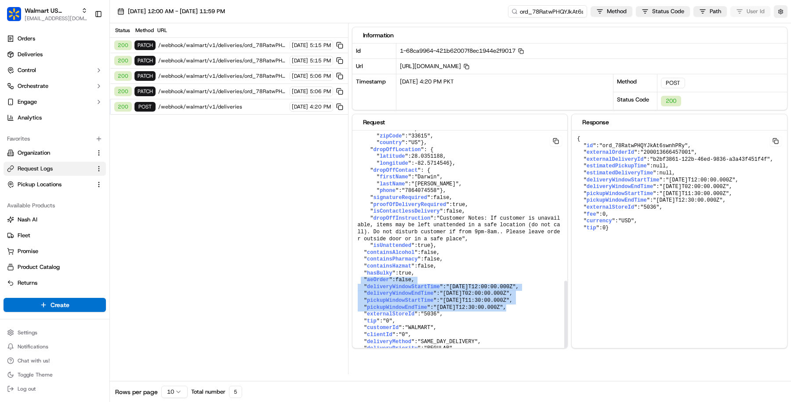
drag, startPoint x: 361, startPoint y: 273, endPoint x: 543, endPoint y: 301, distance: 183.3
click at [543, 301] on pre "{ " externalOrderId ": "200013666457001" , " externalDeliveryId ": "b2bf3861-12…" at bounding box center [460, 74] width 215 height 579
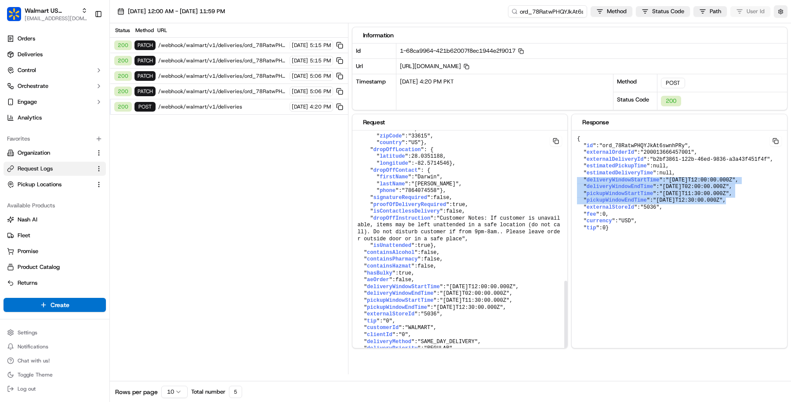
drag, startPoint x: 754, startPoint y: 200, endPoint x: 575, endPoint y: 177, distance: 180.4
click at [575, 177] on pre "{ " id ": "ord_78RatwPHQYJkAt6swnhPRy" , " externalOrderId ": "200013666457001"…" at bounding box center [679, 184] width 215 height 106
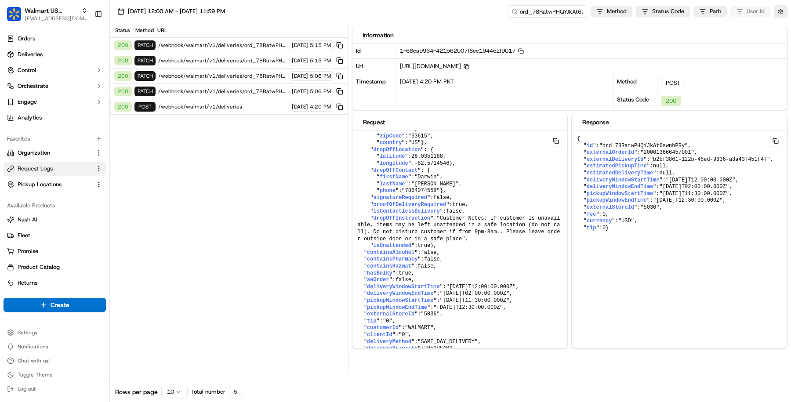
click at [253, 84] on div "200 PATCH /webhook/walmart/v1/deliveries/ord_78RatwPHQYJkAt6swnhPRy 09/17/2025 …" at bounding box center [229, 91] width 238 height 15
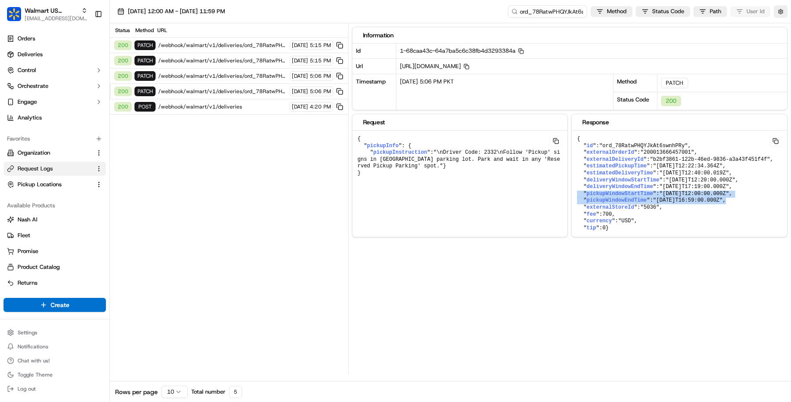
drag, startPoint x: 747, startPoint y: 199, endPoint x: 572, endPoint y: 191, distance: 174.7
click at [572, 191] on pre "{ " id ": "ord_78RatwPHQYJkAt6swnhPRy" , " externalOrderId ": "200013666457001"…" at bounding box center [679, 184] width 215 height 106
drag, startPoint x: 581, startPoint y: 179, endPoint x: 753, endPoint y: 198, distance: 173.0
click at [753, 198] on pre "{ " id ": "ord_78RatwPHQYJkAt6swnhPRy" , " externalOrderId ": "200013666457001"…" at bounding box center [679, 184] width 215 height 106
click at [222, 89] on span "/webhook/walmart/v1/deliveries/ord_78RatwPHQYJkAt6swnhPRy" at bounding box center [222, 91] width 129 height 7
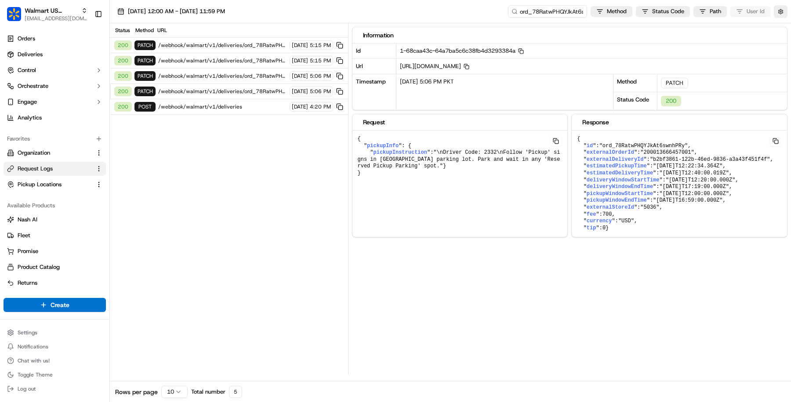
click at [256, 73] on span "/webhook/walmart/v1/deliveries/ord_78RatwPHQYJkAt6swnhPRy" at bounding box center [222, 76] width 129 height 7
click at [253, 57] on span "/webhook/walmart/v1/deliveries/ord_78RatwPHQYJkAt6swnhPRy" at bounding box center [222, 60] width 129 height 7
click at [253, 47] on span "/webhook/walmart/v1/deliveries/ord_78RatwPHQYJkAt6swnhPRy" at bounding box center [222, 45] width 129 height 7
click at [216, 42] on span "/webhook/walmart/v1/deliveries/ord_78RatwPHQYJkAt6swnhPRy" at bounding box center [222, 45] width 129 height 7
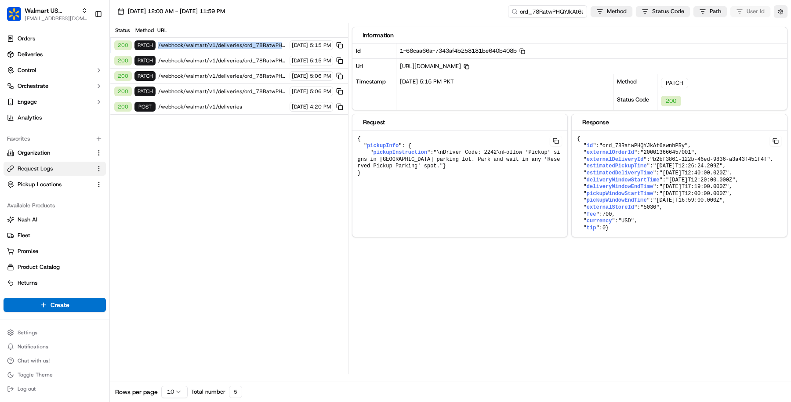
click at [216, 42] on span "/webhook/walmart/v1/deliveries/ord_78RatwPHQYJkAt6swnhPRy" at bounding box center [222, 45] width 129 height 7
click at [660, 208] on span ""5036"" at bounding box center [650, 207] width 19 height 6
drag, startPoint x: 754, startPoint y: 197, endPoint x: 656, endPoint y: 198, distance: 97.2
click at [656, 198] on pre "{ " id ": "ord_78RatwPHQYJkAt6swnhPRy" , " externalOrderId ": "200013666457001"…" at bounding box center [679, 184] width 215 height 106
drag, startPoint x: 700, startPoint y: 186, endPoint x: 725, endPoint y: 185, distance: 25.5
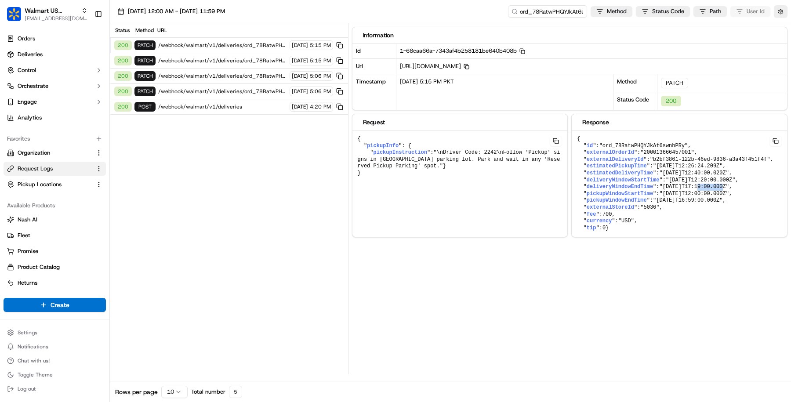
click at [726, 186] on span ""2025-09-17T17:19:00.000Z"" at bounding box center [694, 187] width 69 height 6
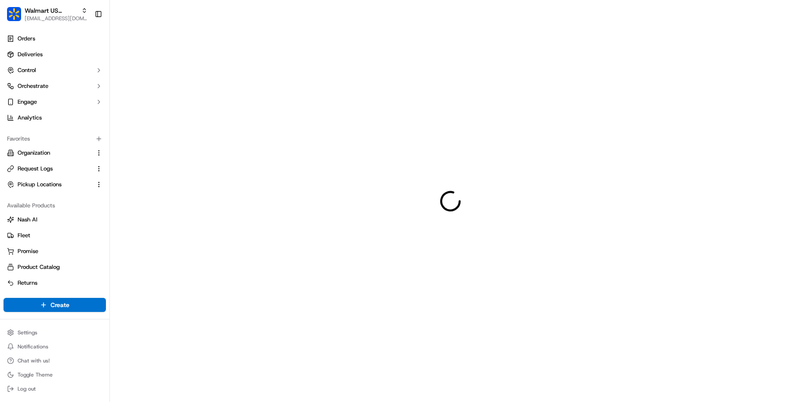
click at [535, 136] on div at bounding box center [450, 201] width 681 height 402
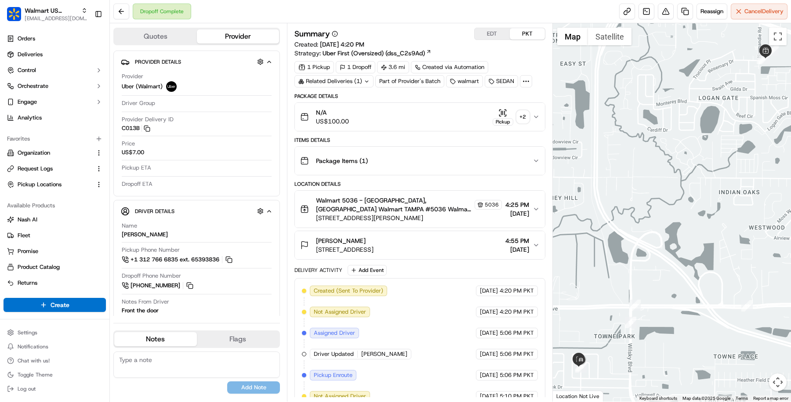
click at [339, 86] on div "Related Deliveries (1)" at bounding box center [334, 81] width 79 height 12
click at [426, 23] on div "Summary EDT PKT Created: [DATE] 4:20 PM Strategy: Uber First (Oversized) (dss_C…" at bounding box center [420, 212] width 266 height 379
click at [450, 67] on div "Created via Automation" at bounding box center [449, 67] width 77 height 12
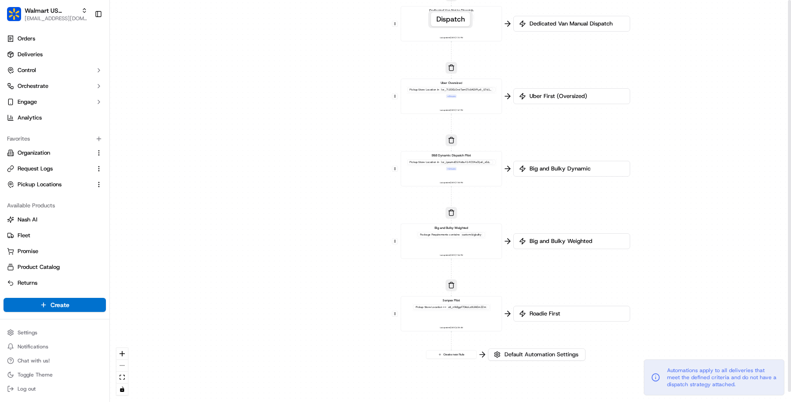
drag, startPoint x: 556, startPoint y: 295, endPoint x: 558, endPoint y: 204, distance: 91.5
click at [558, 204] on div "0 0 0 0 0 0 0 Order / Delivery Received Dedicated Van Delivery Tags contains wa…" at bounding box center [450, 201] width 681 height 402
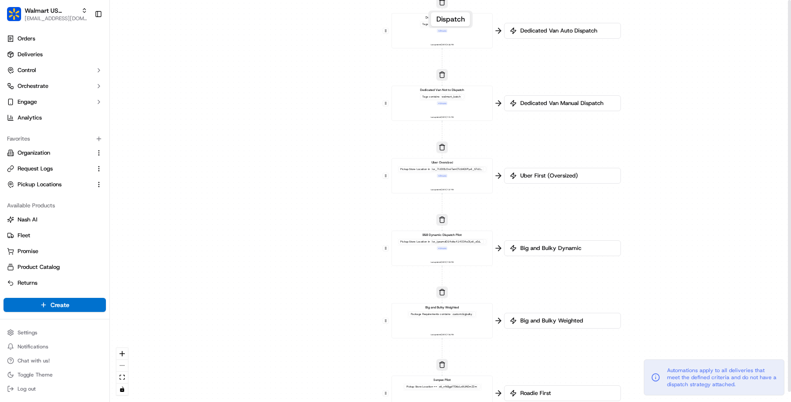
drag, startPoint x: 549, startPoint y: 269, endPoint x: 534, endPoint y: 390, distance: 122.2
click at [535, 388] on div "0 0 0 0 0 0 0 Order / Delivery Received Dedicated Van Delivery Tags contains wa…" at bounding box center [450, 201] width 681 height 402
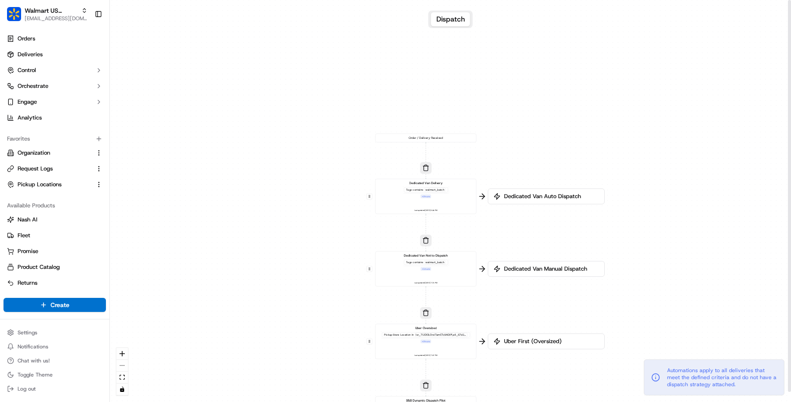
drag, startPoint x: 613, startPoint y: 170, endPoint x: 599, endPoint y: 326, distance: 157.2
click at [600, 325] on div "0 0 0 0 0 0 0 Order / Delivery Received Dedicated Van Delivery Tags contains wa…" at bounding box center [450, 201] width 681 height 402
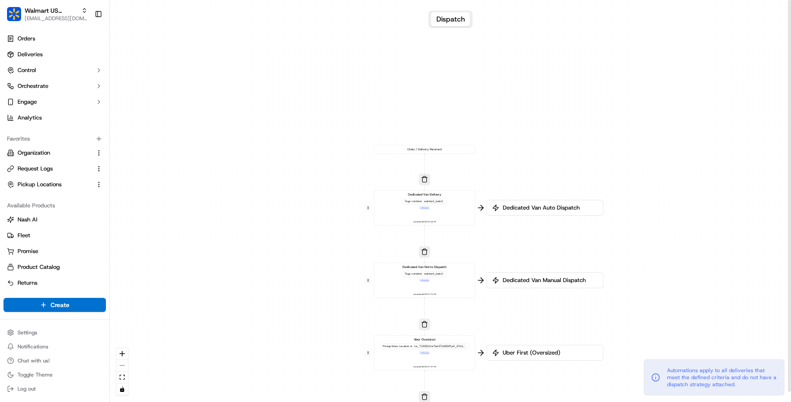
drag, startPoint x: 670, startPoint y: 233, endPoint x: 670, endPoint y: 171, distance: 62.9
click at [670, 171] on div "0 0 0 0 0 0 0 Order / Delivery Received Dedicated Van Delivery Tags contains wa…" at bounding box center [450, 201] width 681 height 402
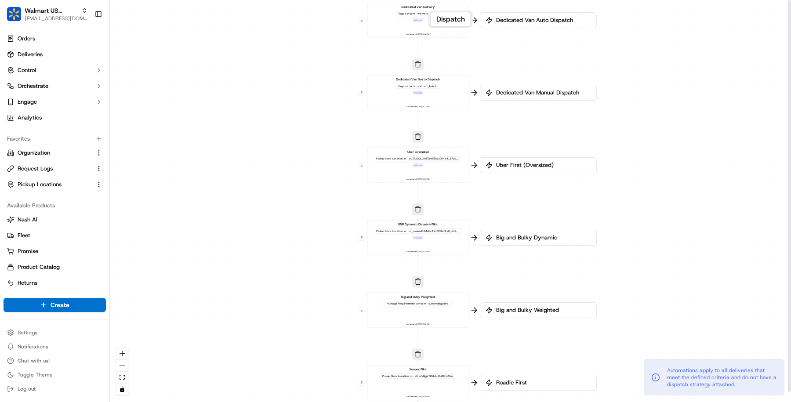
drag, startPoint x: 669, startPoint y: 207, endPoint x: 662, endPoint y: 78, distance: 129.0
click at [662, 78] on div "0 0 0 0 0 0 0 Order / Delivery Received Dedicated Van Delivery Tags contains wa…" at bounding box center [450, 201] width 681 height 402
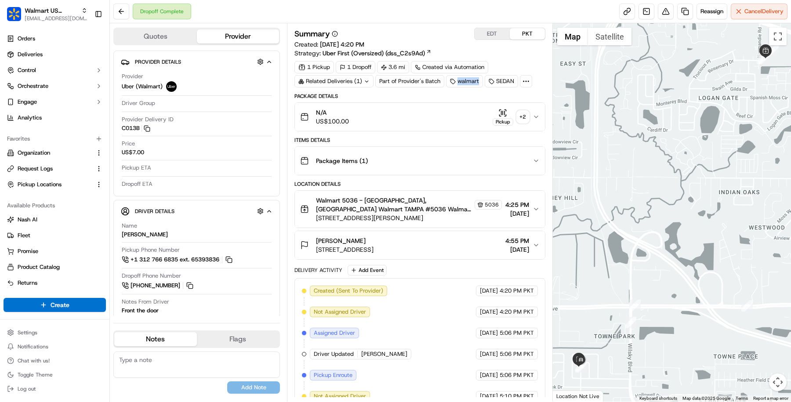
drag, startPoint x: 456, startPoint y: 83, endPoint x: 483, endPoint y: 82, distance: 26.8
click at [483, 82] on div "walmart SEDAN" at bounding box center [489, 81] width 86 height 12
click at [501, 81] on div "SEDAN" at bounding box center [501, 81] width 33 height 12
click at [343, 84] on div "Related Deliveries (1)" at bounding box center [334, 81] width 79 height 12
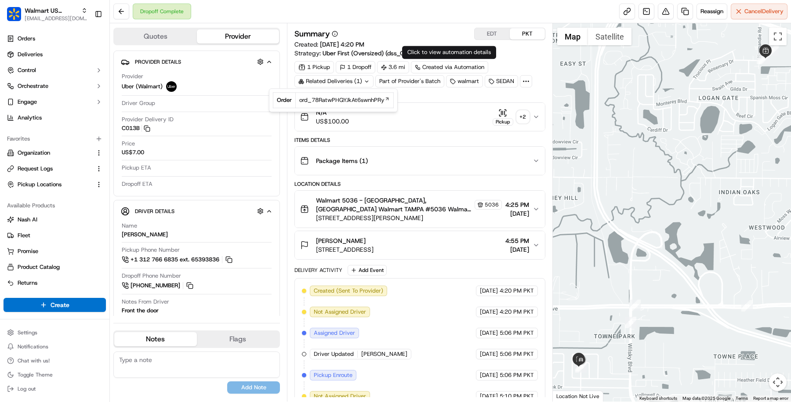
click at [426, 66] on div "Created via Automation" at bounding box center [449, 67] width 77 height 12
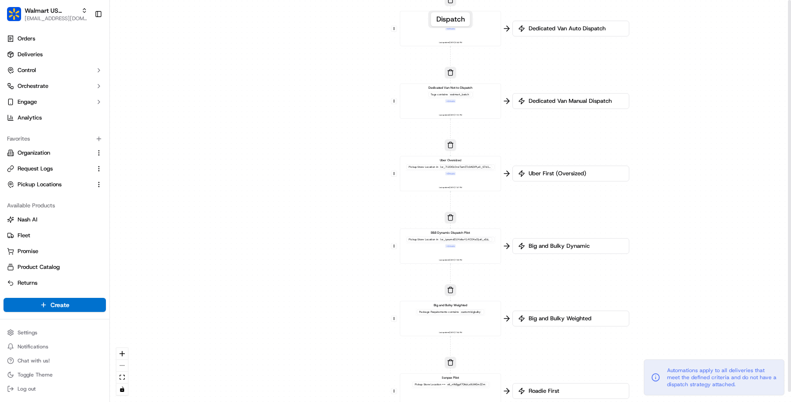
click at [467, 170] on div "Pickup Store Location in + 2 more" at bounding box center [450, 170] width 91 height 12
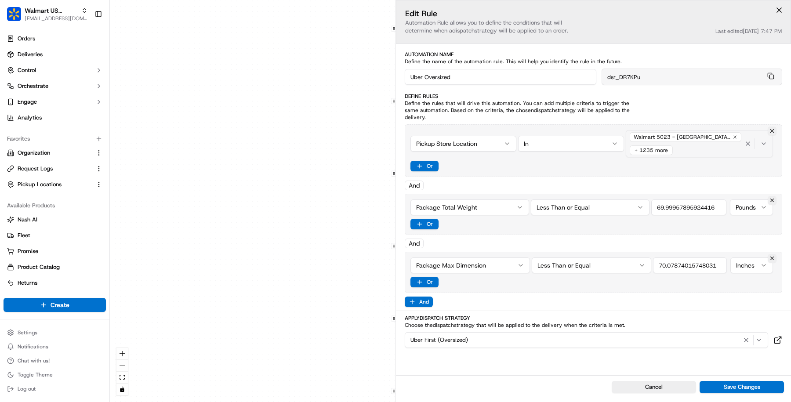
click at [686, 148] on div "Walmart 5023 - National City, CA (5023) + 1235 more" at bounding box center [685, 144] width 115 height 26
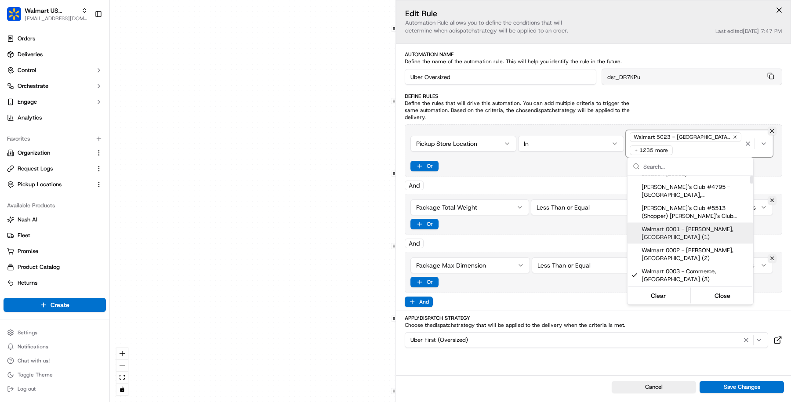
scroll to position [4, 0]
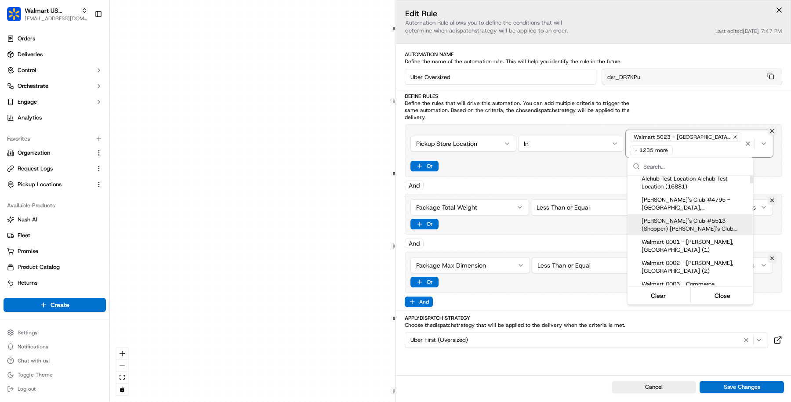
click at [578, 169] on html "Walmart US Stores masood@usenash.com Toggle Sidebar Orders Deliveries Control O…" at bounding box center [395, 201] width 791 height 402
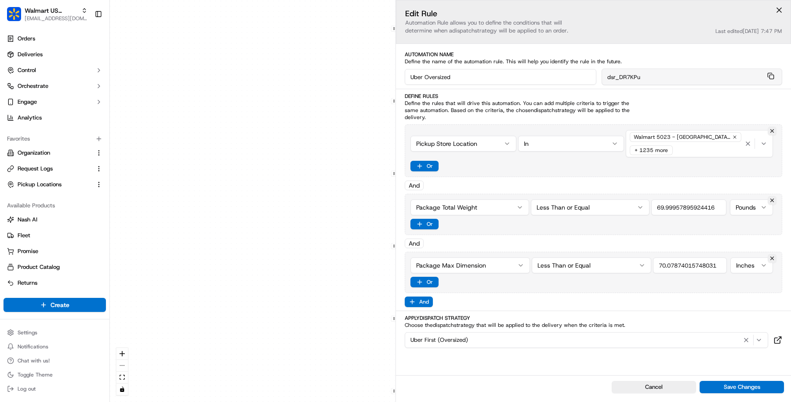
scroll to position [10, 0]
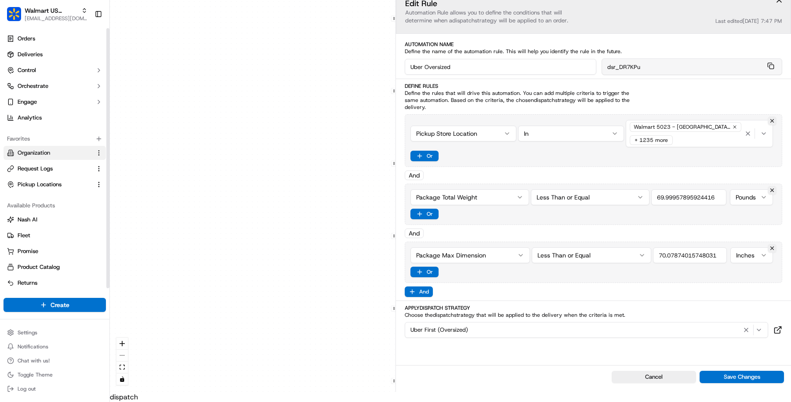
click at [56, 151] on link "Organization" at bounding box center [49, 153] width 85 height 8
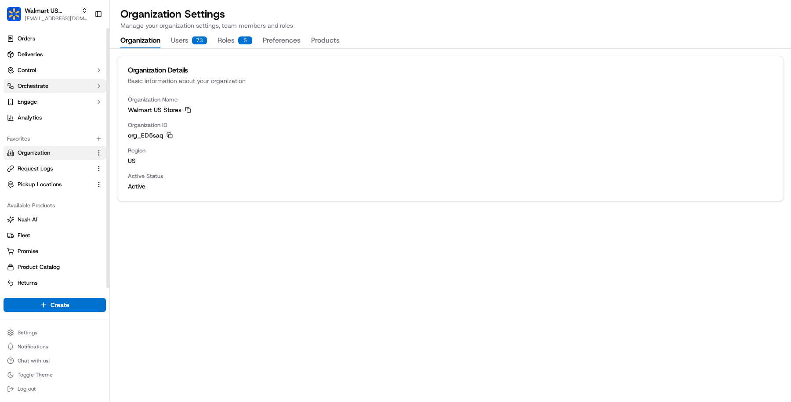
click at [53, 82] on button "Orchestrate" at bounding box center [55, 86] width 102 height 14
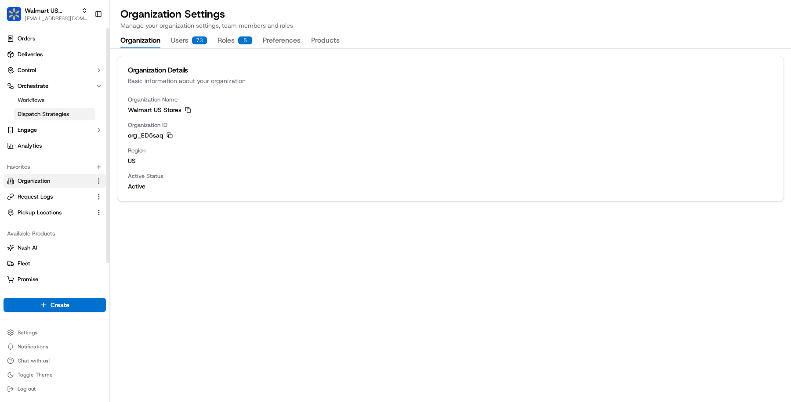
click at [50, 115] on span "Dispatch Strategies" at bounding box center [43, 114] width 51 height 8
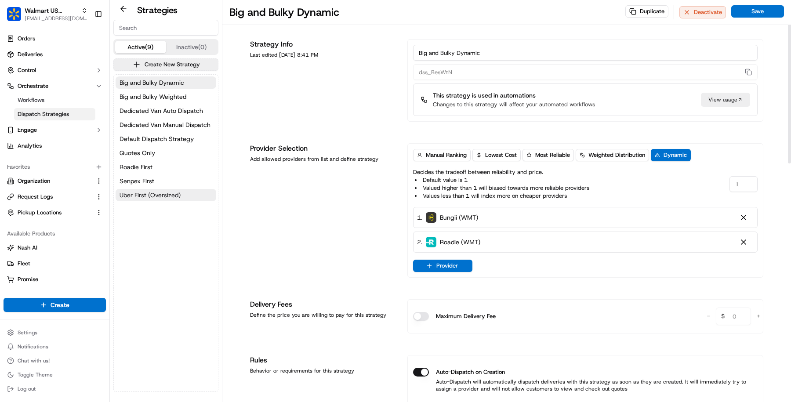
click at [159, 194] on span "Uber First (Oversized)" at bounding box center [150, 195] width 61 height 9
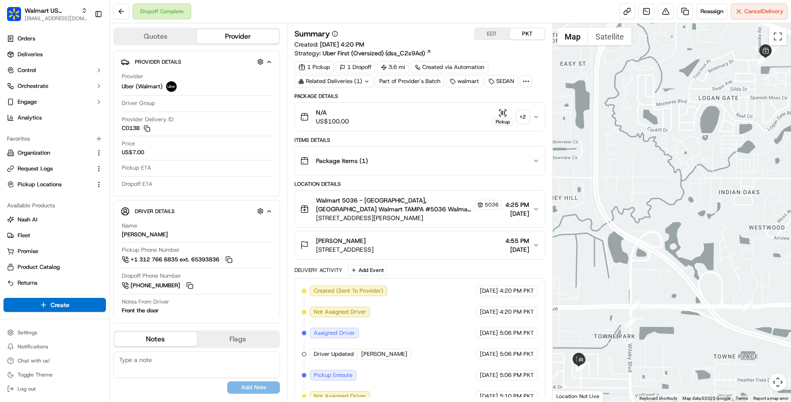
click at [511, 217] on div "Walmart 5036 - [GEOGRAPHIC_DATA], [GEOGRAPHIC_DATA] Walmart TAMPA #5036 Walmart…" at bounding box center [416, 209] width 233 height 26
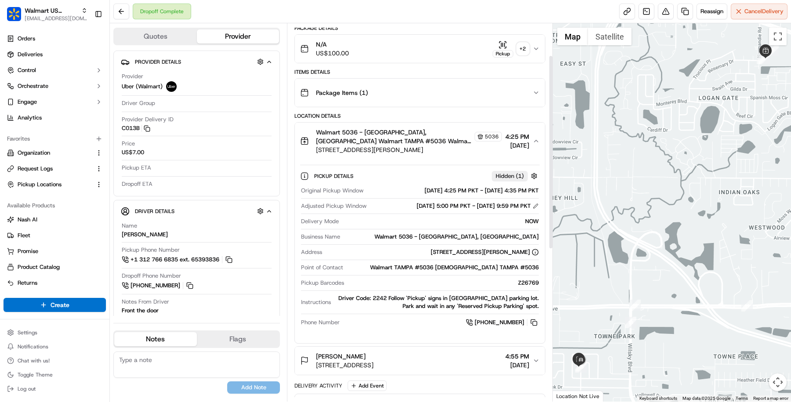
scroll to position [69, 0]
click at [497, 343] on div "Location Details Walmart 5036 - Tampa, FL Walmart TAMPA #5036 Walmart TAMPA #50…" at bounding box center [420, 243] width 251 height 263
click at [506, 352] on span "4:55 PM" at bounding box center [518, 356] width 24 height 9
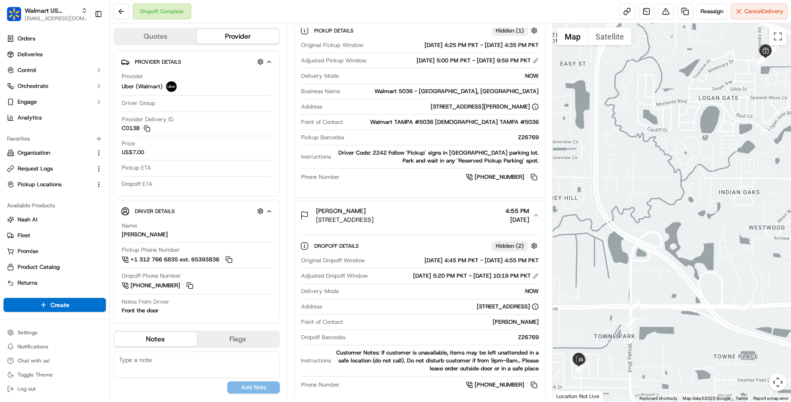
scroll to position [0, 0]
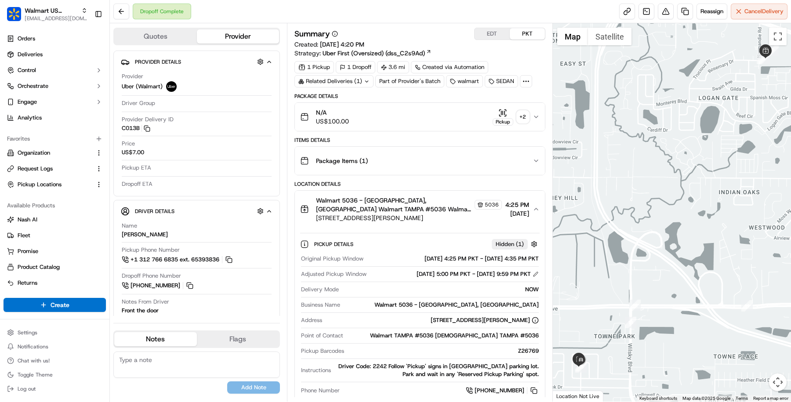
click at [486, 35] on button "EDT" at bounding box center [492, 33] width 35 height 11
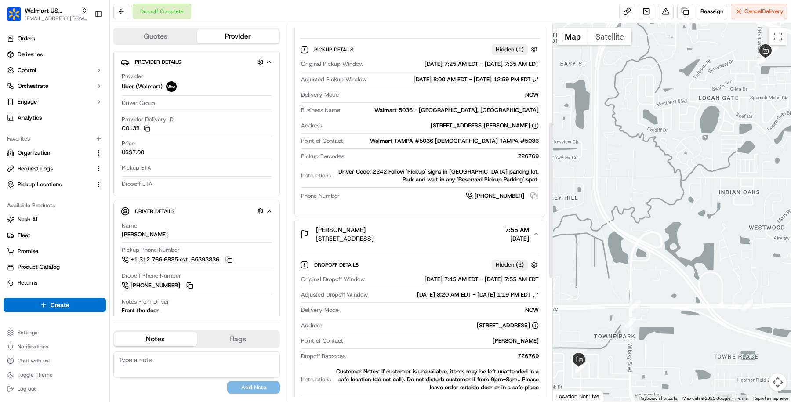
scroll to position [238, 0]
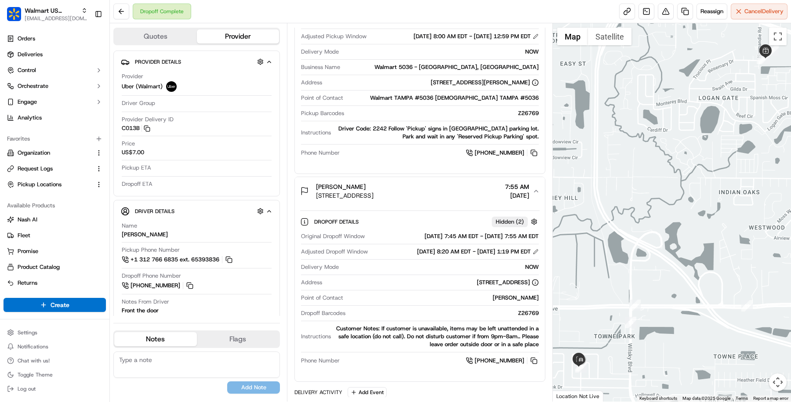
drag, startPoint x: 372, startPoint y: 252, endPoint x: 525, endPoint y: 230, distance: 154.2
click at [525, 230] on div "Original Dropoff Window 09/17/2025 7:45 AM EDT - 09/17/2025 7:55 AM EDT Adjuste…" at bounding box center [420, 299] width 240 height 140
click at [535, 233] on div "09/17/2025 7:45 AM EDT - 09/17/2025 7:55 AM EDT" at bounding box center [453, 237] width 171 height 8
drag, startPoint x: 542, startPoint y: 232, endPoint x: 383, endPoint y: 232, distance: 159.6
click at [383, 232] on div "Dropoff Details Hidden ( 2 ) Original Dropoff Window 09/17/2025 7:45 AM EDT - 0…" at bounding box center [420, 289] width 250 height 169
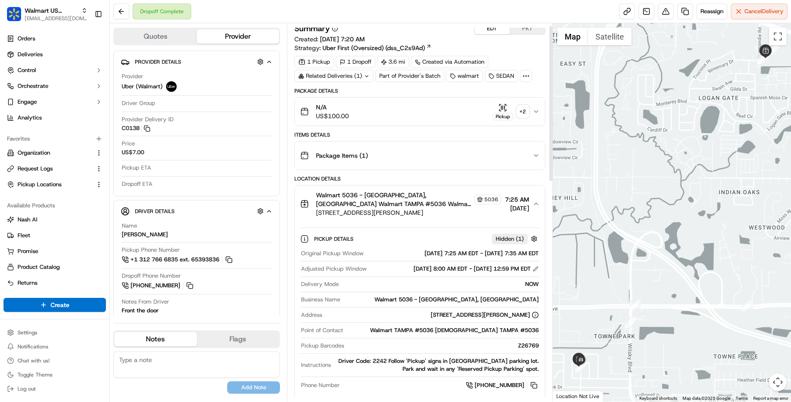
scroll to position [7, 0]
drag, startPoint x: 494, startPoint y: 266, endPoint x: 511, endPoint y: 266, distance: 17.1
click at [511, 266] on div "09/17/2025 8:00 AM EDT - 09/17/2025 12:59 PM EDT" at bounding box center [476, 268] width 125 height 8
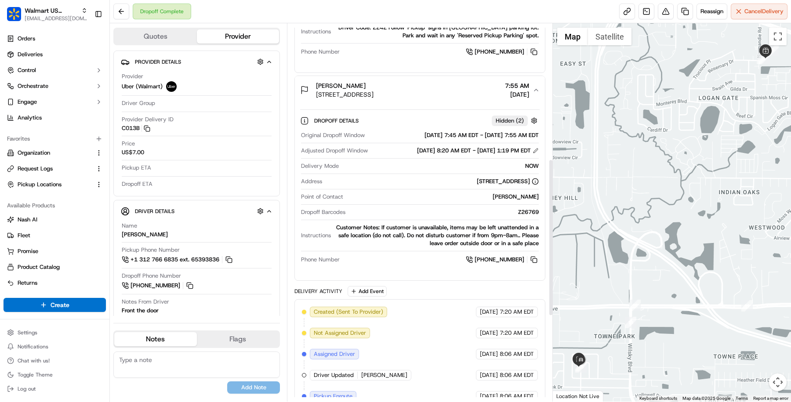
scroll to position [326, 0]
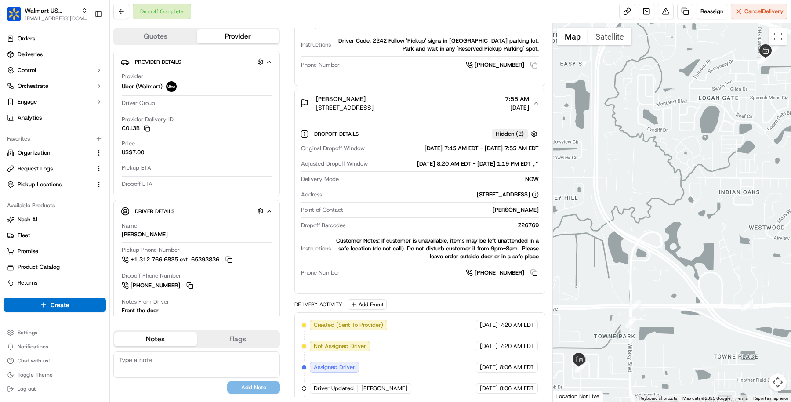
click at [456, 161] on div "09/17/2025 8:20 AM EDT - 09/17/2025 1:19 PM EDT" at bounding box center [478, 164] width 122 height 8
drag, startPoint x: 459, startPoint y: 160, endPoint x: 526, endPoint y: 159, distance: 66.4
click at [526, 160] on div "09/17/2025 8:20 AM EDT - 09/17/2025 1:19 PM EDT" at bounding box center [478, 164] width 122 height 8
drag, startPoint x: 533, startPoint y: 159, endPoint x: 453, endPoint y: 161, distance: 80.0
click at [453, 161] on div "09/17/2025 8:20 AM EDT - 09/17/2025 1:19 PM EDT" at bounding box center [478, 164] width 122 height 8
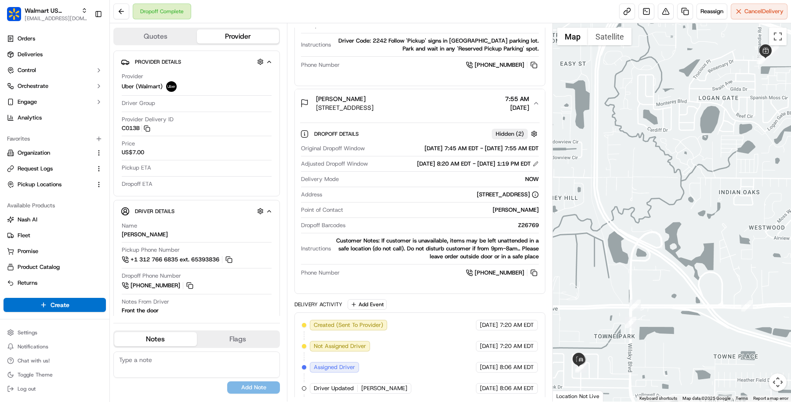
drag, startPoint x: 461, startPoint y: 160, endPoint x: 535, endPoint y: 157, distance: 73.9
click at [535, 160] on div "09/17/2025 8:20 AM EDT - 09/17/2025 1:19 PM EDT" at bounding box center [478, 164] width 122 height 8
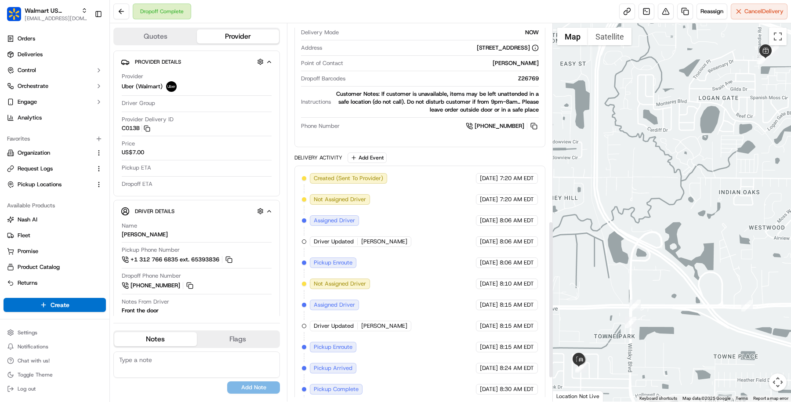
scroll to position [474, 0]
click at [504, 173] on span "7:20 AM EDT" at bounding box center [517, 177] width 34 height 8
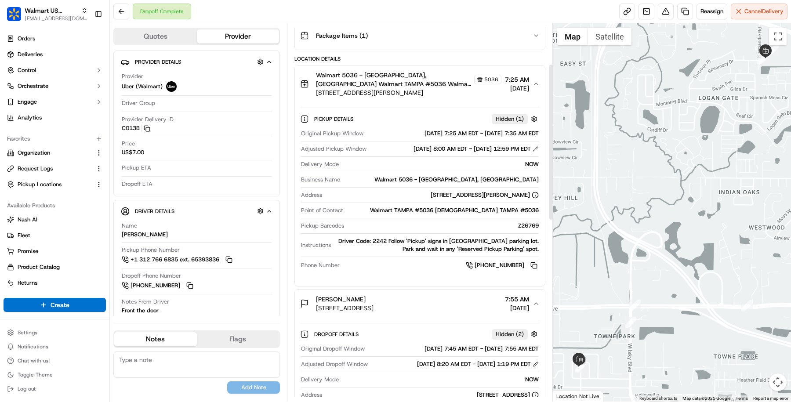
scroll to position [0, 0]
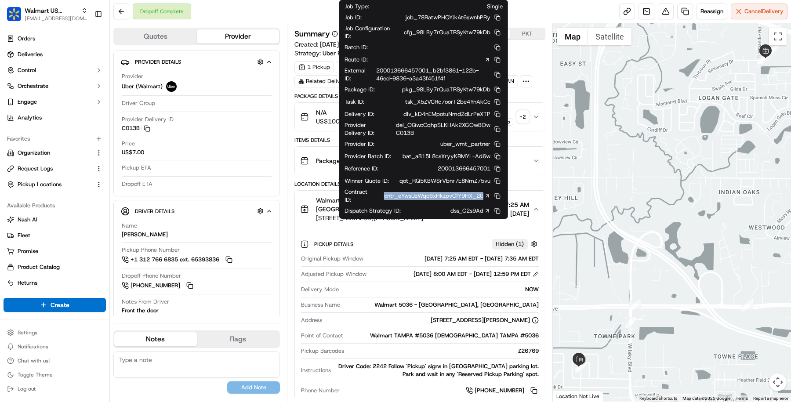
drag, startPoint x: 377, startPoint y: 200, endPoint x: 489, endPoint y: 197, distance: 112.2
click at [490, 197] on div "Contract ID : cntr_eYwsUzWqo6xHkzpvCfY9HX_20" at bounding box center [424, 196] width 158 height 16
click at [488, 197] on icon at bounding box center [488, 196] width 6 height 6
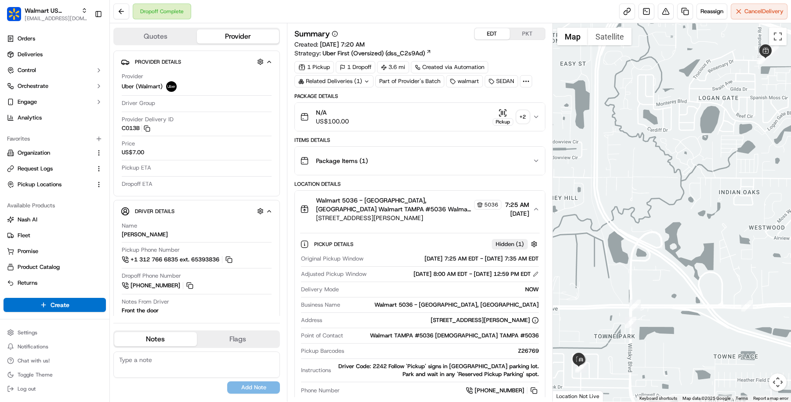
click at [504, 112] on icon "button" at bounding box center [503, 113] width 9 height 9
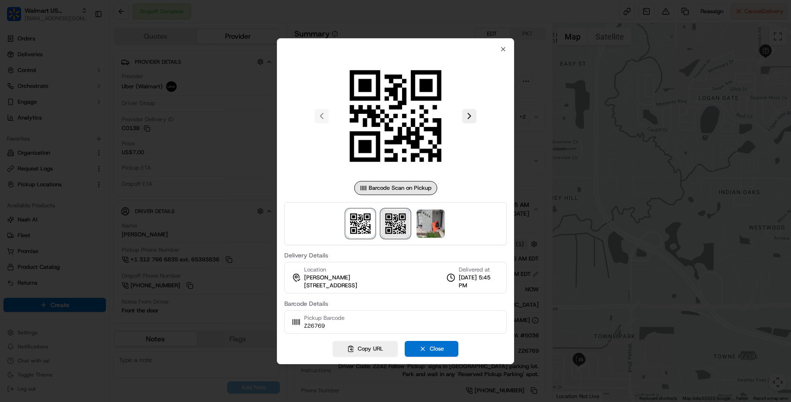
click at [395, 230] on img at bounding box center [396, 224] width 28 height 28
click at [359, 229] on img at bounding box center [360, 224] width 28 height 28
click at [310, 327] on span "Z26769" at bounding box center [324, 326] width 40 height 8
copy span "Z26769"
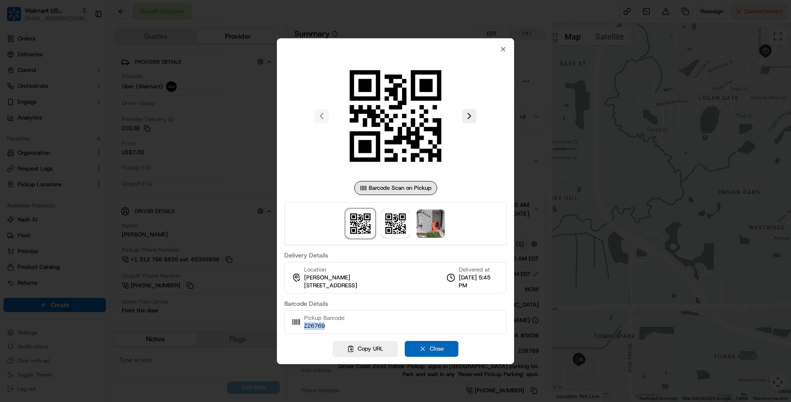
click at [436, 345] on button "Close" at bounding box center [432, 349] width 54 height 16
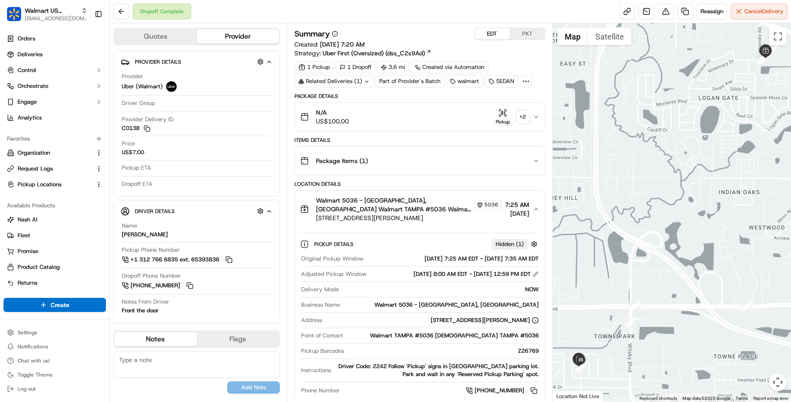
scroll to position [4, 0]
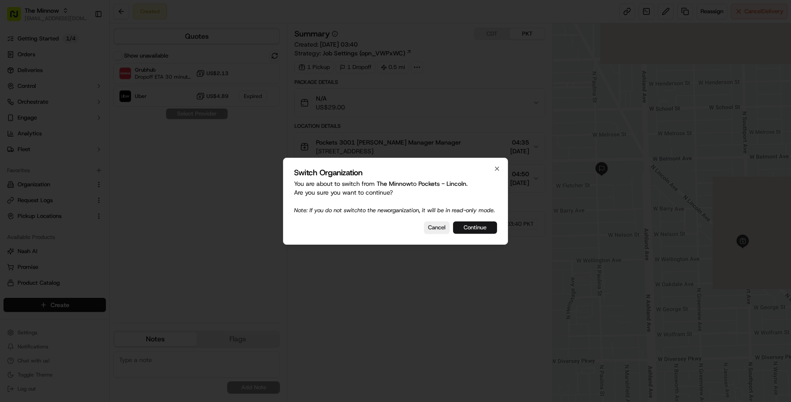
click at [471, 228] on button "Continue" at bounding box center [475, 228] width 44 height 12
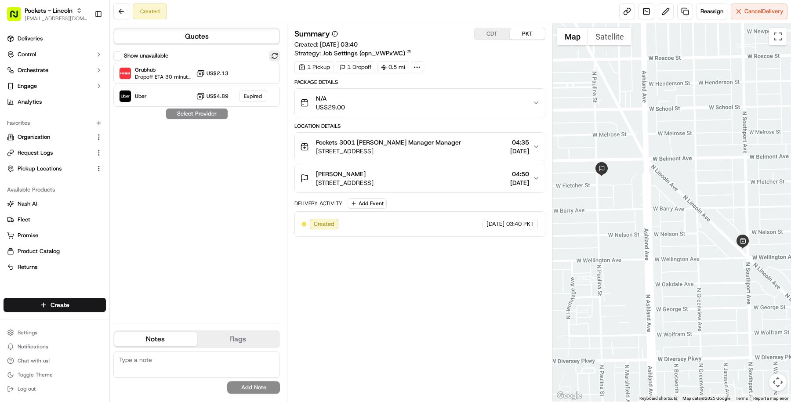
click at [274, 55] on button at bounding box center [275, 56] width 11 height 11
click at [273, 69] on div "Grubhub Dropoff ETA 32 minutes US$2.13" at bounding box center [196, 73] width 167 height 21
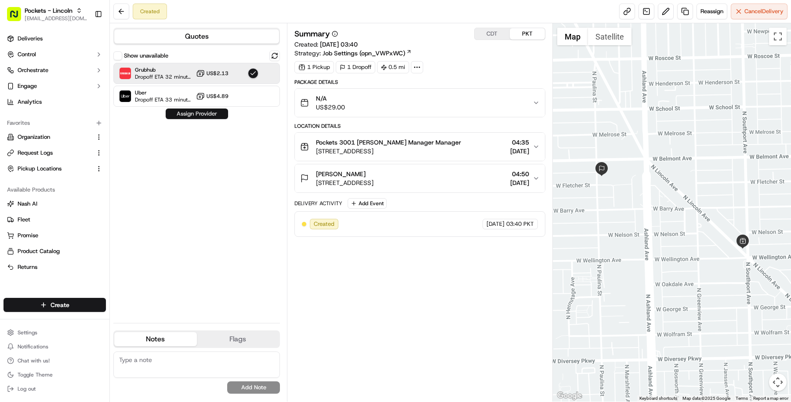
click at [219, 113] on button "Assign Provider" at bounding box center [197, 114] width 62 height 11
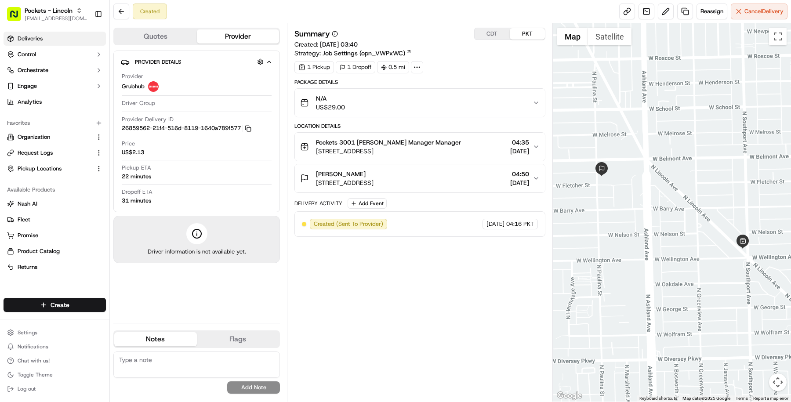
click at [79, 35] on link "Deliveries" at bounding box center [55, 39] width 102 height 14
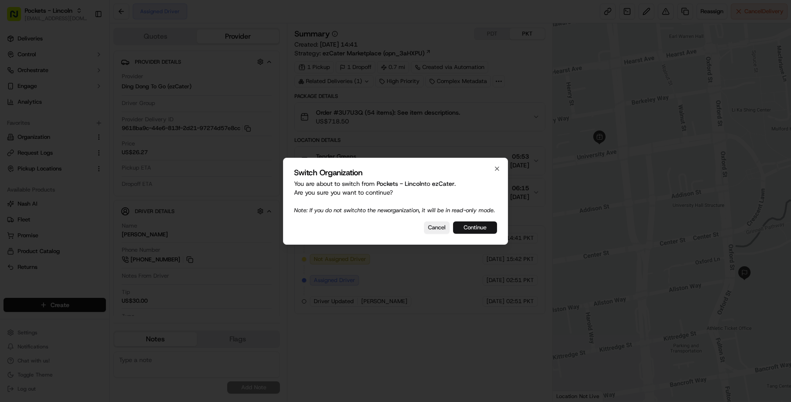
click at [466, 233] on button "Continue" at bounding box center [475, 228] width 44 height 12
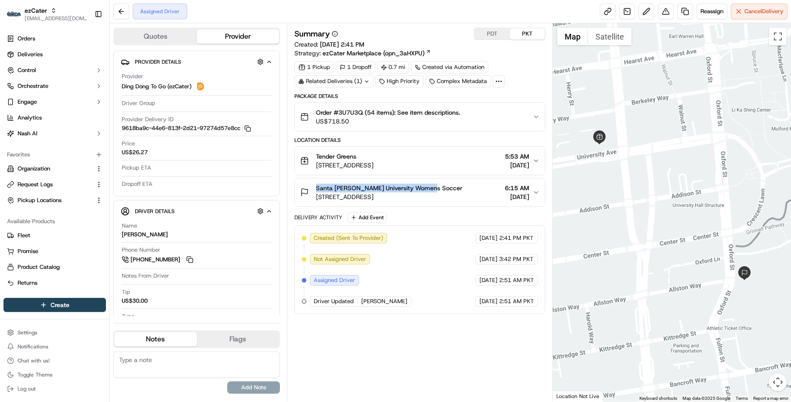
drag, startPoint x: 430, startPoint y: 185, endPoint x: 315, endPoint y: 184, distance: 115.6
click at [315, 184] on div "[GEOGRAPHIC_DATA][PERSON_NAME] Womens Soccer [STREET_ADDRESS]" at bounding box center [381, 193] width 162 height 18
copy span "Santa [PERSON_NAME] University Womens Soccer"
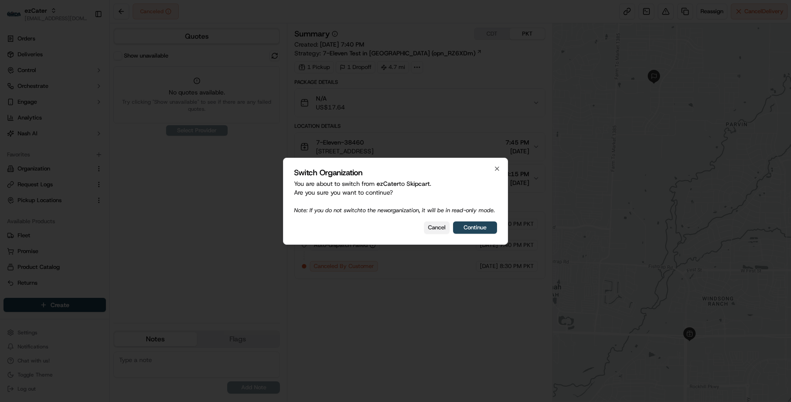
click at [426, 233] on button "Cancel" at bounding box center [437, 228] width 26 height 12
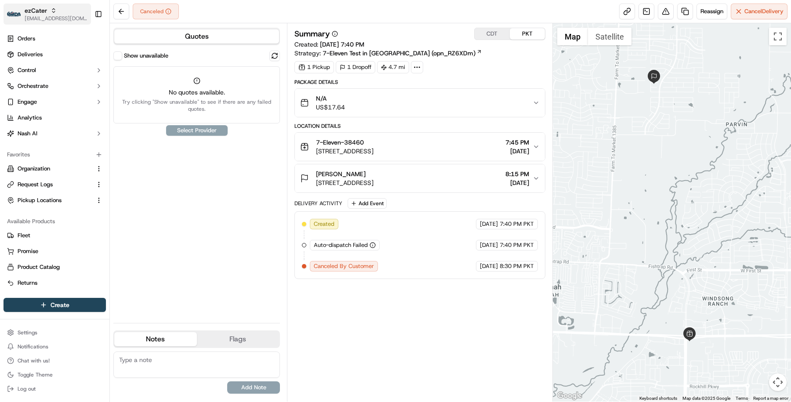
click at [69, 13] on div "ezCater" at bounding box center [56, 10] width 63 height 9
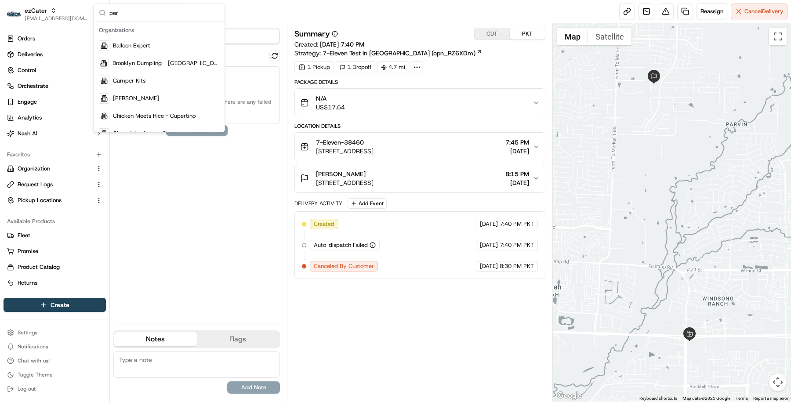
type input "per"
click at [400, 76] on div "Summary CDT PKT Created: [DATE] 7:40 PM Strategy: 7-Eleven Test in [GEOGRAPHIC_…" at bounding box center [420, 153] width 251 height 251
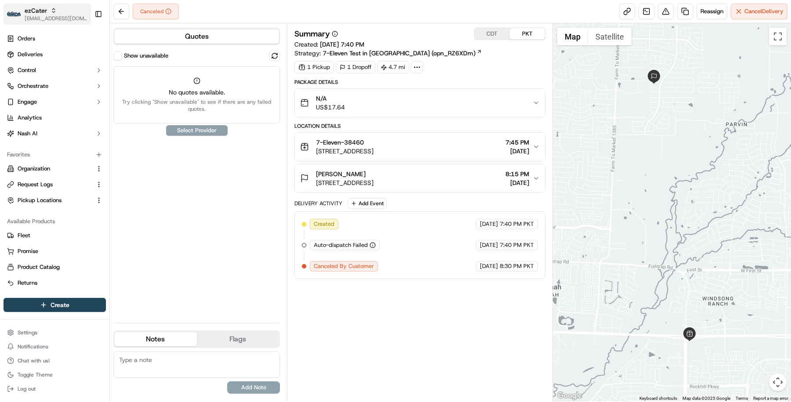
click at [63, 18] on span "[EMAIL_ADDRESS][DOMAIN_NAME]" at bounding box center [56, 18] width 63 height 7
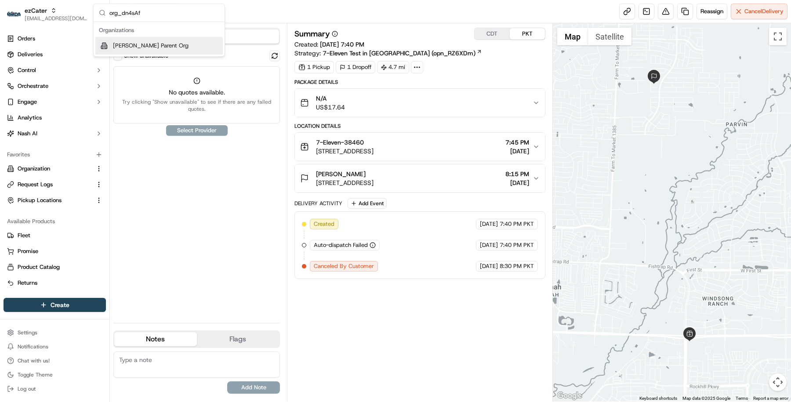
type input "org_dn4sAf"
click at [152, 49] on div "[PERSON_NAME] Parent Org" at bounding box center [159, 46] width 128 height 18
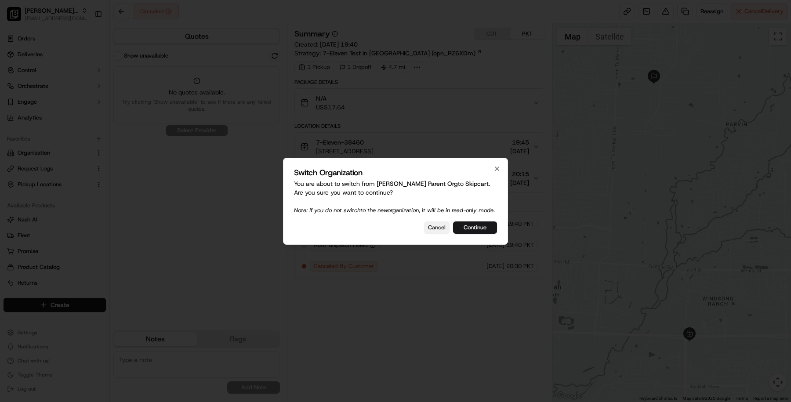
click at [435, 234] on button "Cancel" at bounding box center [437, 228] width 26 height 12
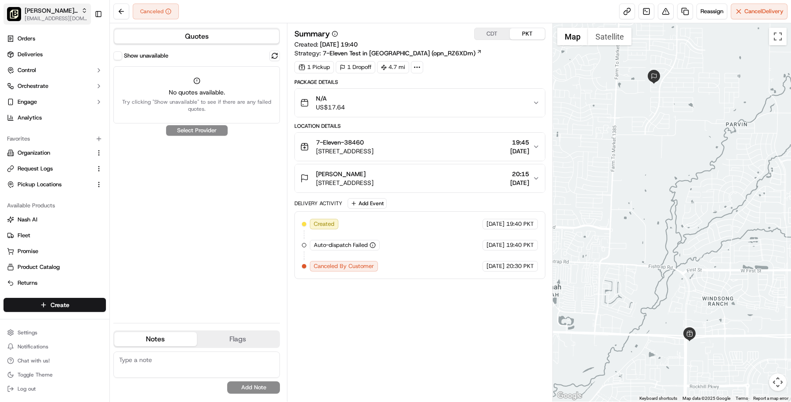
click at [56, 11] on span "[PERSON_NAME] Parent Org" at bounding box center [51, 10] width 53 height 9
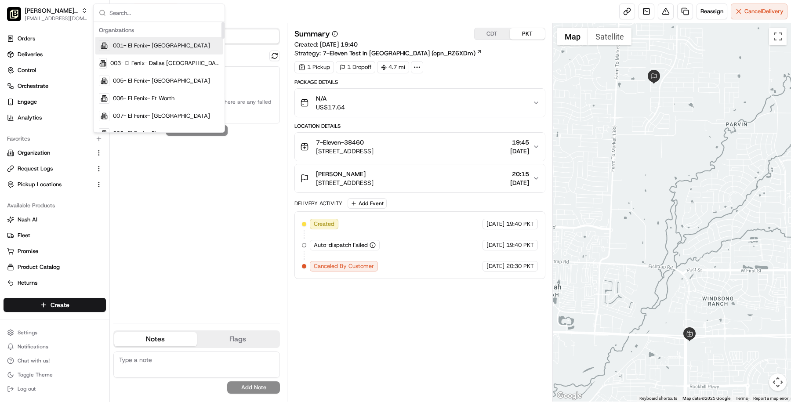
click at [130, 17] on input "text" at bounding box center [164, 13] width 110 height 18
paste input "org_KoRh7f"
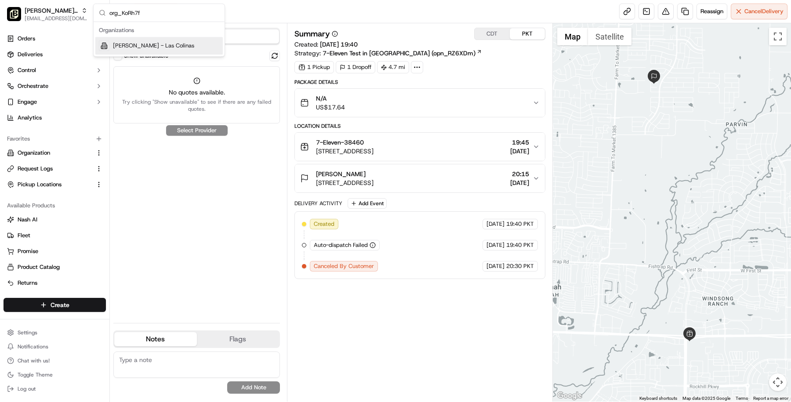
type input "org_KoRh7f"
click at [152, 45] on span "[PERSON_NAME] - Las Colinas" at bounding box center [153, 46] width 81 height 8
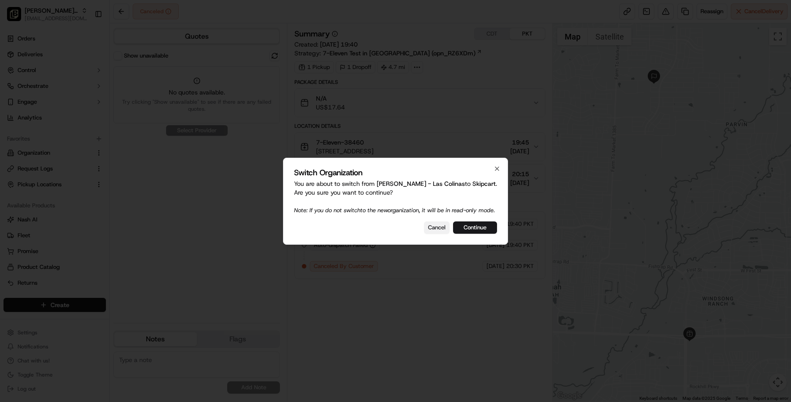
click at [430, 234] on button "Cancel" at bounding box center [437, 228] width 26 height 12
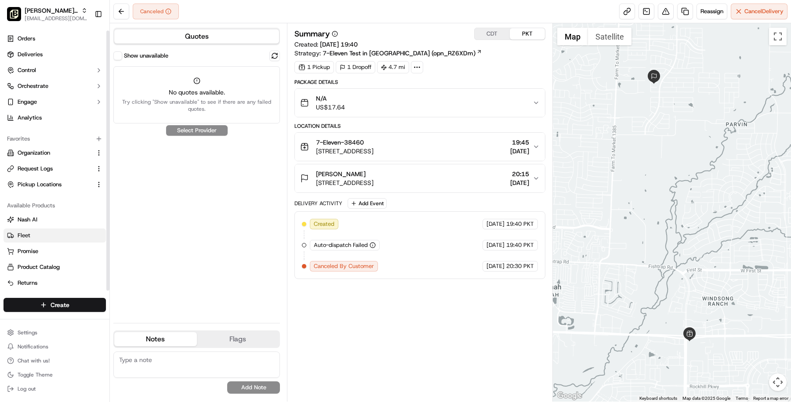
scroll to position [2, 0]
click at [69, 326] on div "Settings Notifications Chat with us! Toggle Theme Log out" at bounding box center [54, 361] width 109 height 76
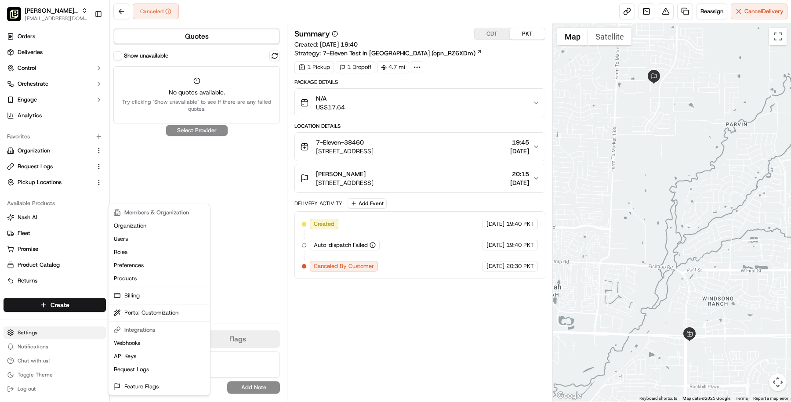
click at [69, 329] on html "[PERSON_NAME] - Las Colinas [EMAIL_ADDRESS][DOMAIN_NAME] Toggle Sidebar Orders …" at bounding box center [395, 201] width 791 height 402
click at [167, 385] on link "Feature Flags" at bounding box center [159, 386] width 98 height 13
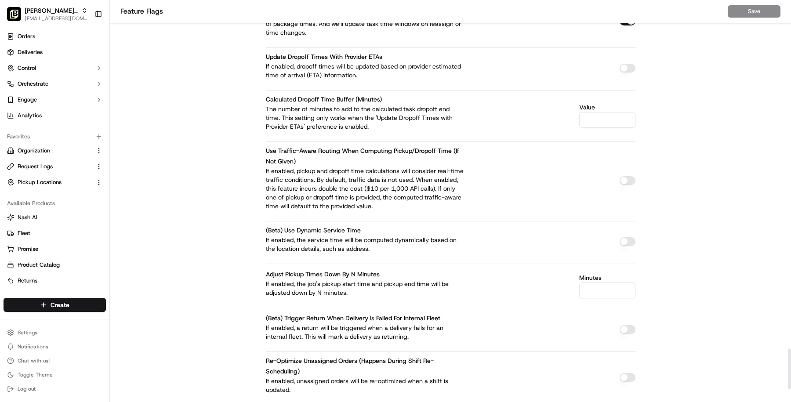
scroll to position [3520, 0]
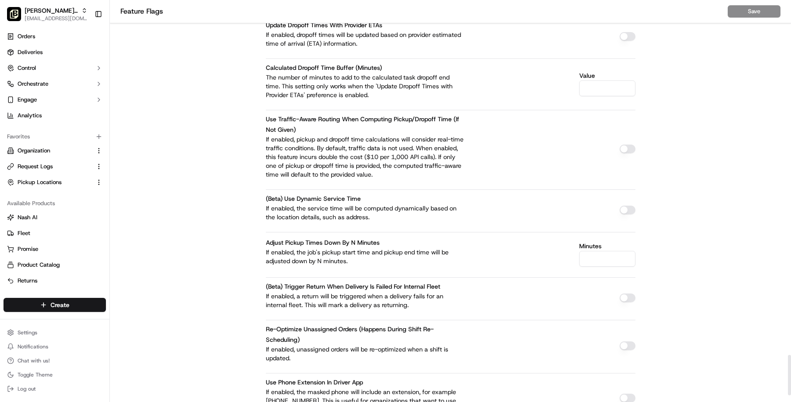
click at [601, 251] on input "Minutes" at bounding box center [607, 259] width 56 height 16
click at [755, 11] on button "Save" at bounding box center [754, 11] width 53 height 12
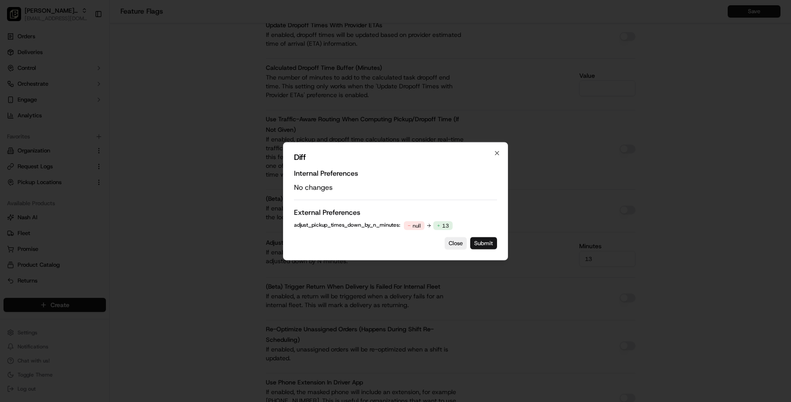
click at [496, 244] on button "Submit" at bounding box center [483, 243] width 27 height 12
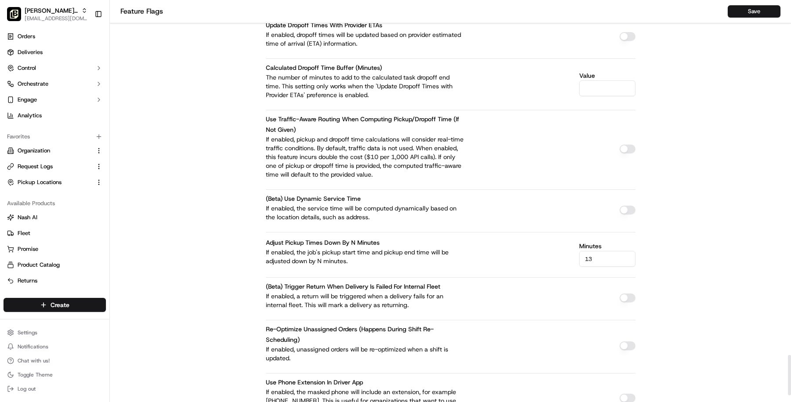
click at [602, 243] on div "Minutes 13" at bounding box center [607, 255] width 56 height 24
click at [602, 251] on input "13" at bounding box center [607, 259] width 56 height 16
type input "10"
click at [737, 13] on button "Save" at bounding box center [754, 11] width 53 height 12
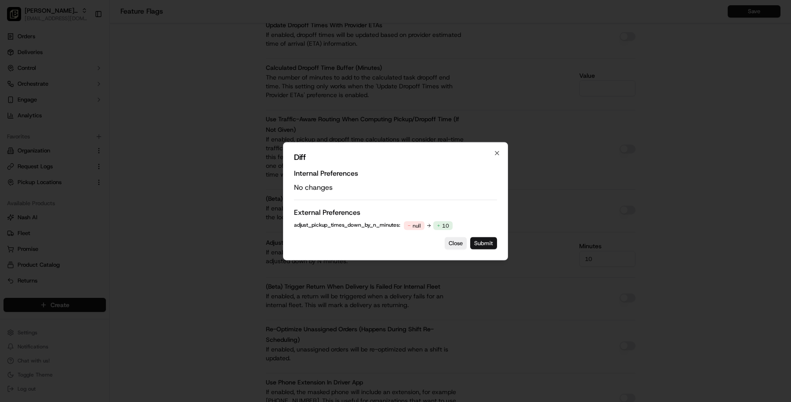
click at [481, 247] on button "Submit" at bounding box center [483, 243] width 27 height 12
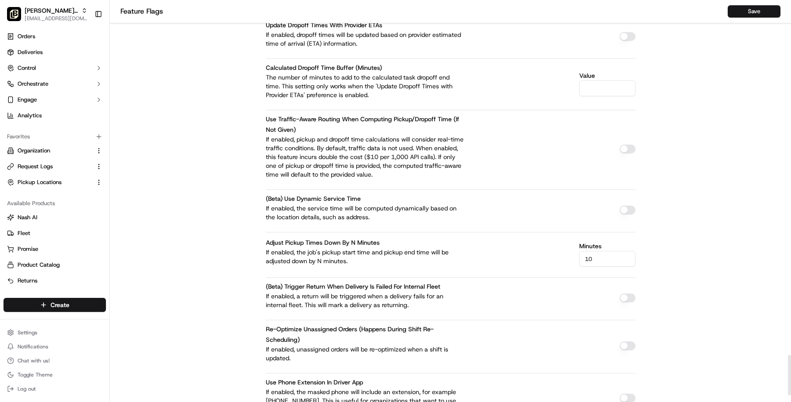
click at [747, 21] on nav "Feature Flags Save" at bounding box center [450, 11] width 681 height 23
click at [747, 15] on button "Save" at bounding box center [754, 11] width 53 height 12
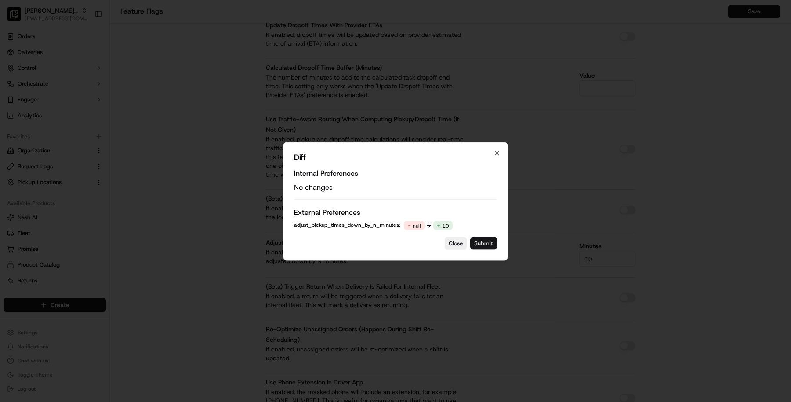
click at [493, 241] on button "Submit" at bounding box center [483, 243] width 27 height 12
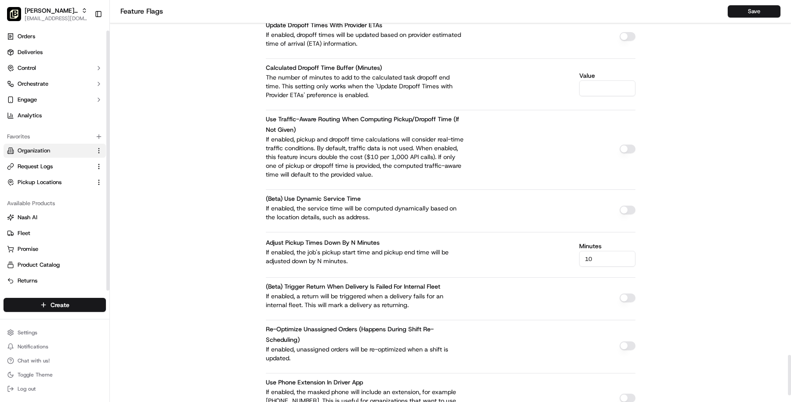
click at [58, 152] on link "Organization" at bounding box center [49, 151] width 85 height 8
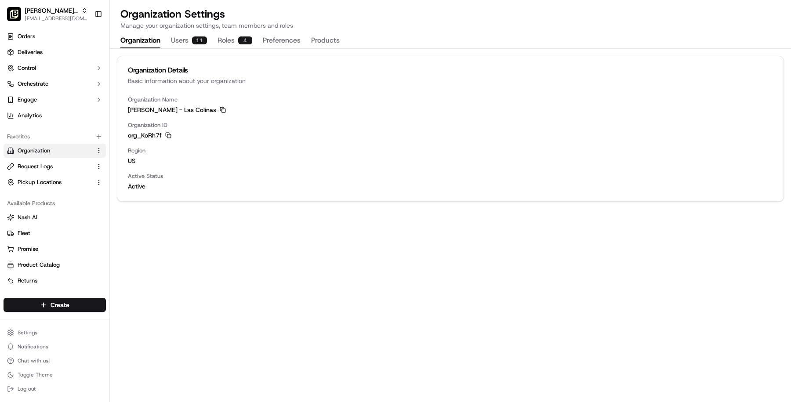
click at [220, 111] on icon "button" at bounding box center [223, 110] width 6 height 6
